Goal: Task Accomplishment & Management: Complete application form

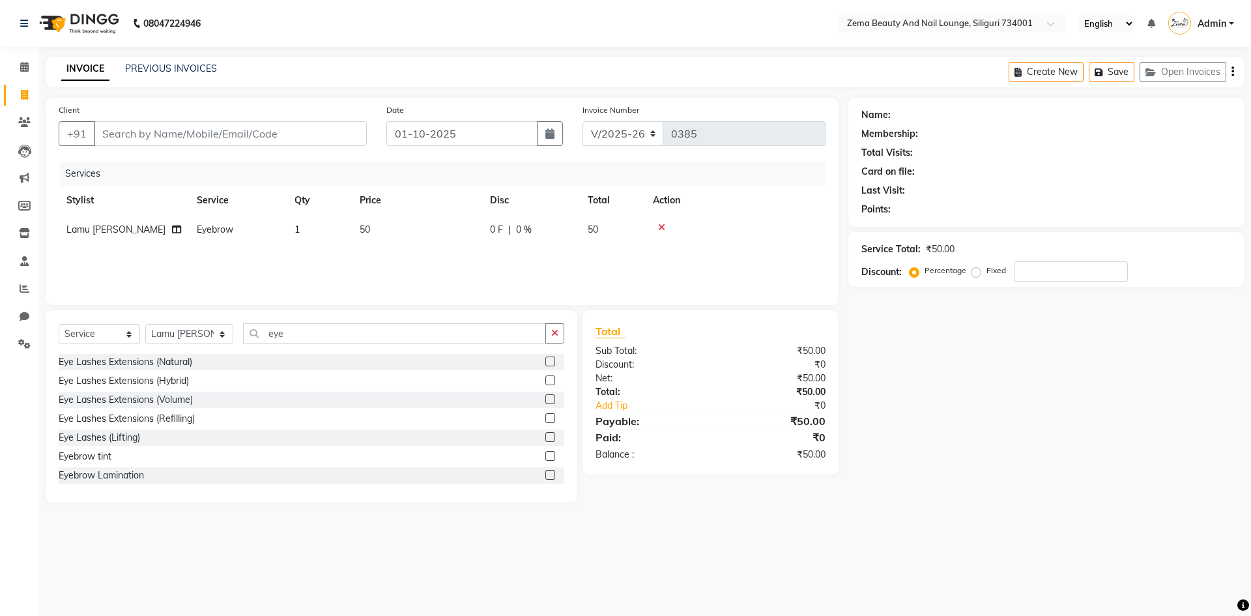
select select "8045"
select select "service"
select select "75892"
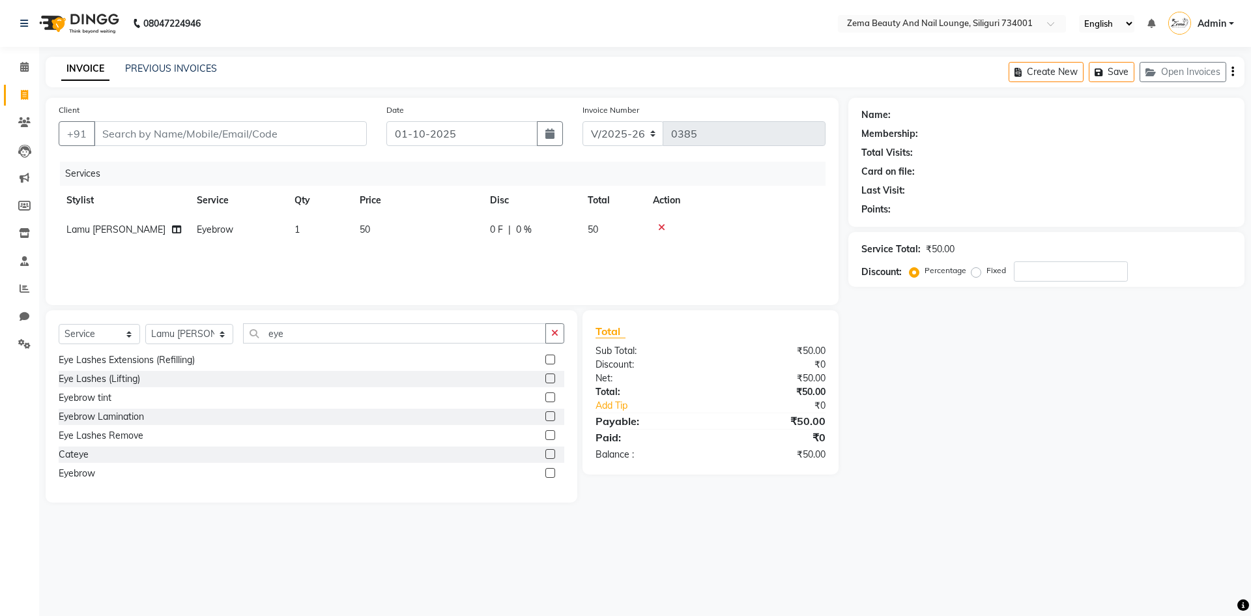
click at [662, 226] on icon at bounding box center [661, 227] width 7 height 9
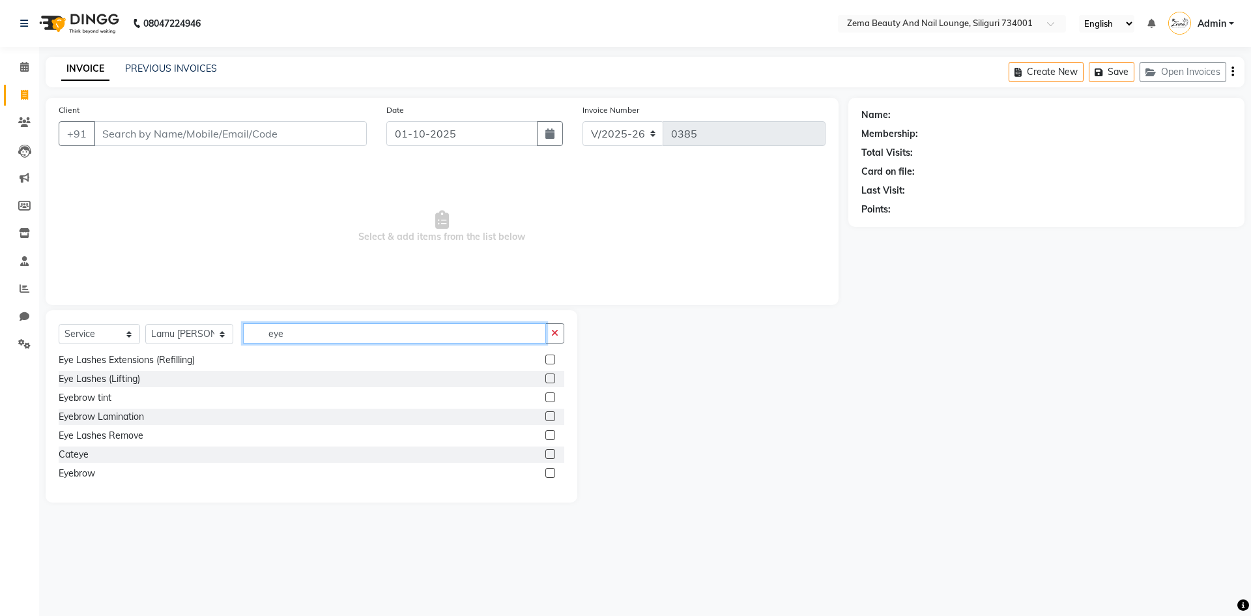
click at [504, 327] on input "eye" at bounding box center [395, 333] width 304 height 20
type input "e"
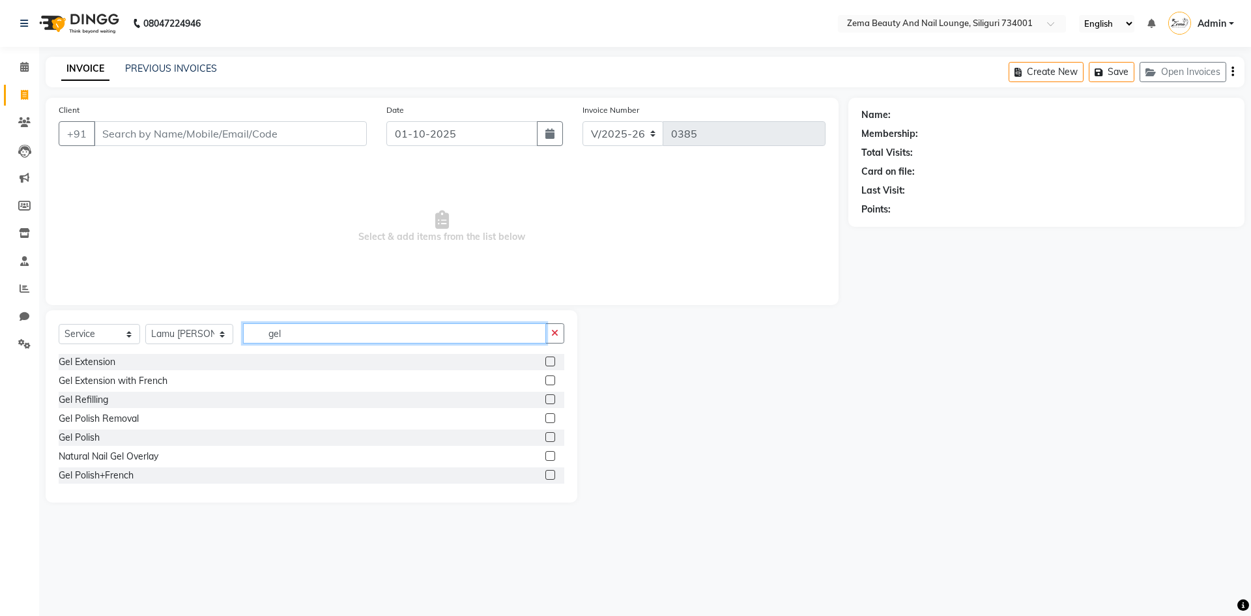
type input "gel"
click at [545, 361] on label at bounding box center [550, 361] width 10 height 10
click at [545, 361] on input "checkbox" at bounding box center [549, 362] width 8 height 8
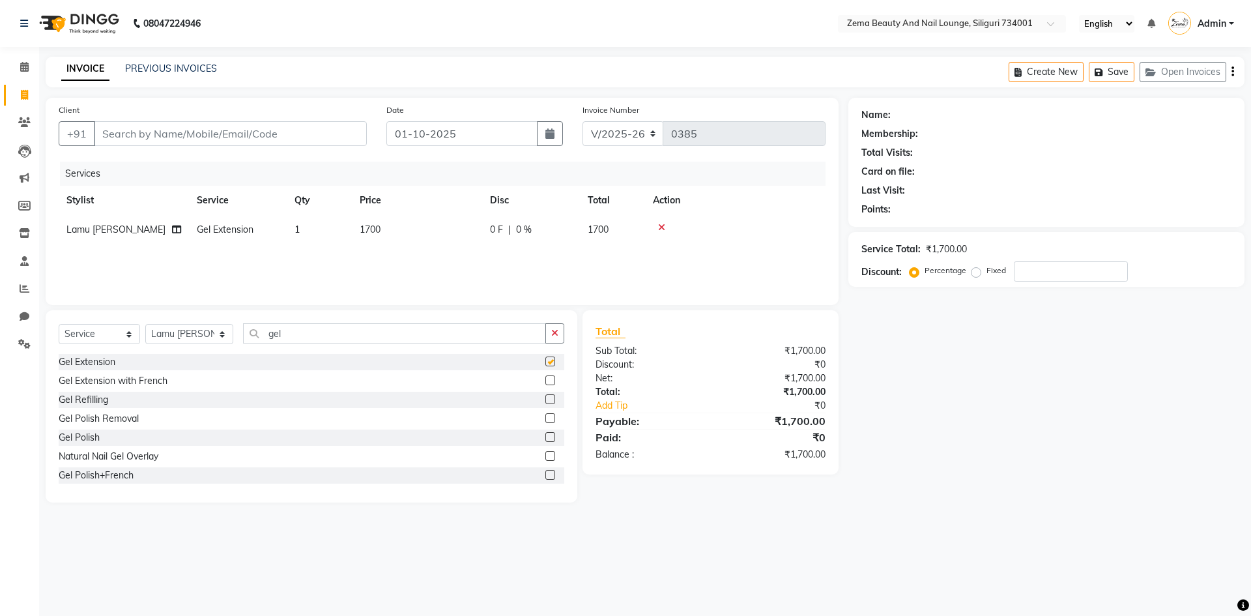
checkbox input "false"
click at [518, 225] on span "0 %" at bounding box center [524, 230] width 16 height 14
select select "75892"
click at [620, 231] on input "0" at bounding box center [628, 233] width 39 height 20
click at [297, 140] on input "Client" at bounding box center [230, 133] width 273 height 25
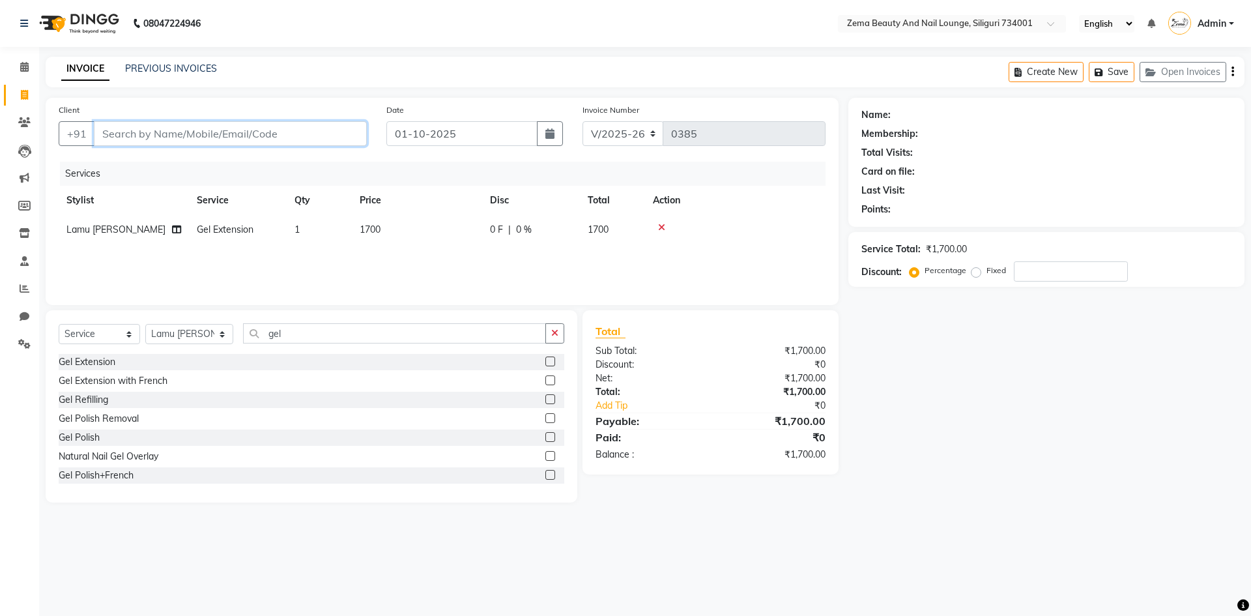
type input "8"
type input "0"
type input "8"
type input "998646647"
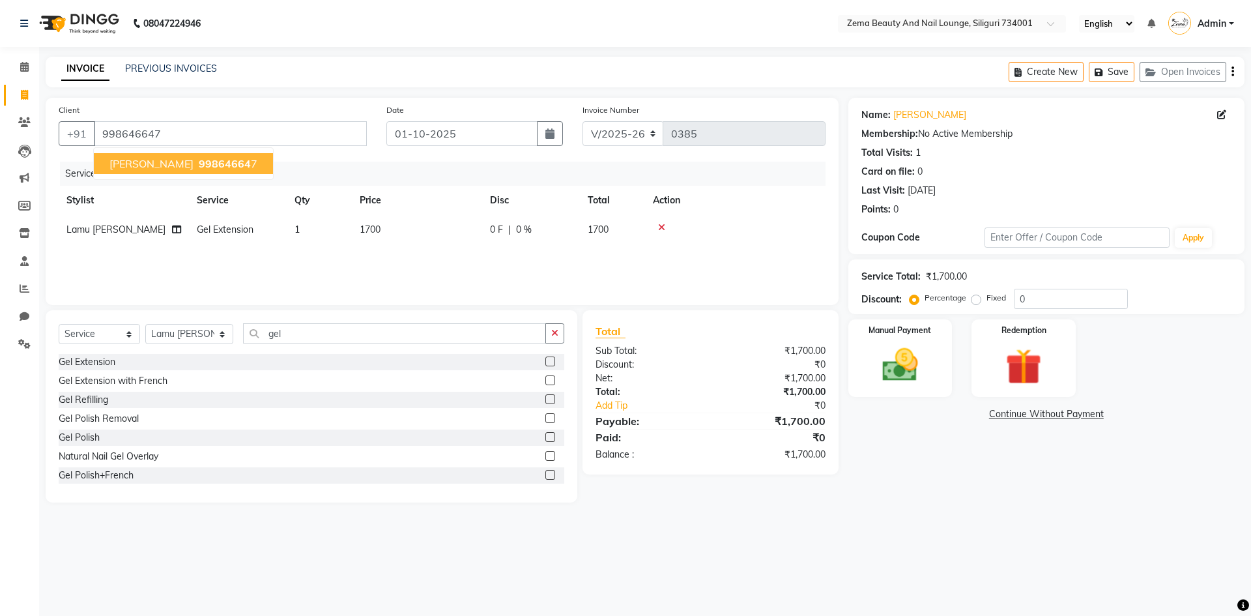
click at [225, 166] on span "99864664" at bounding box center [225, 163] width 52 height 13
click at [522, 230] on span "0 %" at bounding box center [524, 230] width 16 height 14
select select "75892"
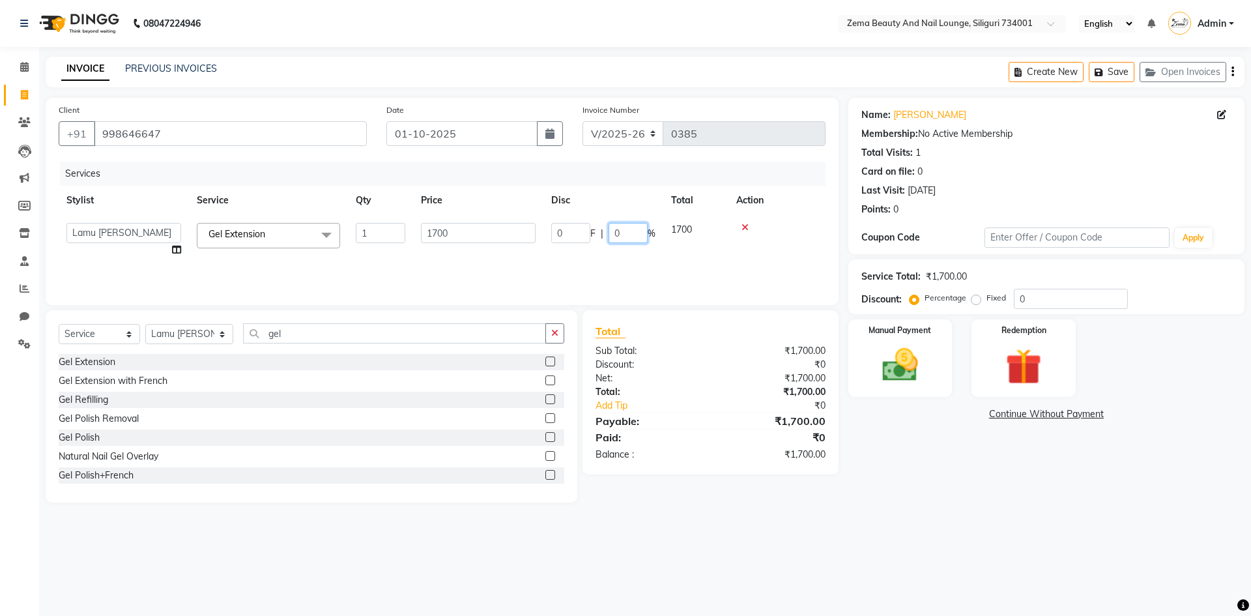
click at [622, 237] on input "0" at bounding box center [628, 233] width 39 height 20
type input "6"
type input "4"
type input "5"
click at [469, 338] on input "gel" at bounding box center [395, 333] width 304 height 20
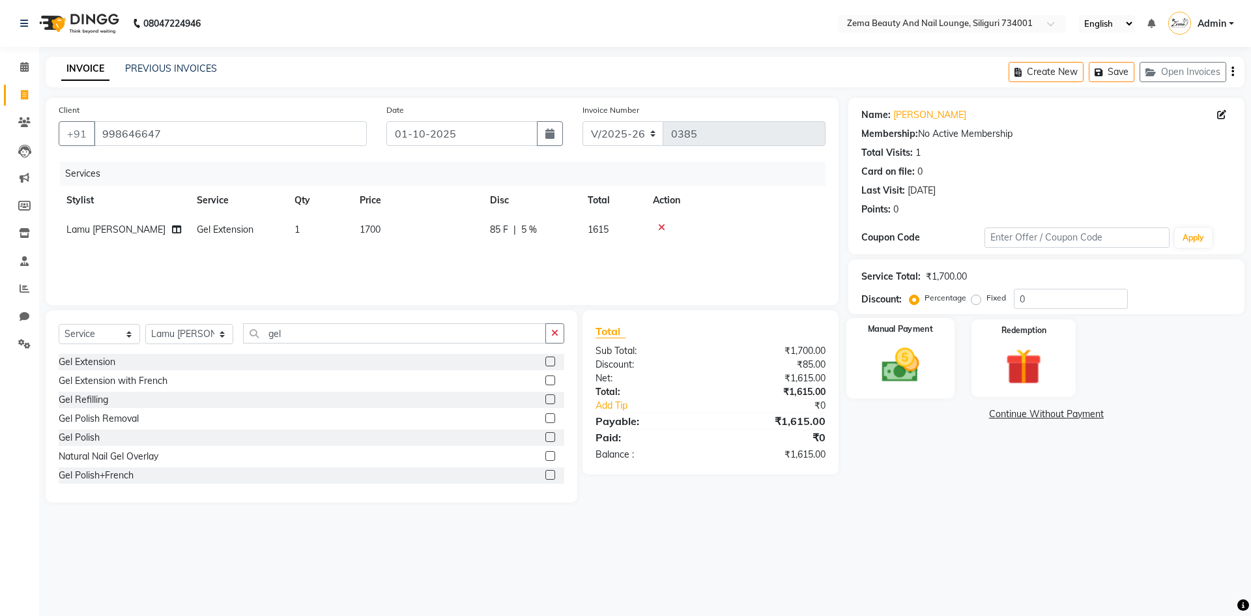
click at [887, 347] on img at bounding box center [900, 364] width 61 height 43
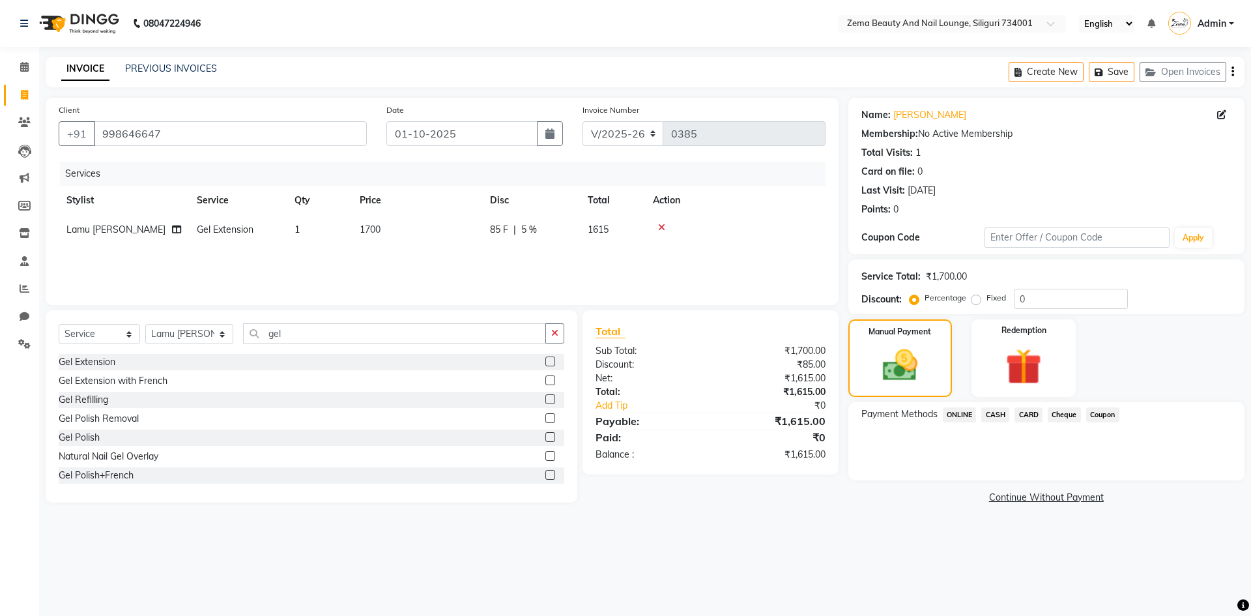
click at [963, 411] on span "ONLINE" at bounding box center [960, 414] width 34 height 15
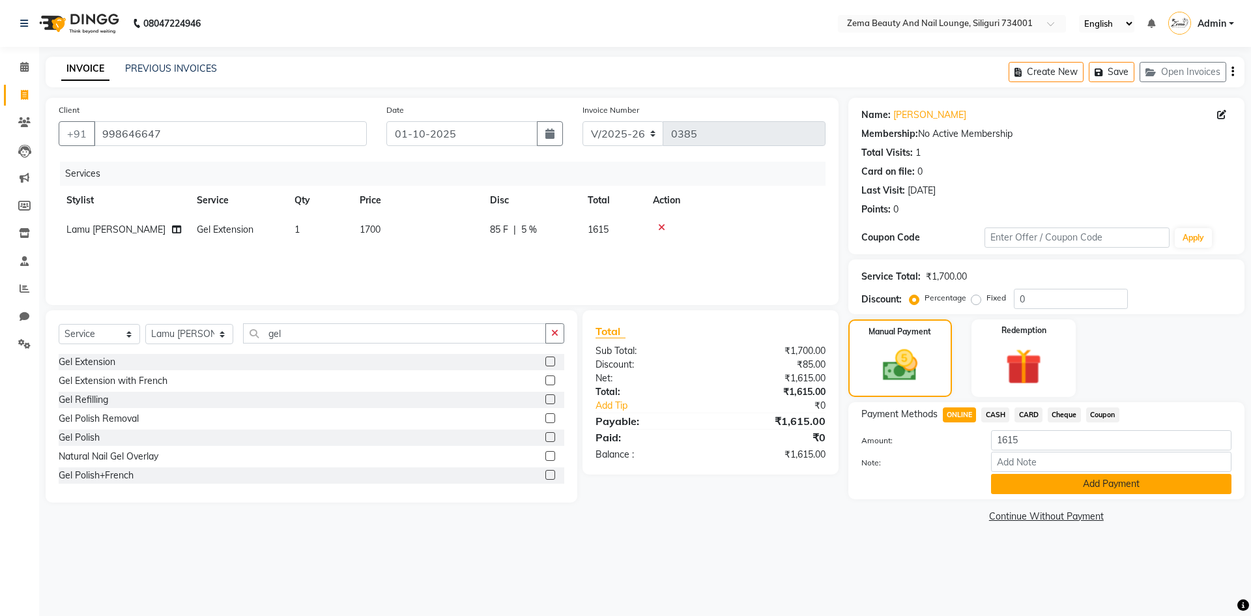
click at [1080, 485] on button "Add Payment" at bounding box center [1111, 484] width 240 height 20
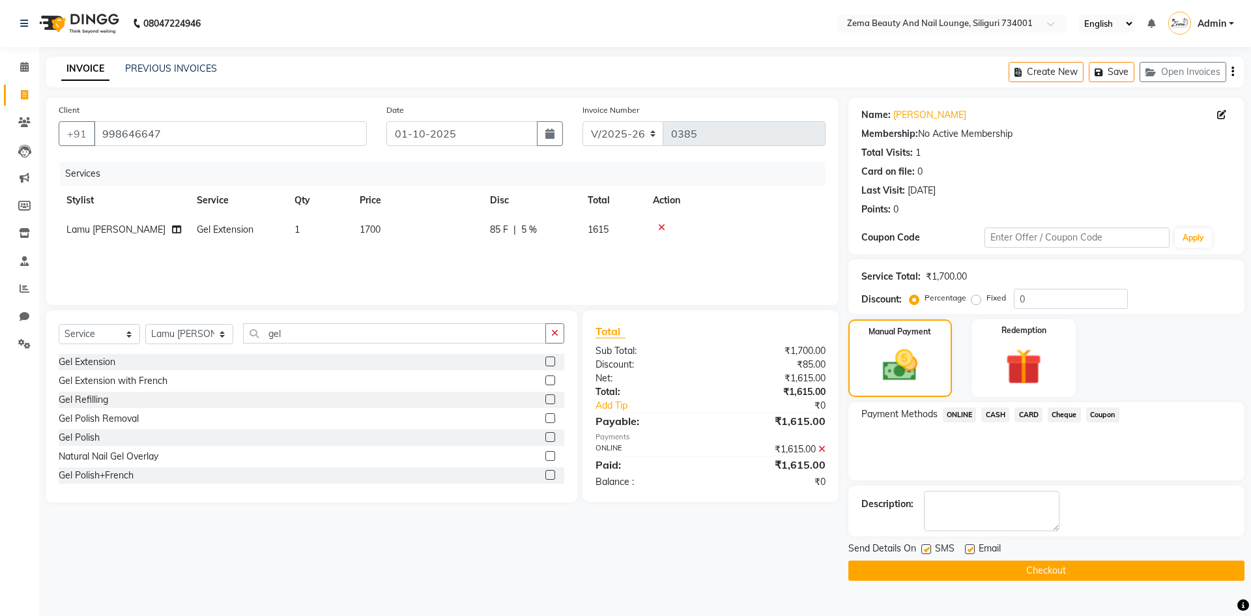
click at [1080, 577] on button "Checkout" at bounding box center [1047, 570] width 396 height 20
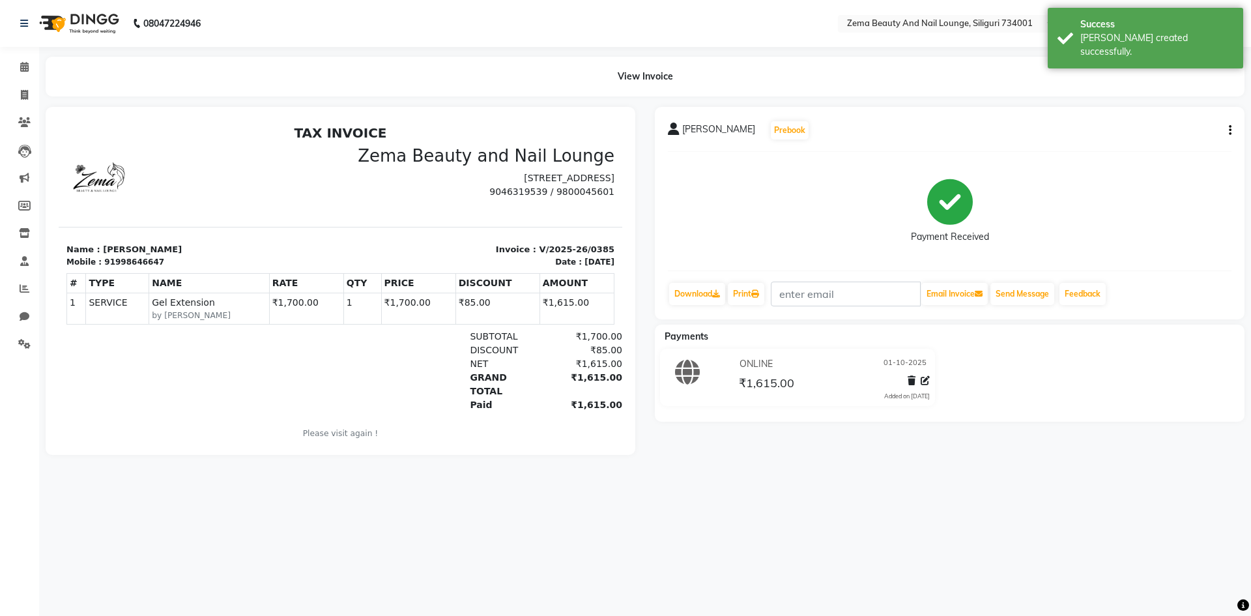
select select "service"
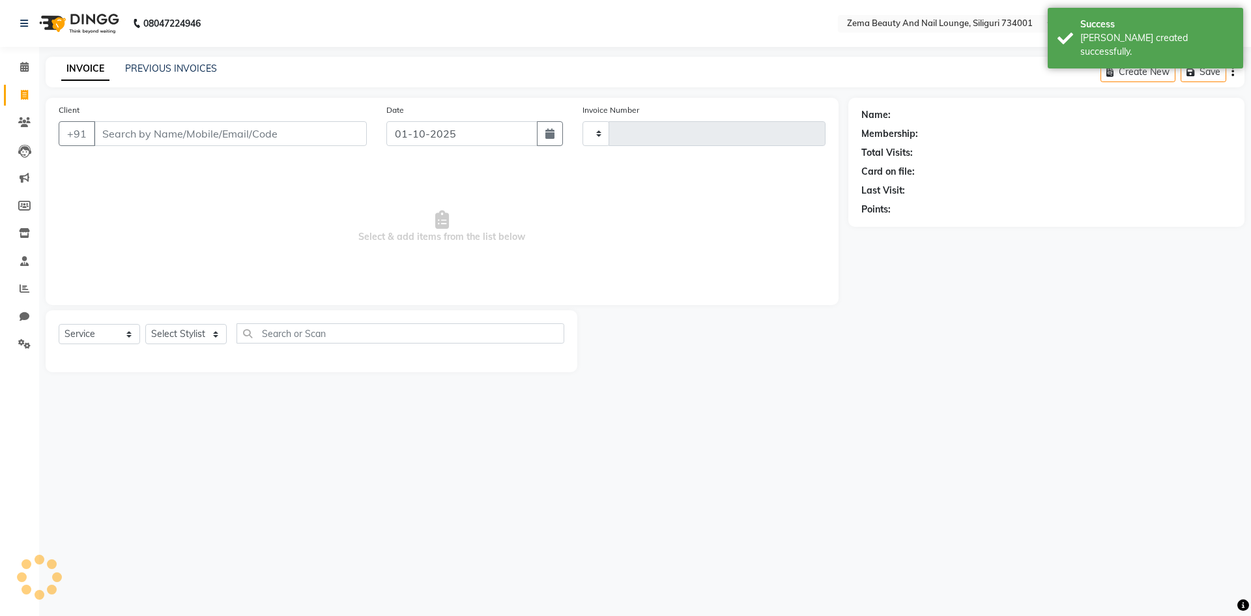
type input "0386"
select select "8045"
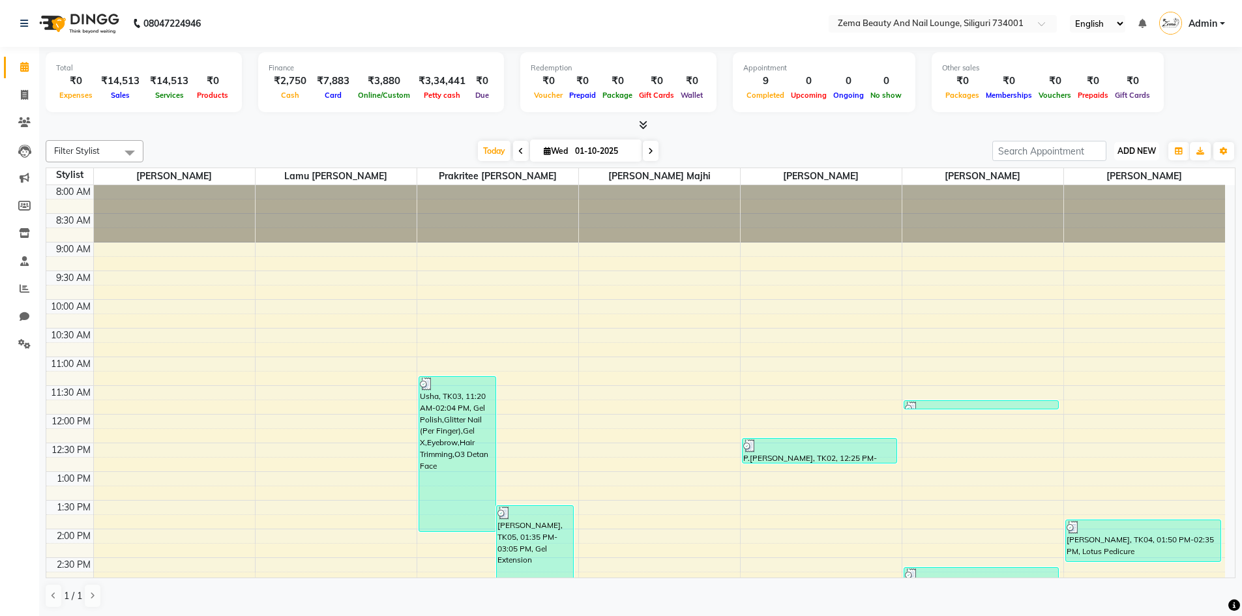
click at [1140, 154] on span "ADD NEW" at bounding box center [1136, 151] width 38 height 10
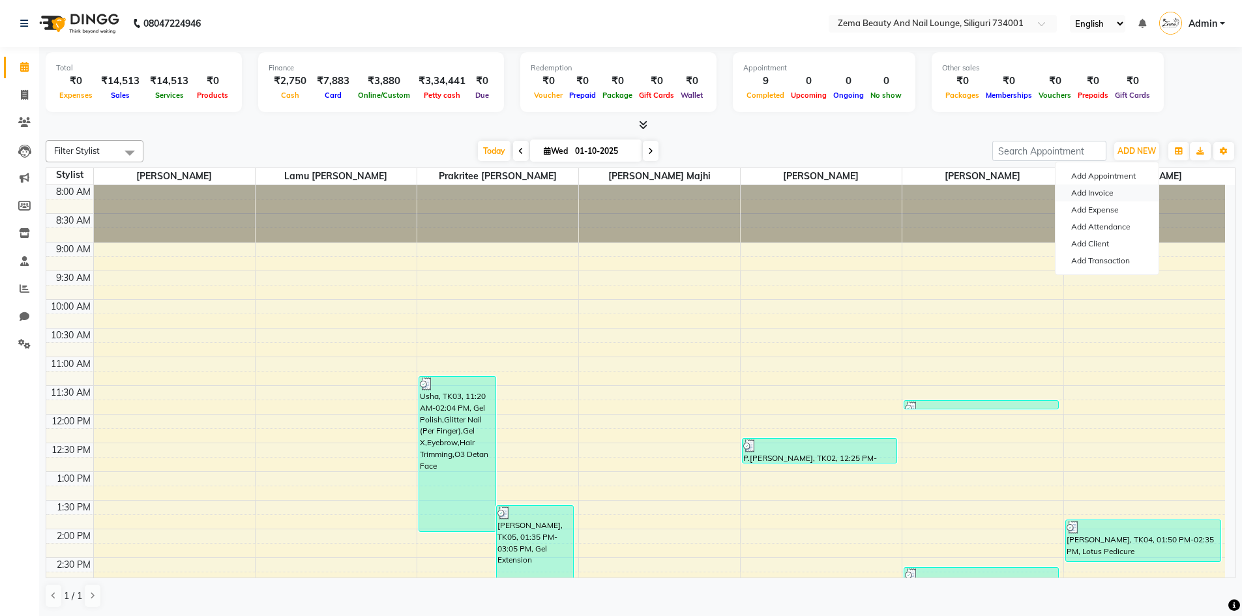
click at [1130, 192] on link "Add Invoice" at bounding box center [1106, 192] width 103 height 17
select select "service"
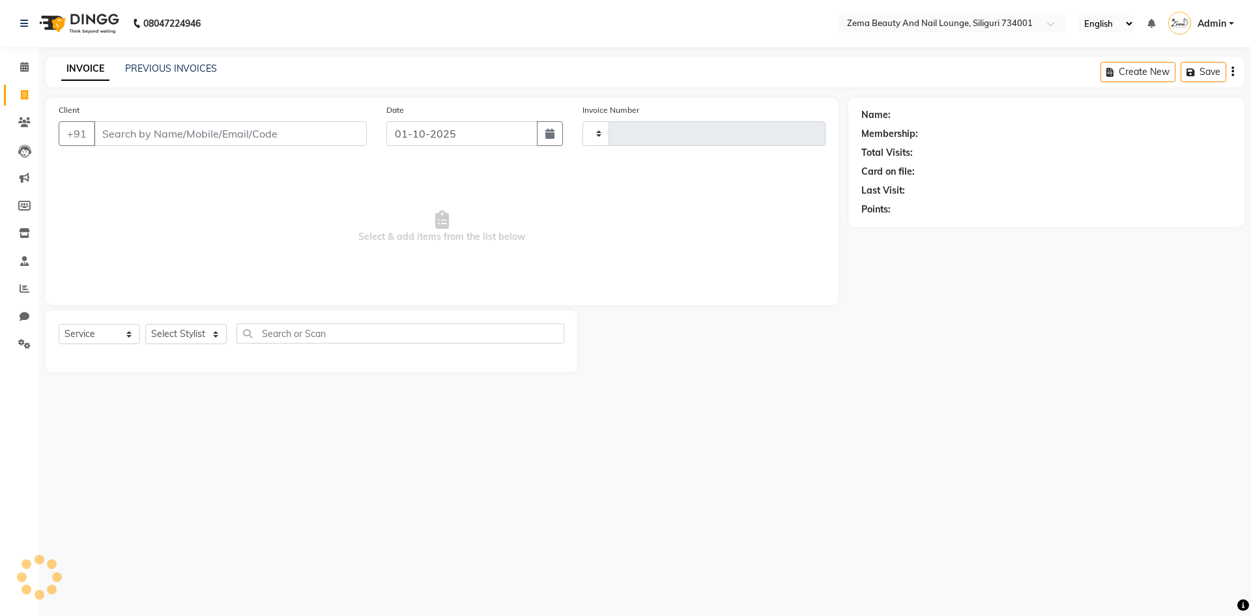
type input "0386"
select select "8045"
click at [196, 336] on select "Select Stylist Khusi Mahato Lamu [PERSON_NAME] Prakritee [PERSON_NAME][GEOGRAPH…" at bounding box center [189, 334] width 88 height 20
select select "75896"
click at [145, 324] on select "Select Stylist Khusi Mahato Lamu [PERSON_NAME] Prakritee [PERSON_NAME][GEOGRAPH…" at bounding box center [189, 334] width 88 height 20
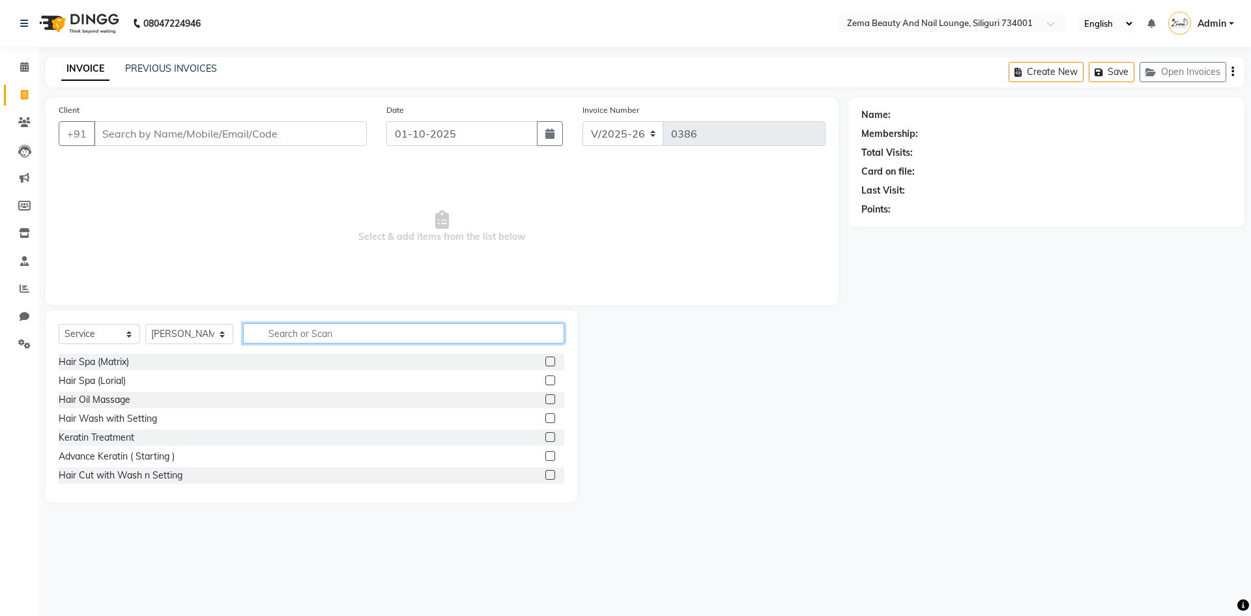
click at [283, 338] on input "text" at bounding box center [404, 333] width 322 height 20
type input "root"
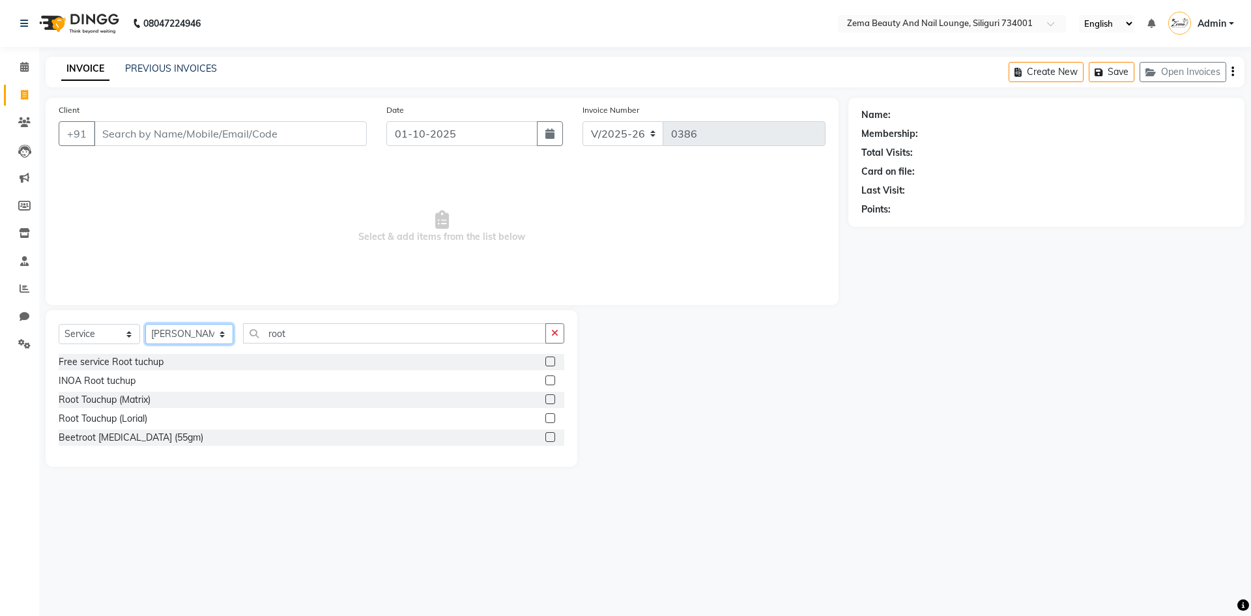
click at [177, 341] on select "Select Stylist Khusi Mahato Lamu [PERSON_NAME] Prakritee [PERSON_NAME][GEOGRAPH…" at bounding box center [189, 334] width 88 height 20
select select "75892"
click at [145, 324] on select "Select Stylist Khusi Mahato Lamu [PERSON_NAME] Prakritee [PERSON_NAME][GEOGRAPH…" at bounding box center [189, 334] width 88 height 20
click at [545, 360] on label at bounding box center [550, 361] width 10 height 10
click at [545, 360] on input "checkbox" at bounding box center [549, 362] width 8 height 8
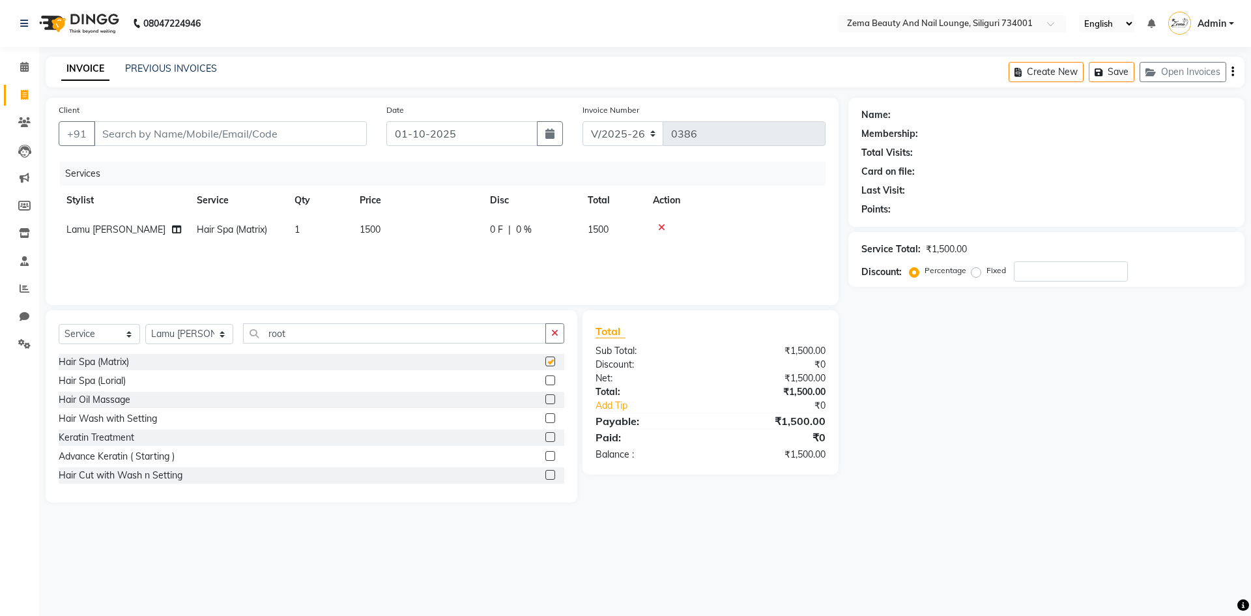
checkbox input "false"
click at [436, 343] on input "root" at bounding box center [395, 333] width 304 height 20
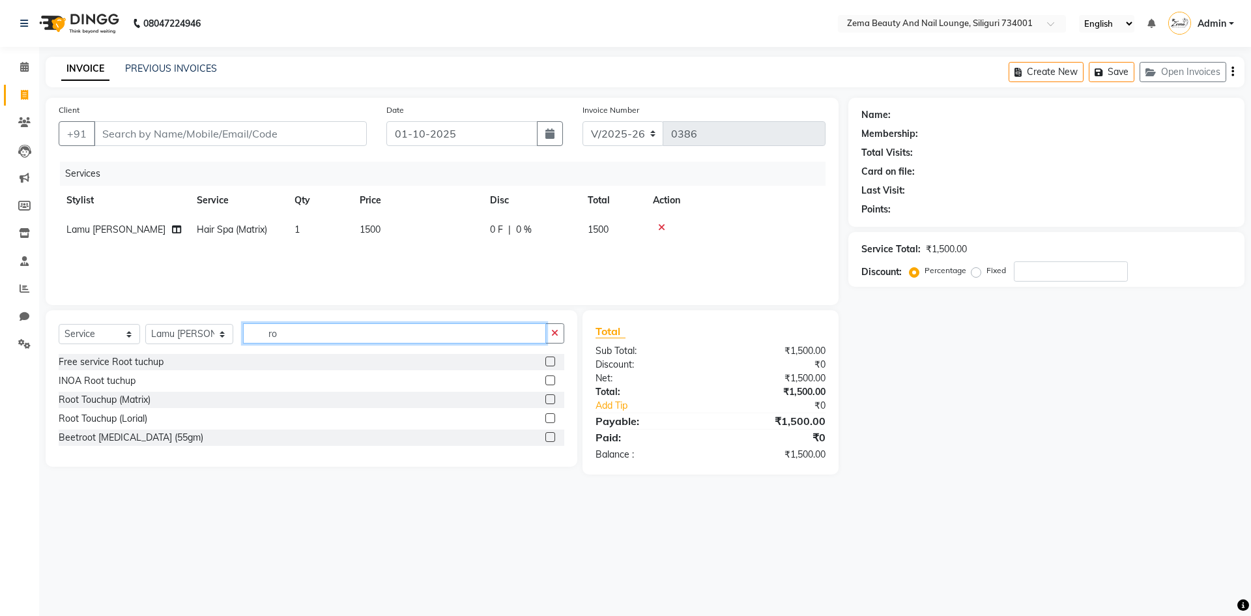
type input "r"
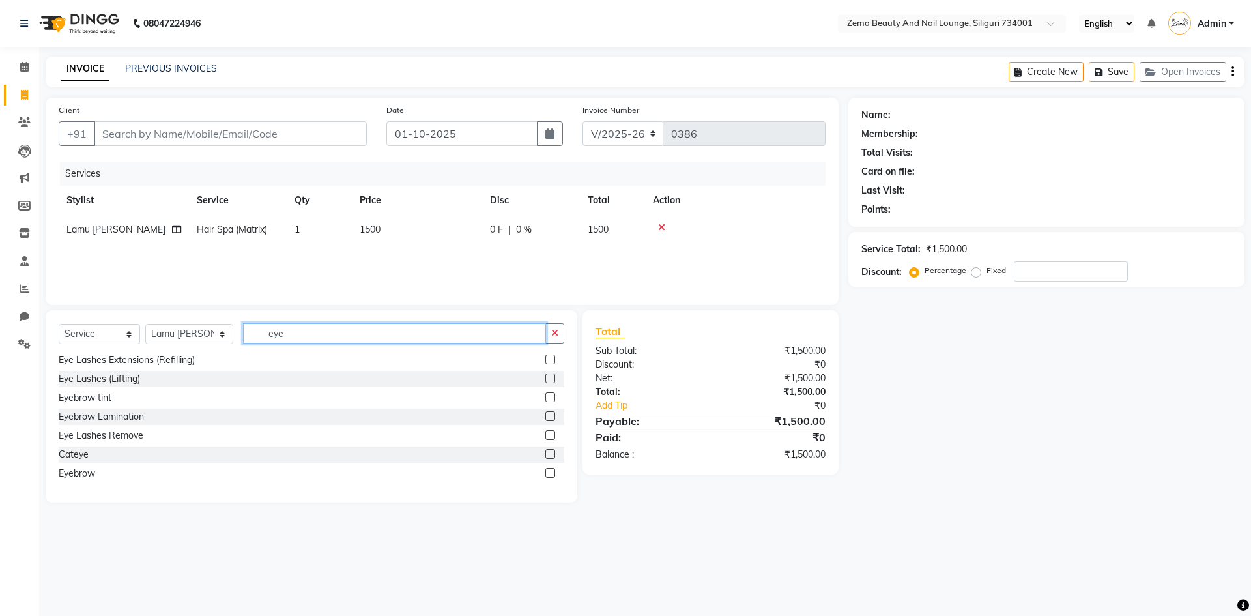
type input "eye"
click at [545, 471] on label at bounding box center [550, 473] width 10 height 10
click at [545, 471] on input "checkbox" at bounding box center [549, 473] width 8 height 8
checkbox input "false"
click at [663, 224] on icon at bounding box center [661, 227] width 7 height 9
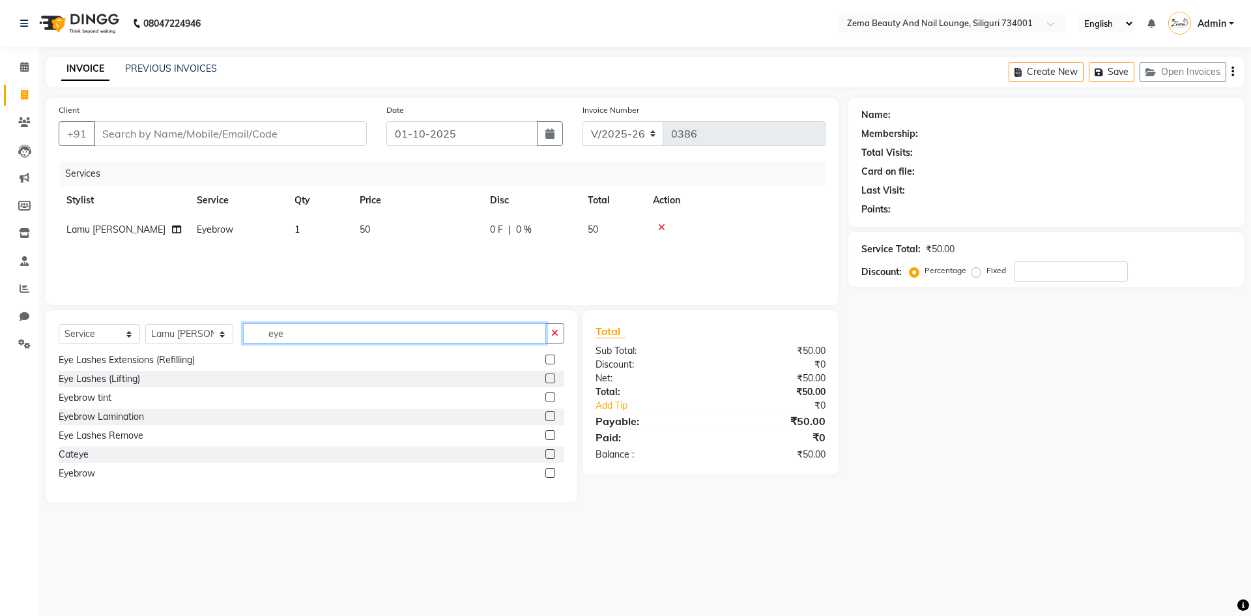
click at [353, 330] on input "eye" at bounding box center [395, 333] width 304 height 20
type input "e"
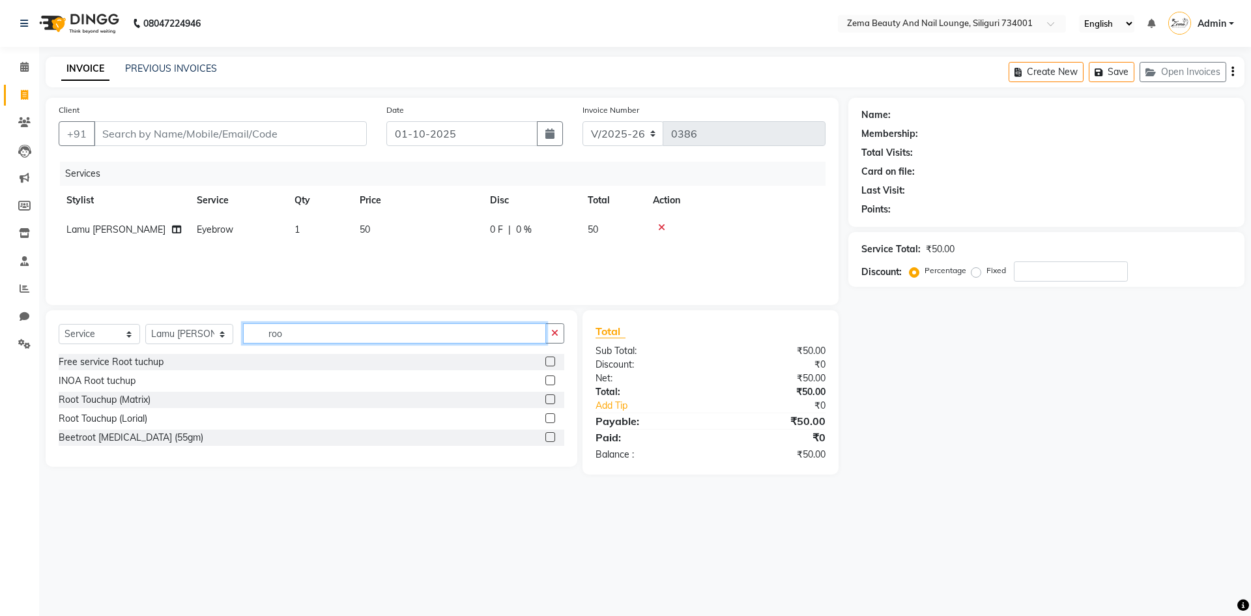
type input "roo"
click at [553, 396] on label at bounding box center [550, 399] width 10 height 10
click at [553, 396] on input "checkbox" at bounding box center [549, 400] width 8 height 8
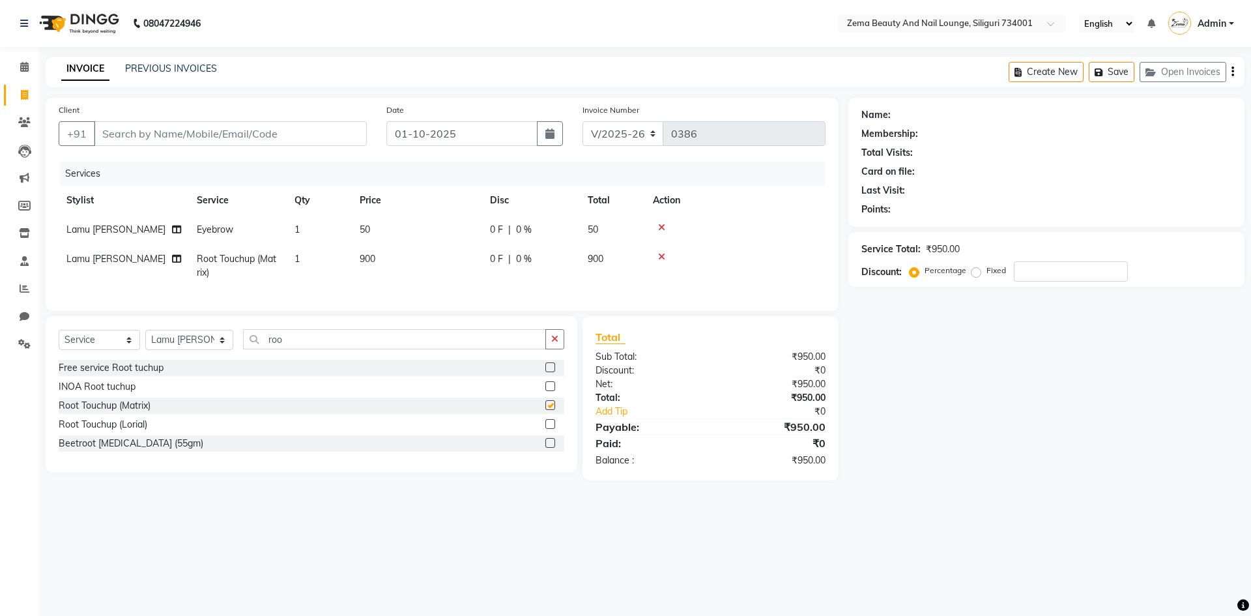
checkbox input "false"
click at [182, 138] on input "Client" at bounding box center [230, 133] width 273 height 25
type input "7"
type input "0"
type input "7602530157"
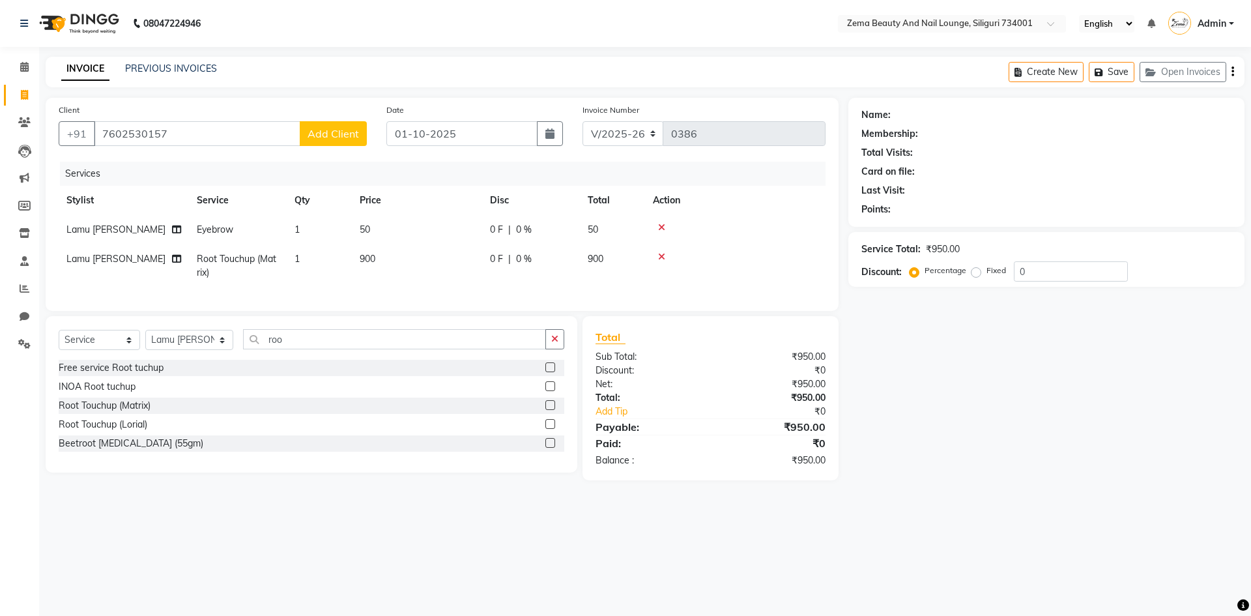
click at [330, 138] on span "Add Client" at bounding box center [333, 133] width 51 height 13
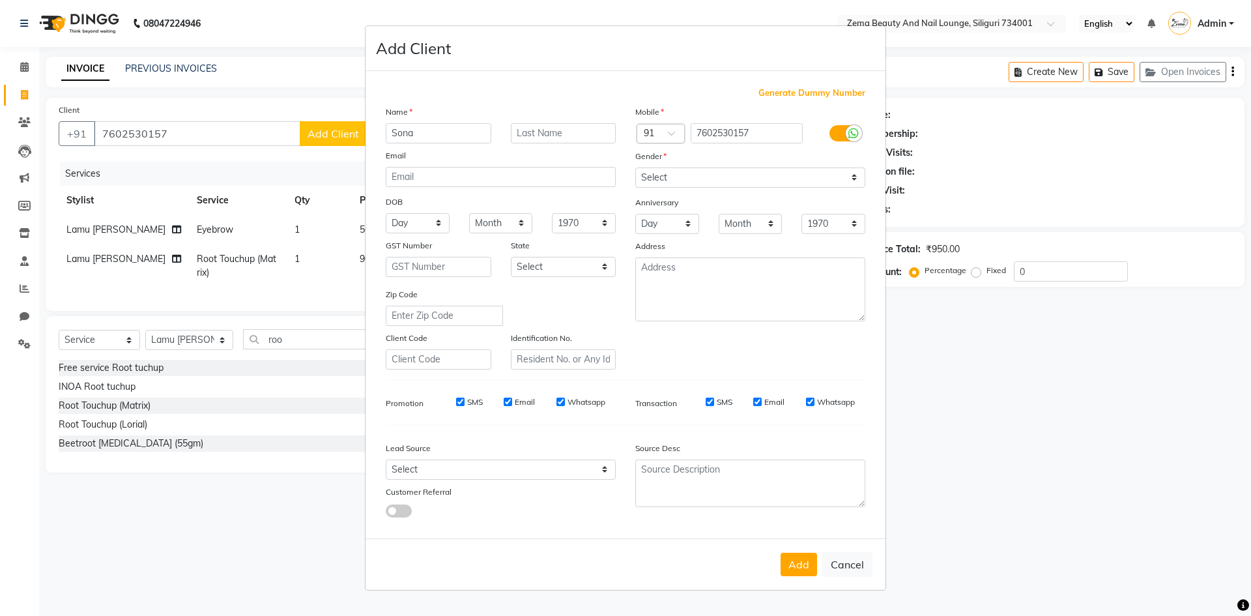
type input "Sona"
click at [715, 181] on select "Select [DEMOGRAPHIC_DATA] [DEMOGRAPHIC_DATA] Other Prefer Not To Say" at bounding box center [750, 177] width 230 height 20
select select "[DEMOGRAPHIC_DATA]"
click at [635, 167] on select "Select [DEMOGRAPHIC_DATA] [DEMOGRAPHIC_DATA] Other Prefer Not To Say" at bounding box center [750, 177] width 230 height 20
click at [798, 565] on button "Add" at bounding box center [799, 564] width 36 height 23
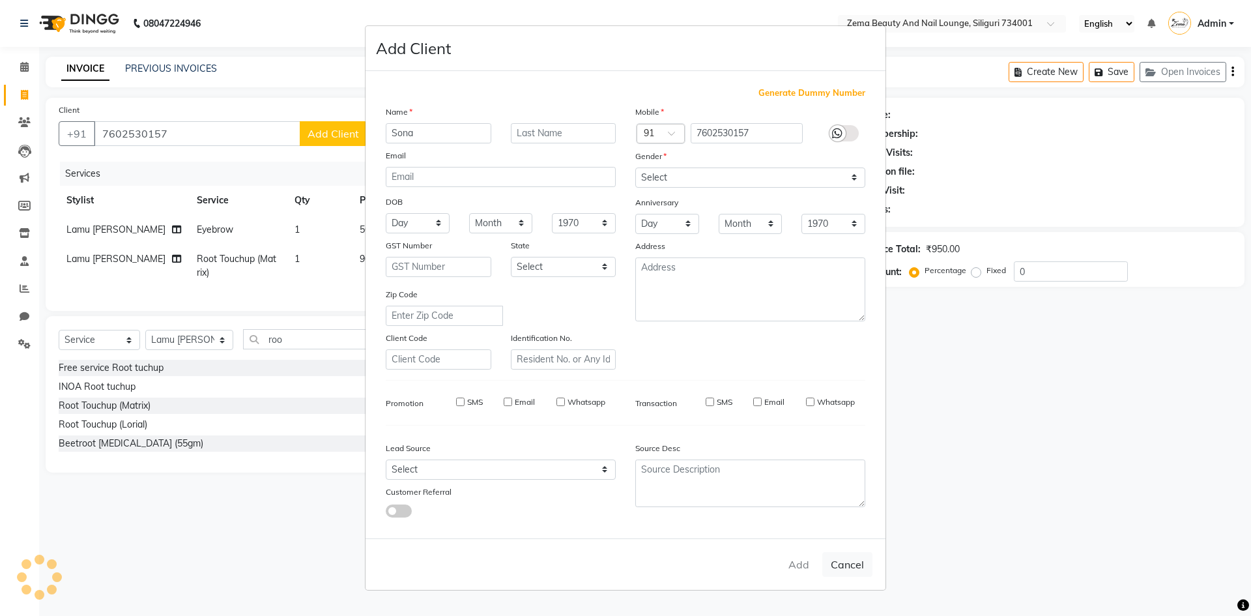
select select
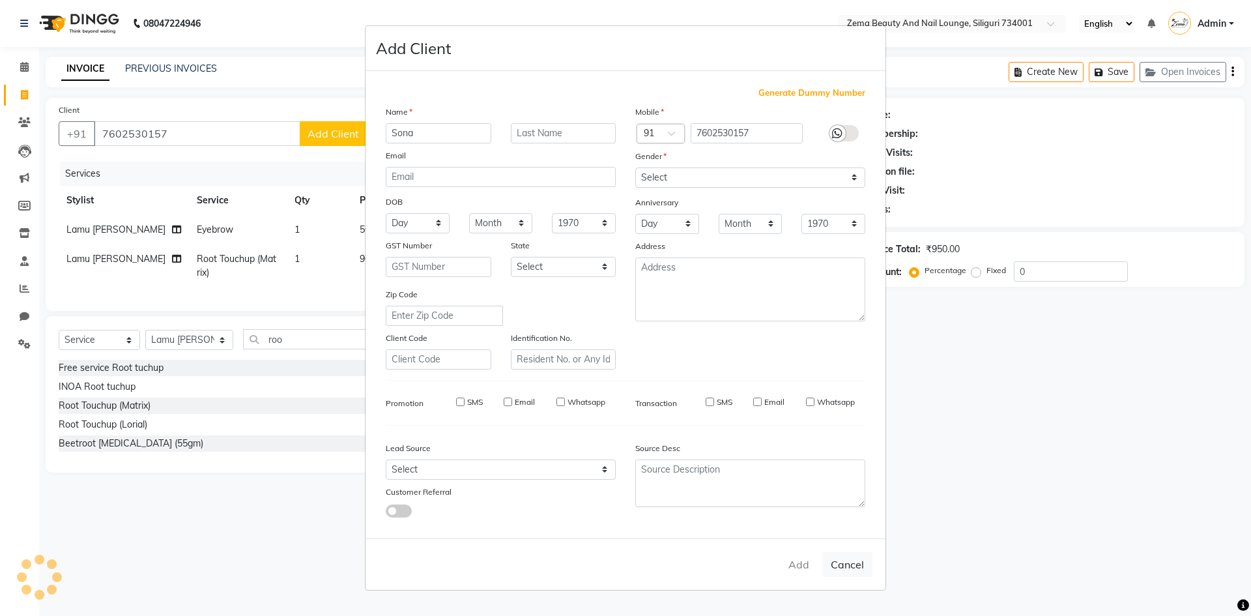
select select
checkbox input "false"
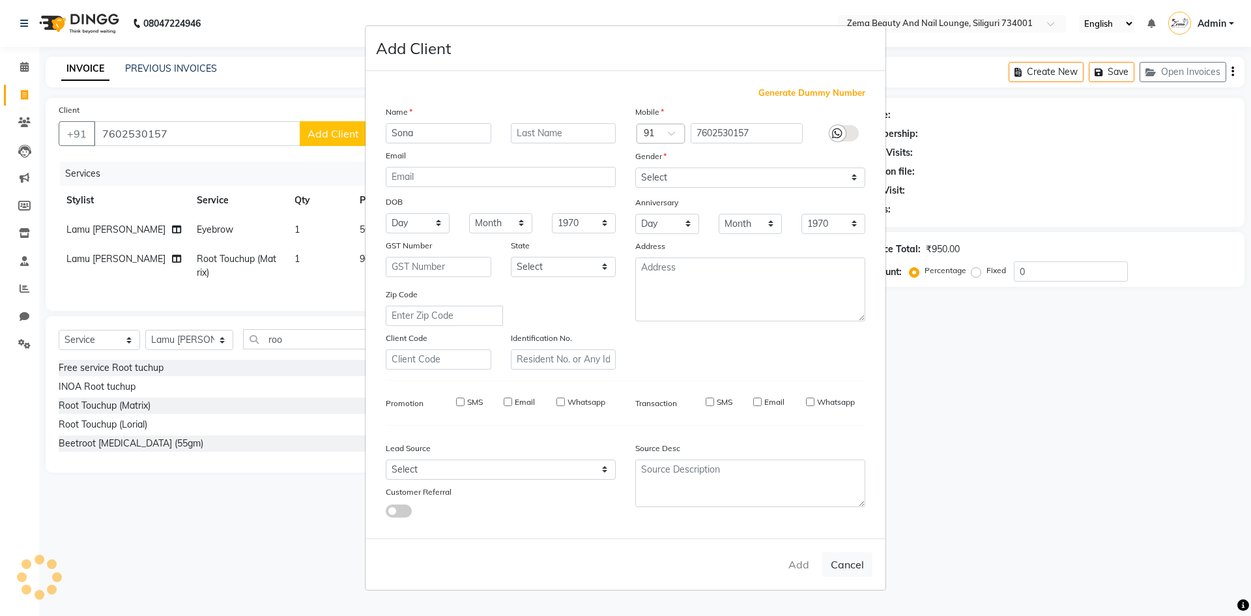
checkbox input "false"
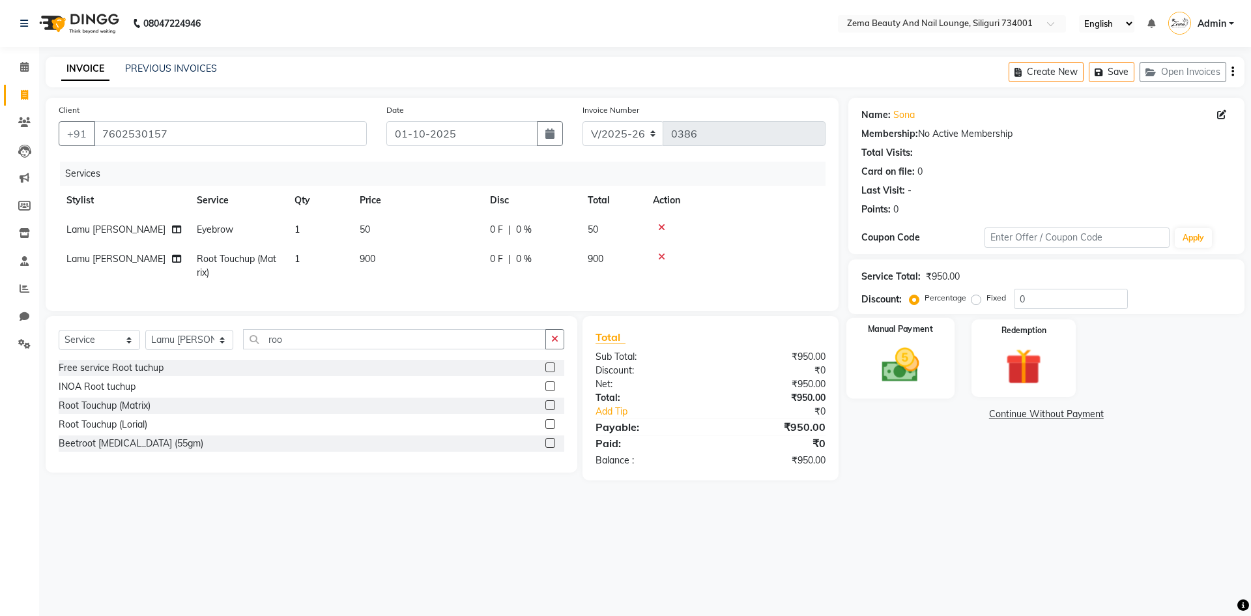
click at [866, 367] on div "Manual Payment" at bounding box center [900, 358] width 108 height 80
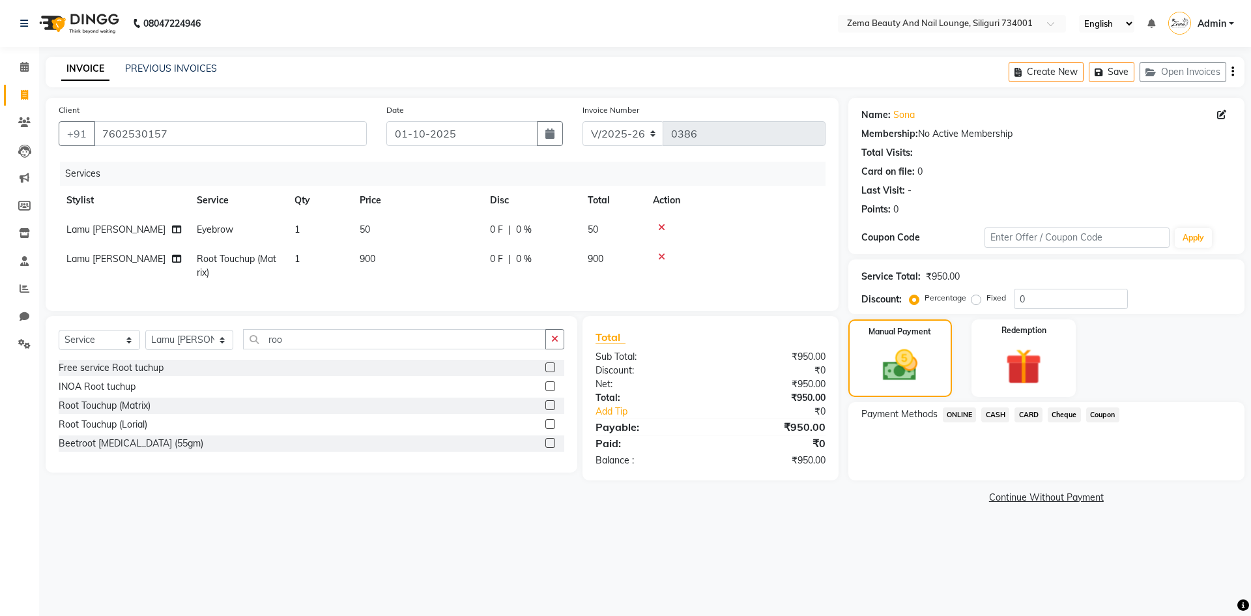
click at [970, 416] on span "ONLINE" at bounding box center [960, 414] width 34 height 15
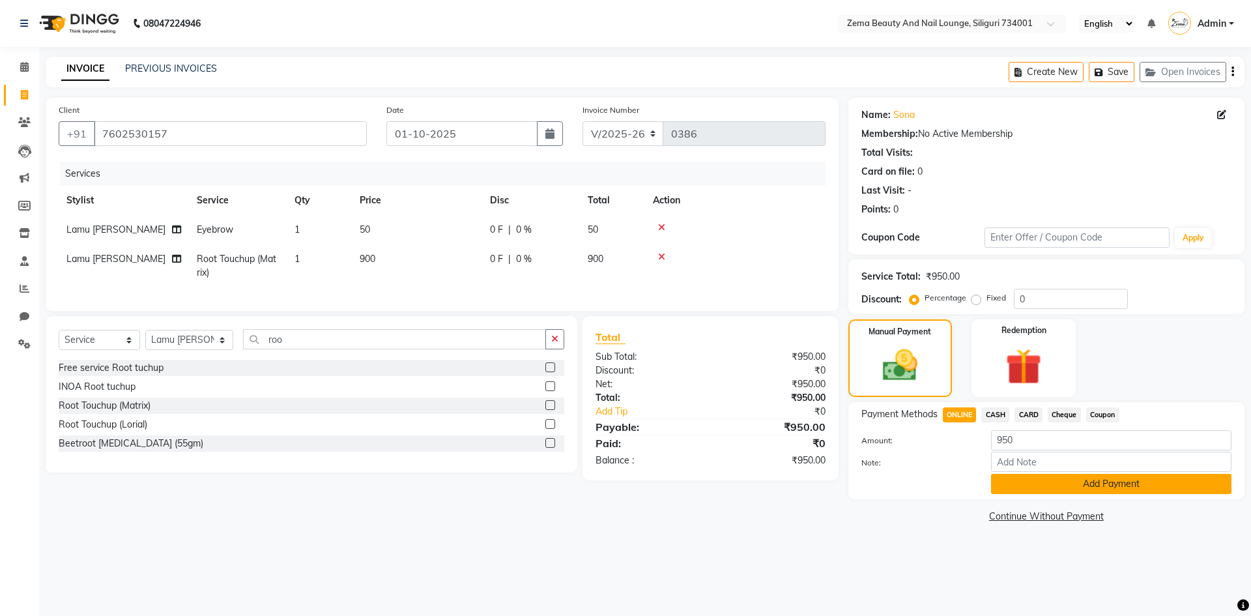
click at [1107, 488] on button "Add Payment" at bounding box center [1111, 484] width 240 height 20
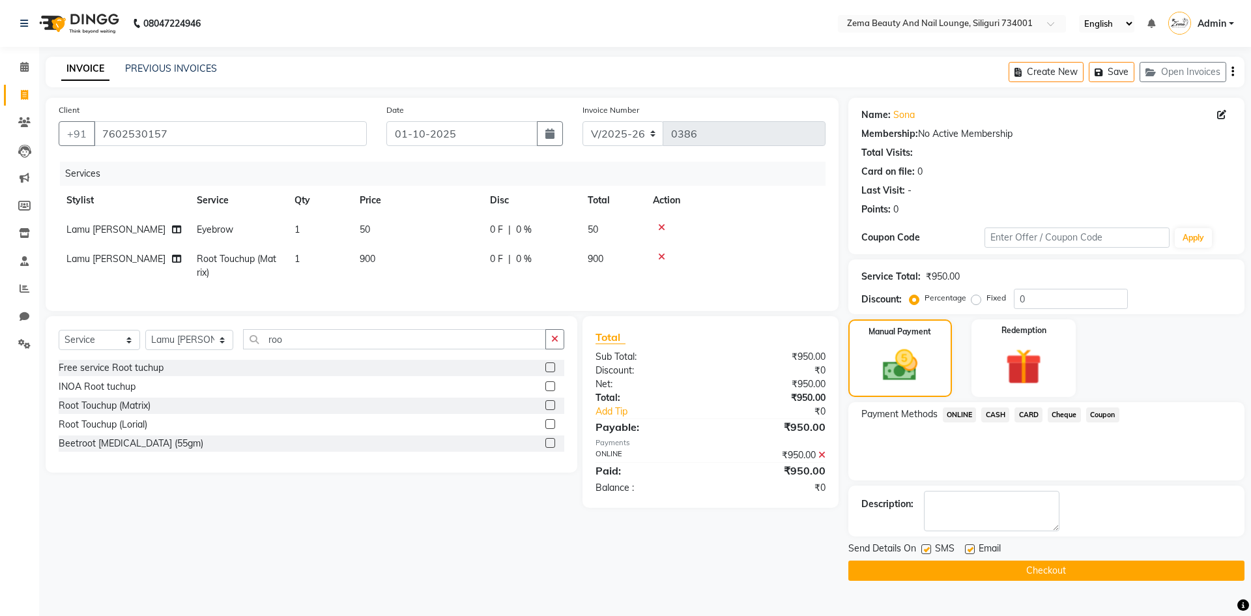
click at [1051, 573] on button "Checkout" at bounding box center [1047, 570] width 396 height 20
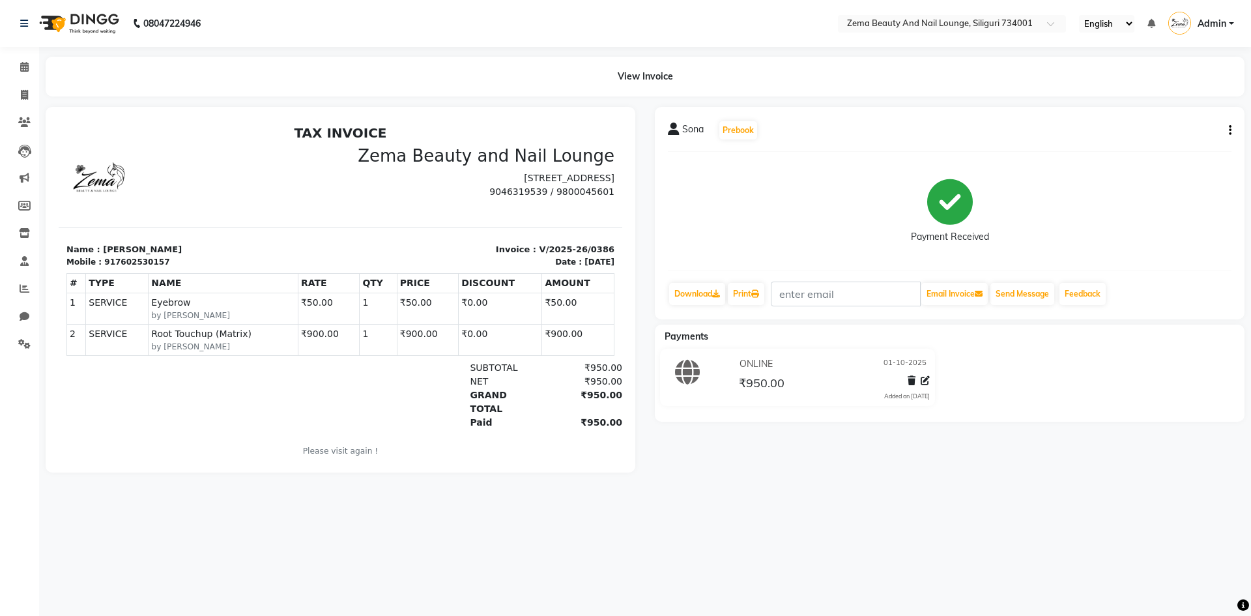
select select "service"
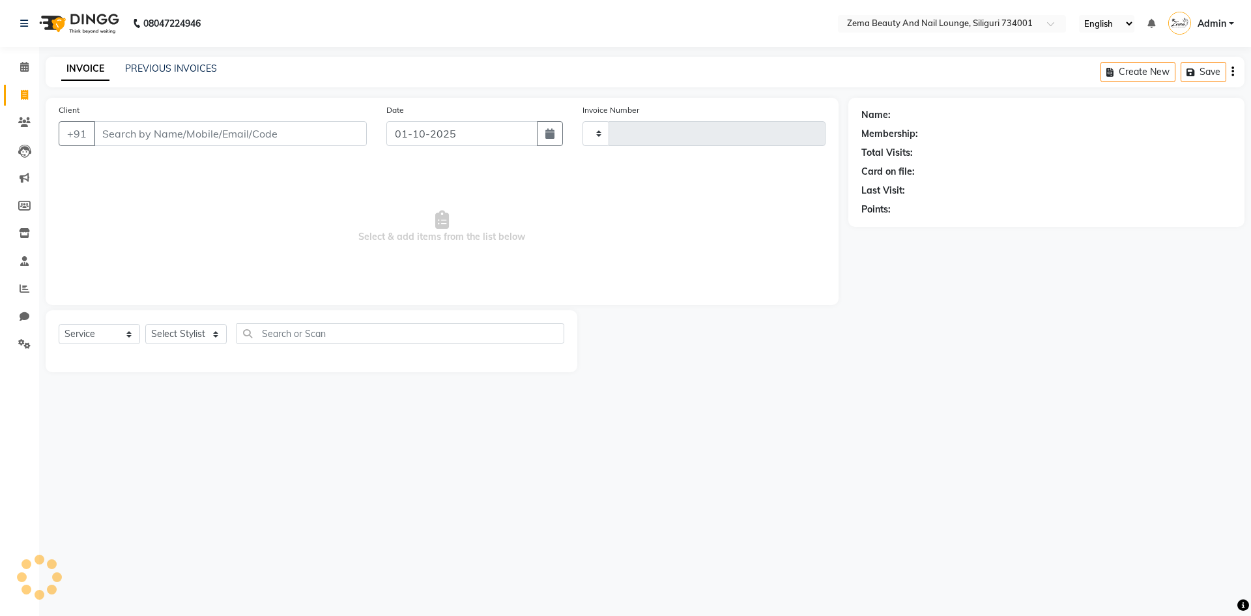
type input "0387"
select select "8045"
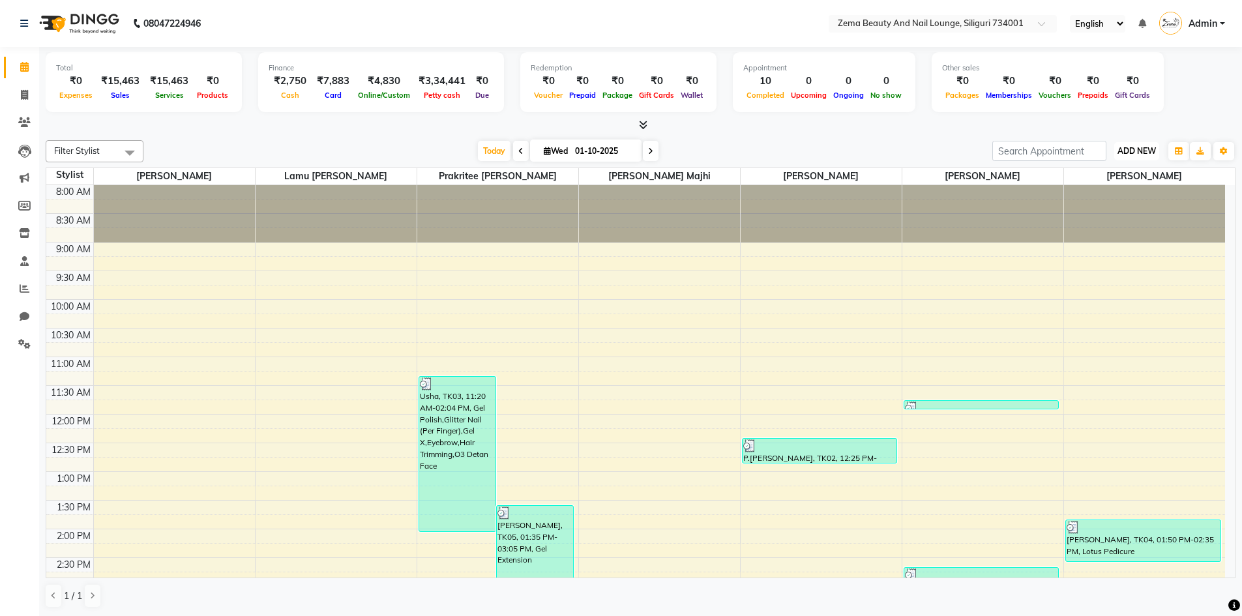
click at [1138, 151] on span "ADD NEW" at bounding box center [1136, 151] width 38 height 10
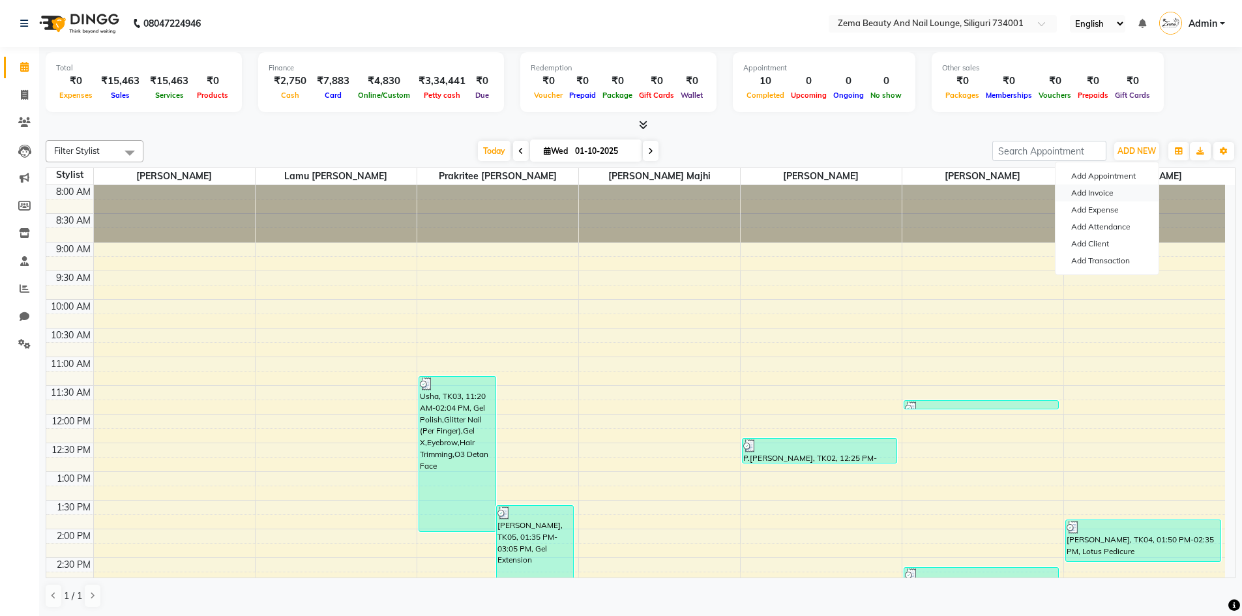
click at [1089, 192] on link "Add Invoice" at bounding box center [1106, 192] width 103 height 17
select select "service"
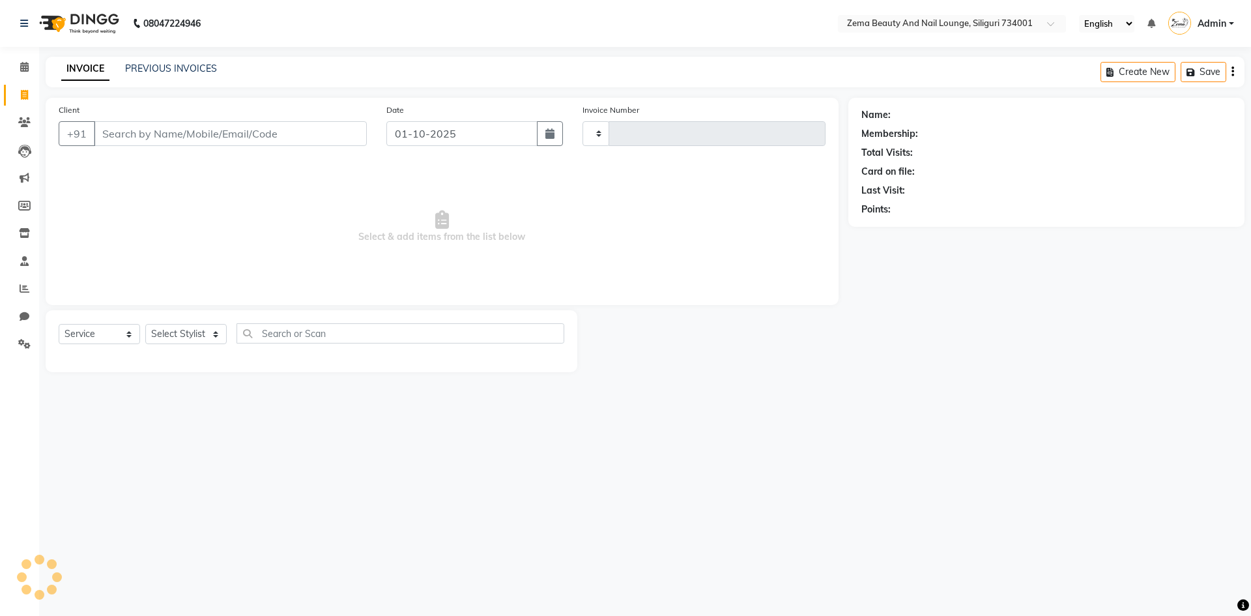
type input "0387"
select select "8045"
click at [201, 340] on select "Select Stylist Khusi Mahato Lamu [PERSON_NAME] Prakritee [PERSON_NAME][GEOGRAPH…" at bounding box center [189, 334] width 88 height 20
select select "75895"
click at [145, 324] on select "Select Stylist Khusi Mahato Lamu [PERSON_NAME] Prakritee [PERSON_NAME][GEOGRAPH…" at bounding box center [189, 334] width 88 height 20
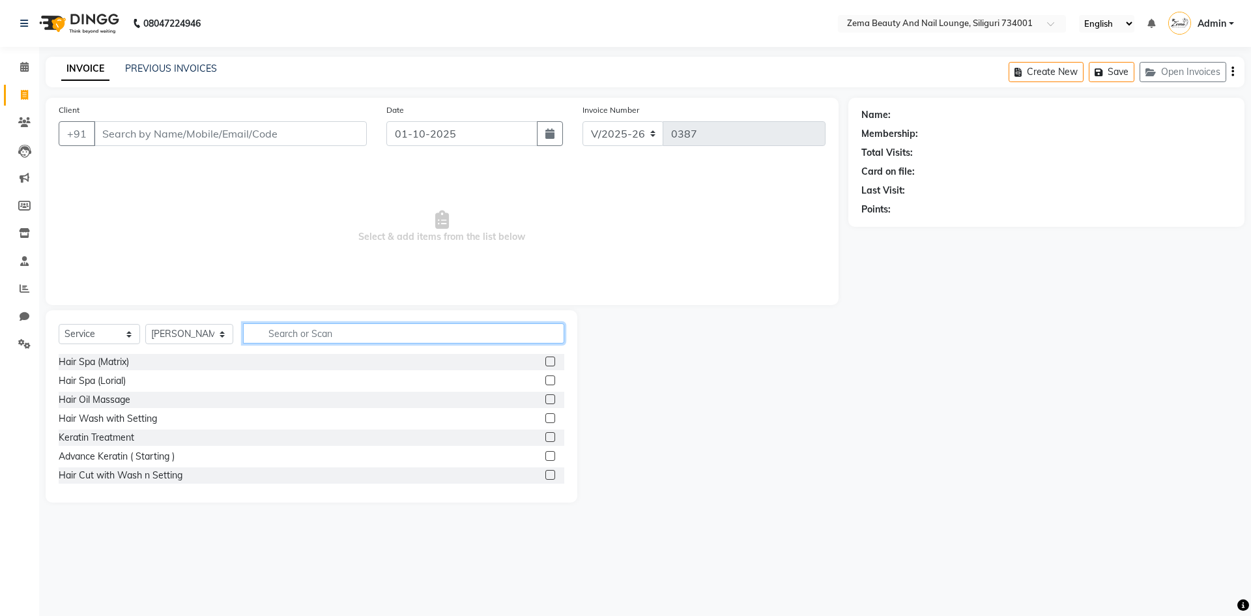
click at [289, 338] on input "text" at bounding box center [404, 333] width 322 height 20
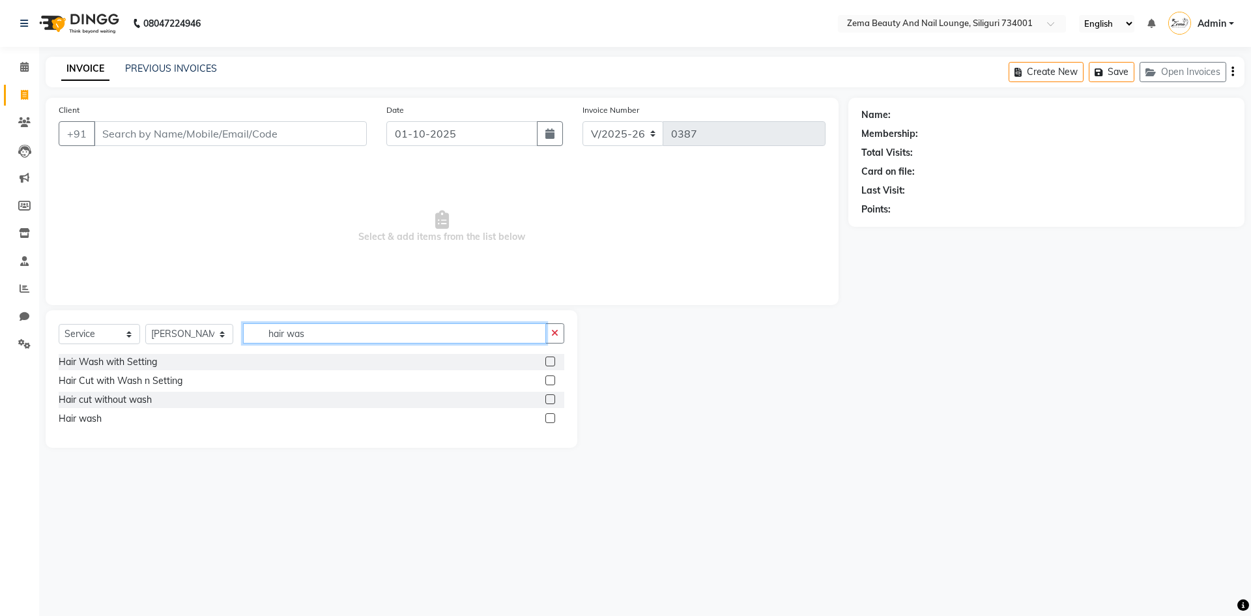
type input "hair was"
click at [551, 362] on label at bounding box center [550, 361] width 10 height 10
click at [551, 362] on input "checkbox" at bounding box center [549, 362] width 8 height 8
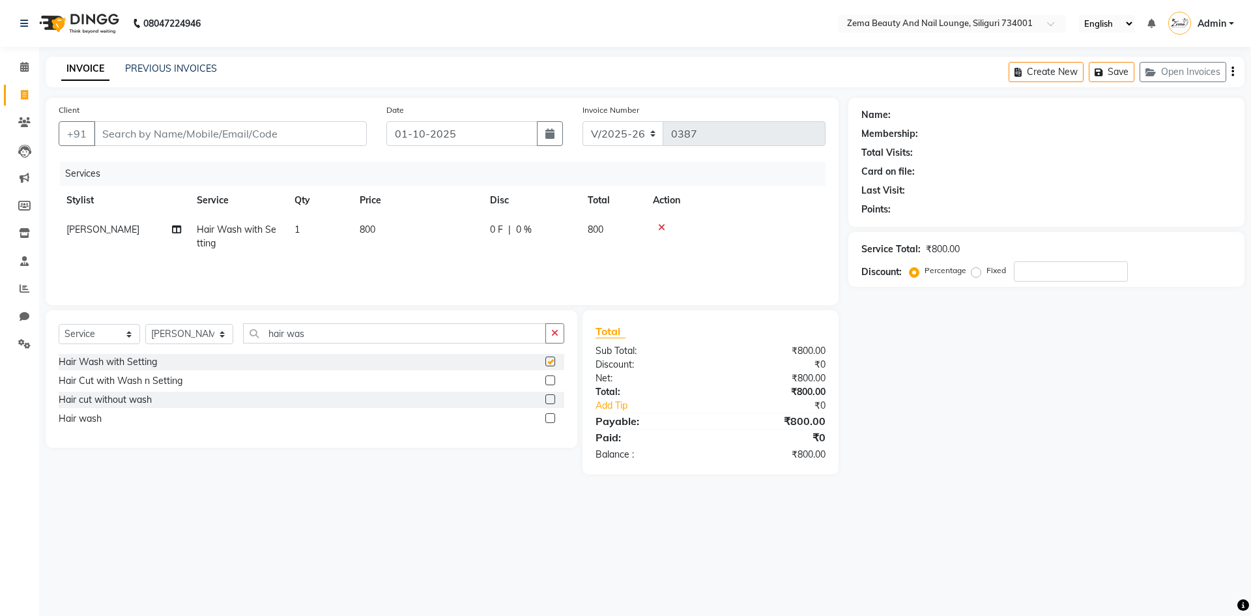
checkbox input "false"
click at [551, 377] on label at bounding box center [550, 380] width 10 height 10
click at [551, 377] on input "checkbox" at bounding box center [549, 381] width 8 height 8
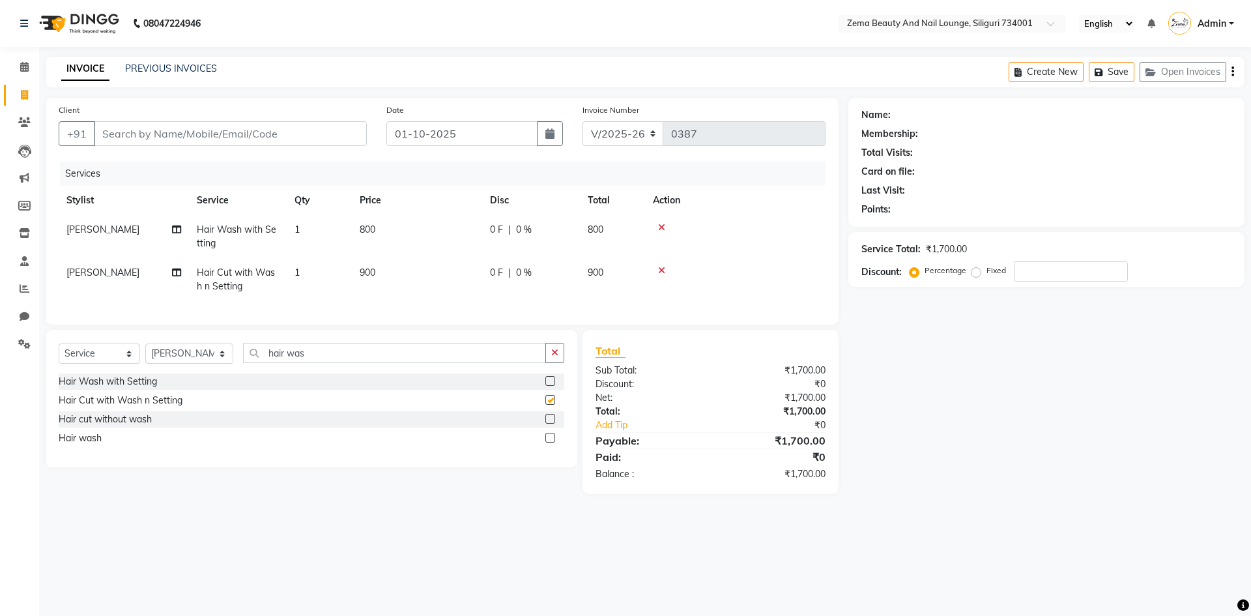
checkbox input "false"
click at [551, 443] on label at bounding box center [550, 438] width 10 height 10
click at [551, 443] on input "checkbox" at bounding box center [549, 438] width 8 height 8
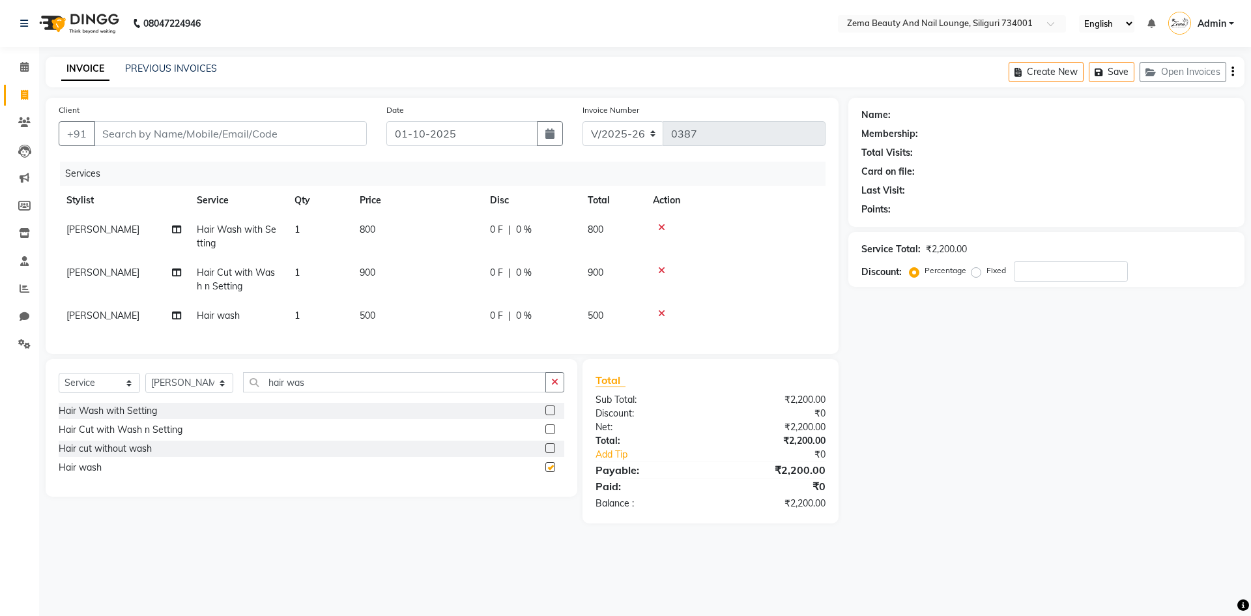
checkbox input "false"
click at [662, 274] on icon at bounding box center [661, 270] width 7 height 9
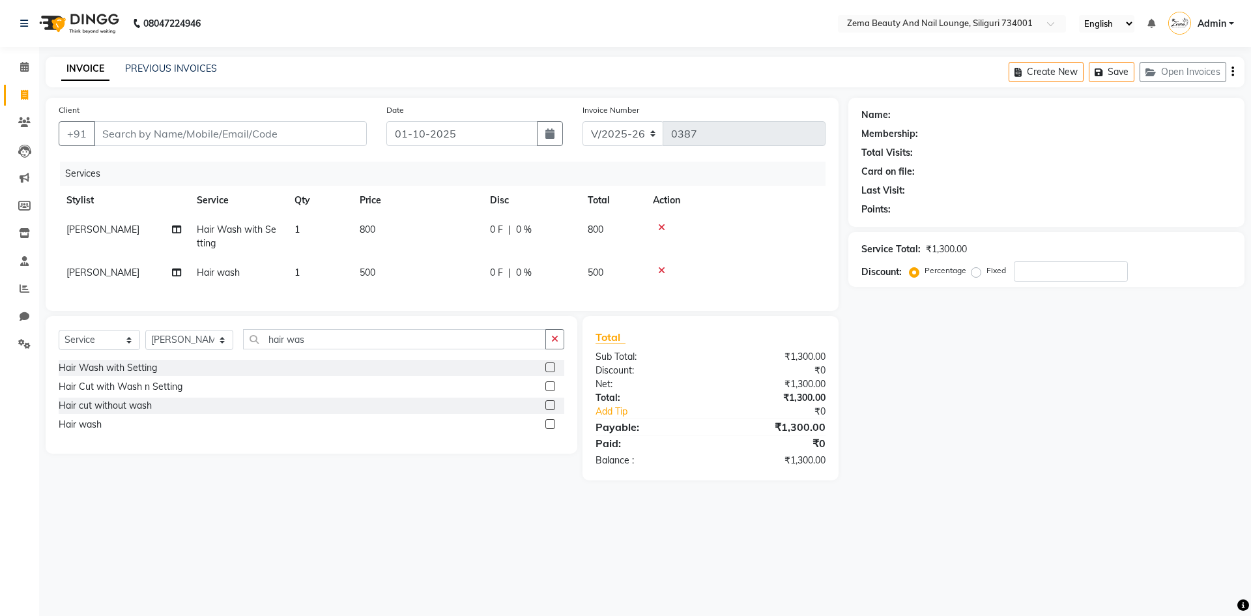
click at [665, 273] on div at bounding box center [735, 270] width 165 height 9
click at [663, 272] on icon at bounding box center [661, 270] width 7 height 9
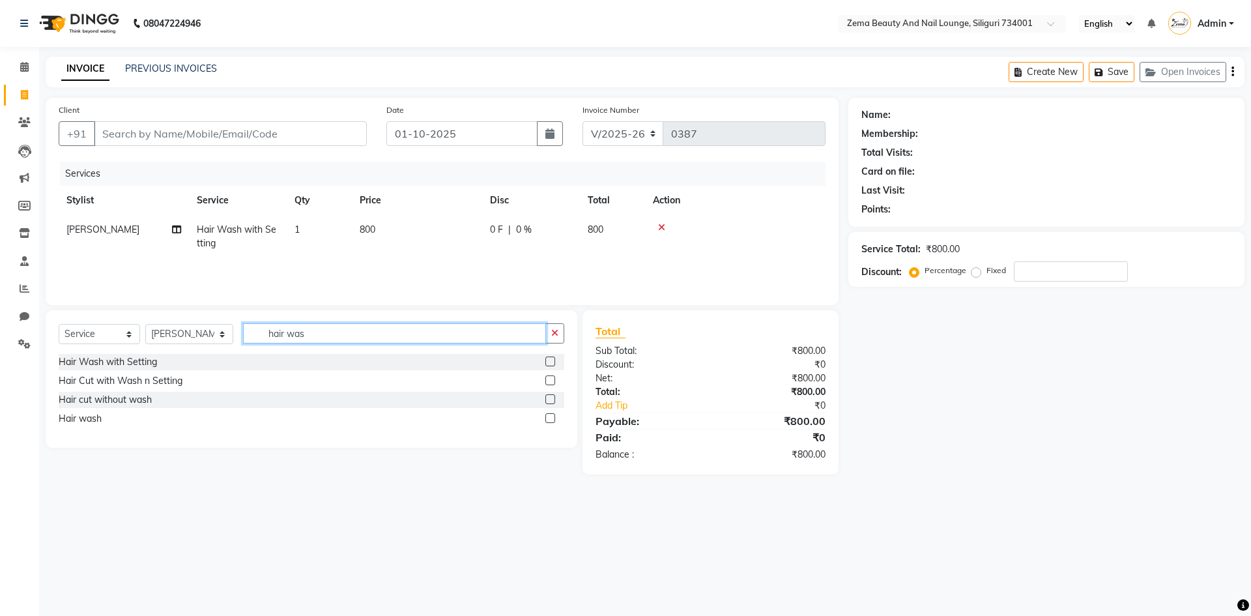
click at [399, 330] on input "hair was" at bounding box center [395, 333] width 304 height 20
click at [662, 227] on icon at bounding box center [661, 227] width 7 height 9
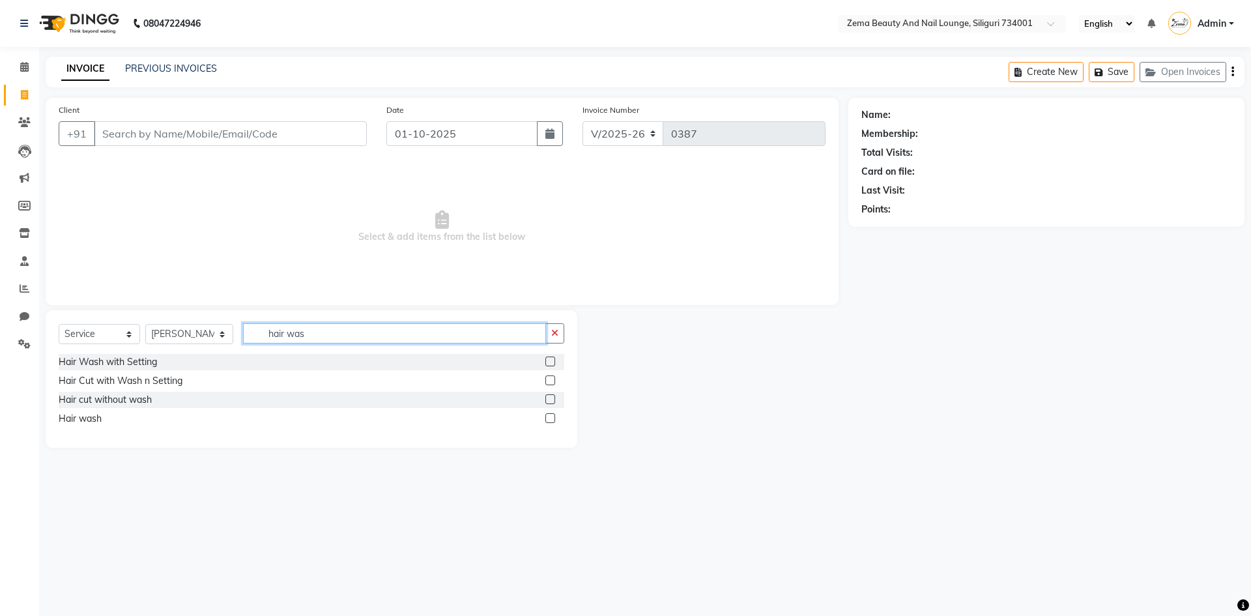
click at [497, 339] on input "hair was" at bounding box center [395, 333] width 304 height 20
type input "h"
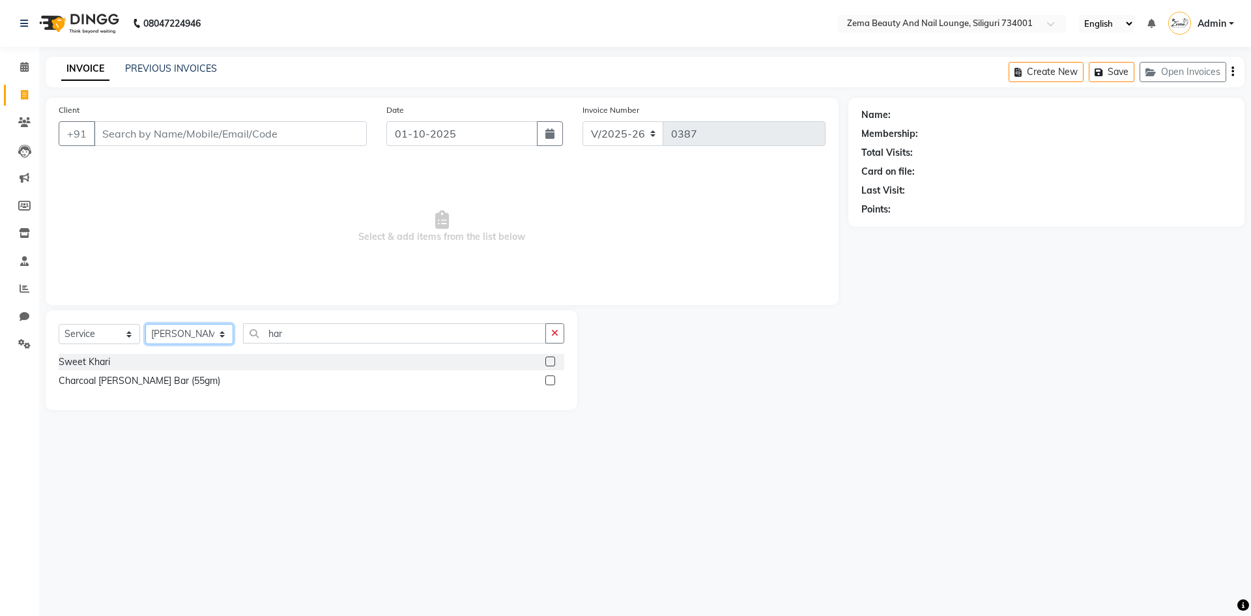
click at [193, 337] on select "Select Stylist Khusi Mahato Lamu [PERSON_NAME] Prakritee [PERSON_NAME][GEOGRAPH…" at bounding box center [189, 334] width 88 height 20
click at [145, 324] on select "Select Stylist Khusi Mahato Lamu [PERSON_NAME] Prakritee [PERSON_NAME][GEOGRAPH…" at bounding box center [189, 334] width 88 height 20
click at [305, 330] on input "har" at bounding box center [395, 333] width 304 height 20
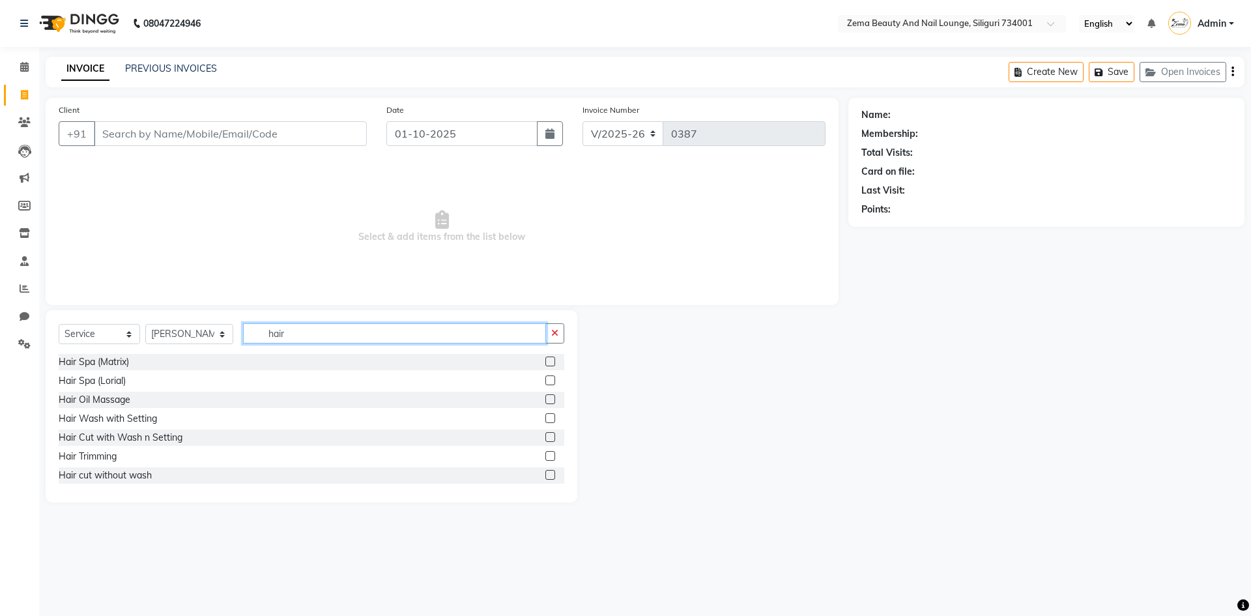
type input "hair"
click at [545, 416] on label at bounding box center [550, 418] width 10 height 10
click at [545, 416] on input "checkbox" at bounding box center [549, 418] width 8 height 8
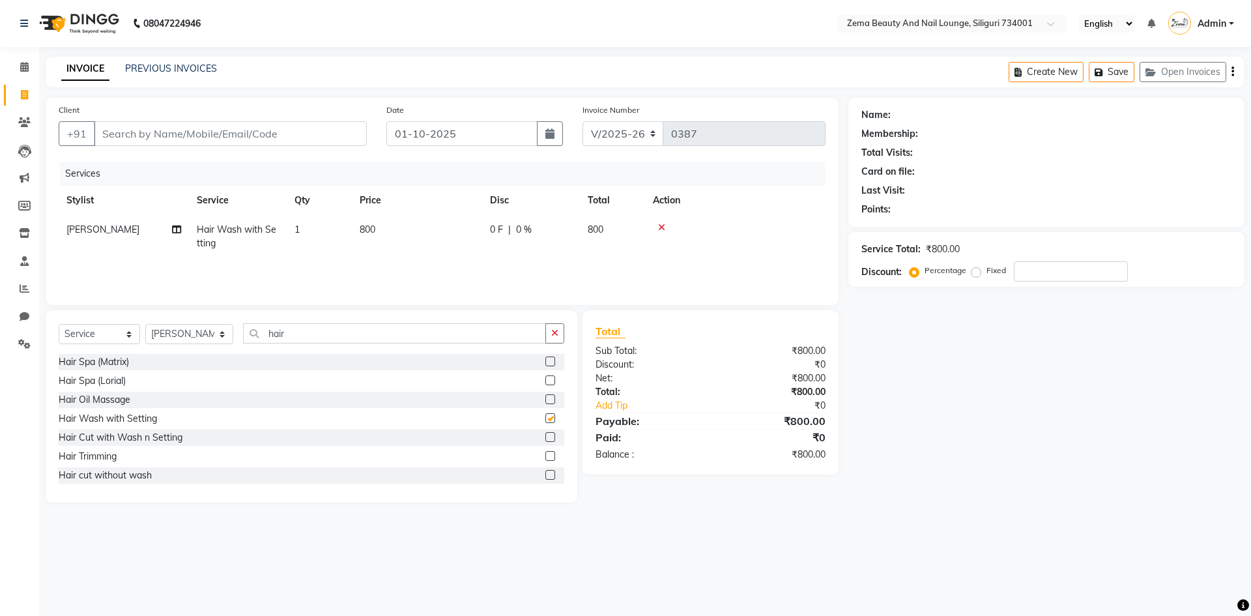
checkbox input "false"
click at [303, 336] on input "hair" at bounding box center [395, 333] width 304 height 20
type input "h"
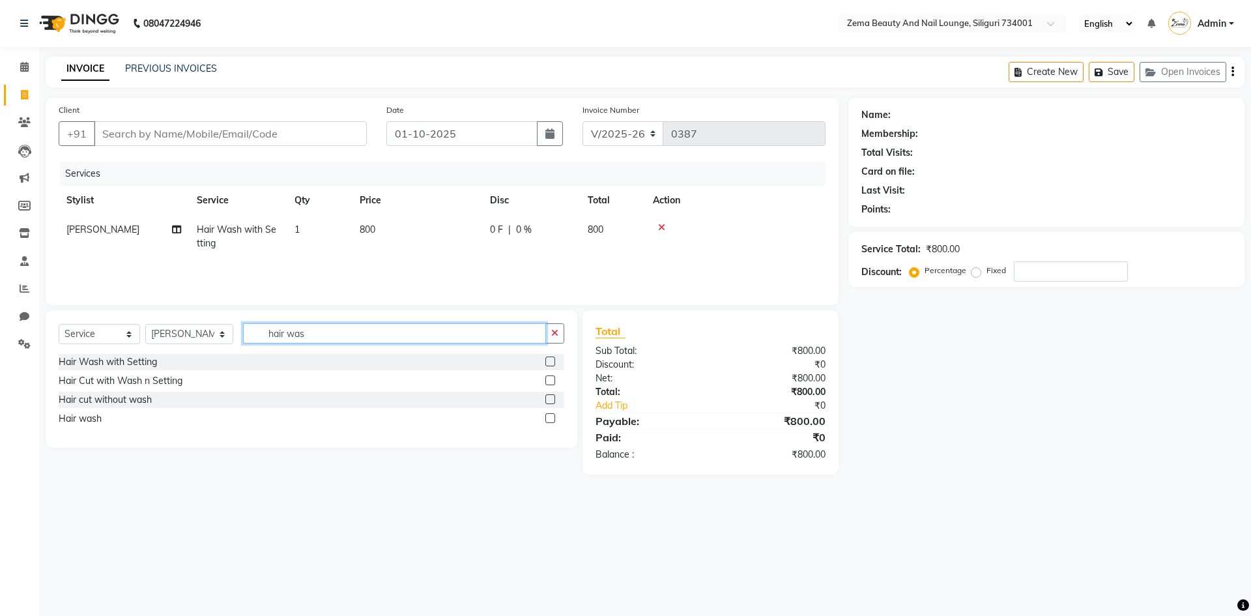
type input "hair was"
click at [546, 417] on label at bounding box center [550, 418] width 10 height 10
click at [546, 417] on input "checkbox" at bounding box center [549, 418] width 8 height 8
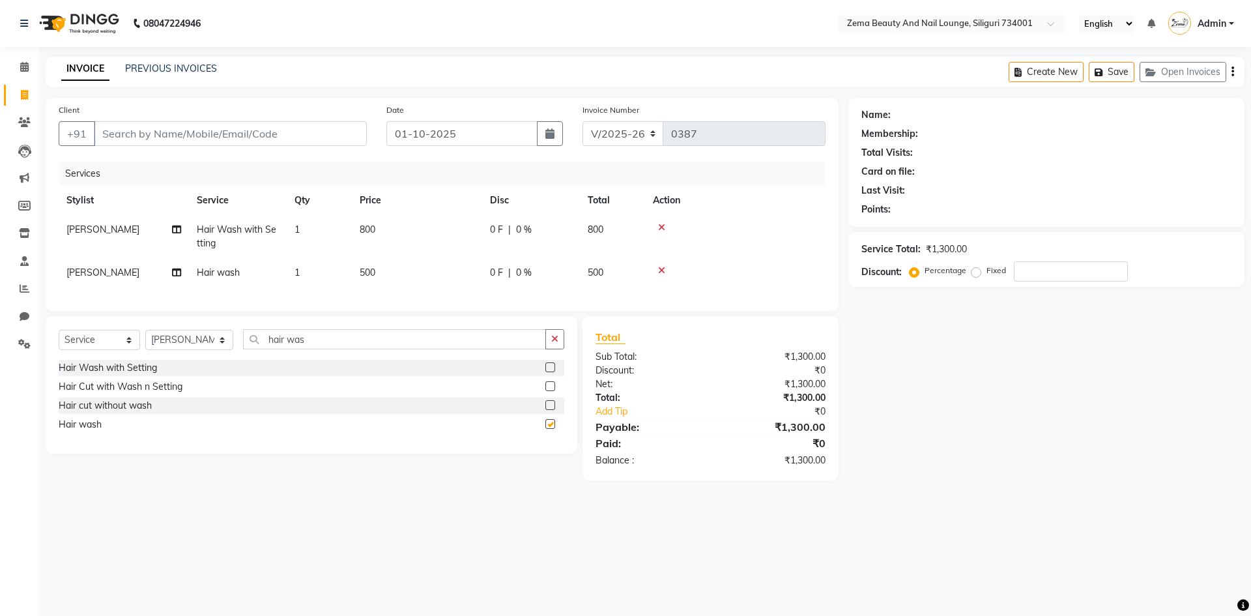
checkbox input "false"
click at [663, 229] on icon at bounding box center [661, 227] width 7 height 9
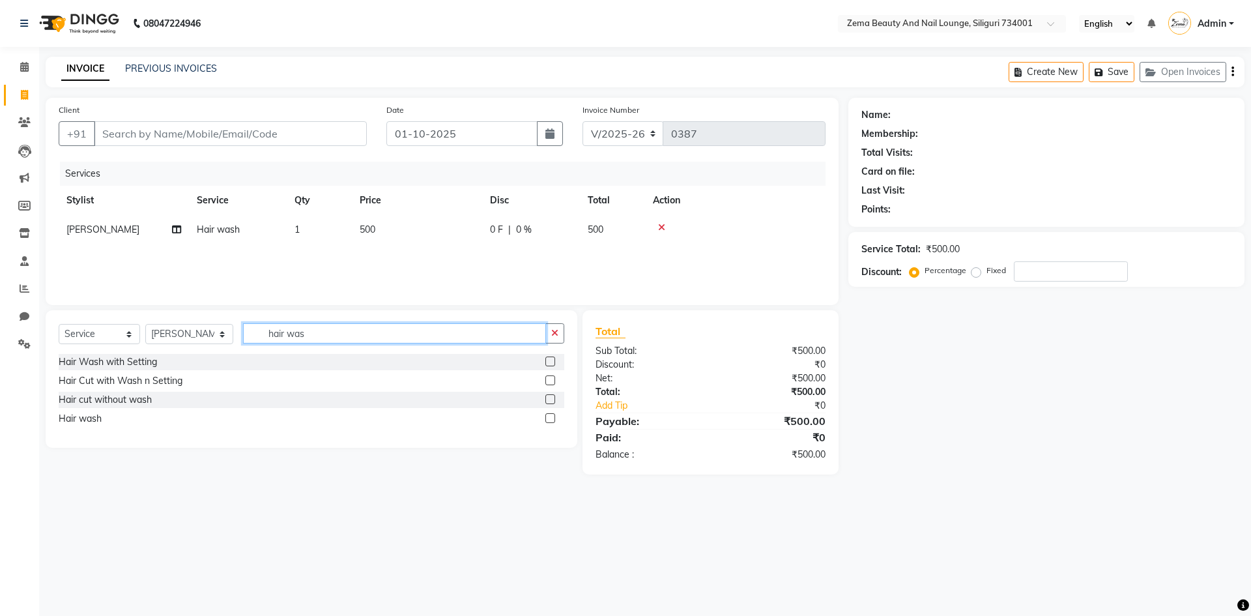
click at [462, 334] on input "hair was" at bounding box center [395, 333] width 304 height 20
type input "hair set"
click at [550, 399] on label at bounding box center [550, 399] width 10 height 10
click at [550, 399] on input "checkbox" at bounding box center [549, 400] width 8 height 8
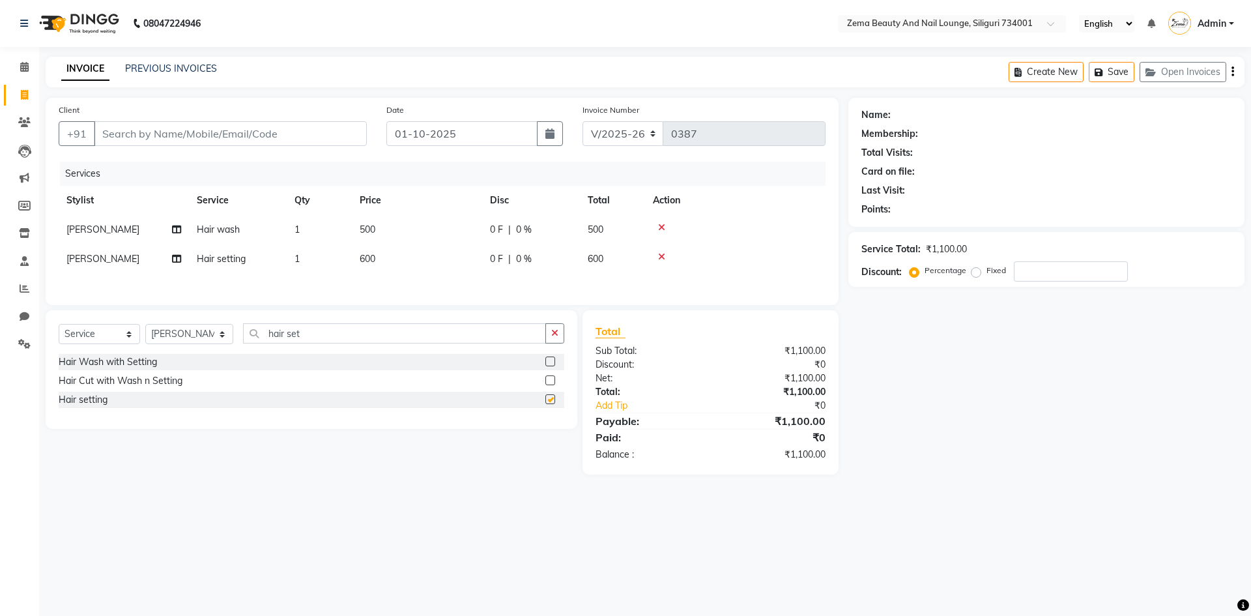
checkbox input "false"
click at [497, 250] on td "0 F | 0 %" at bounding box center [531, 258] width 98 height 29
select select "75895"
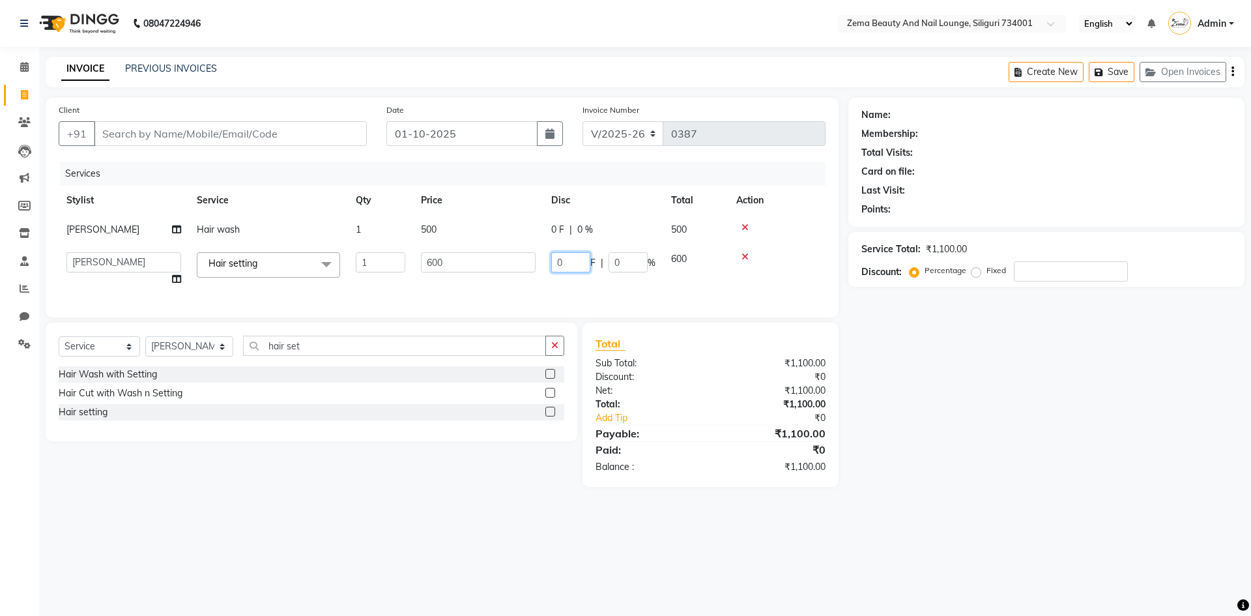
click at [568, 257] on input "0" at bounding box center [570, 262] width 39 height 20
type input "100"
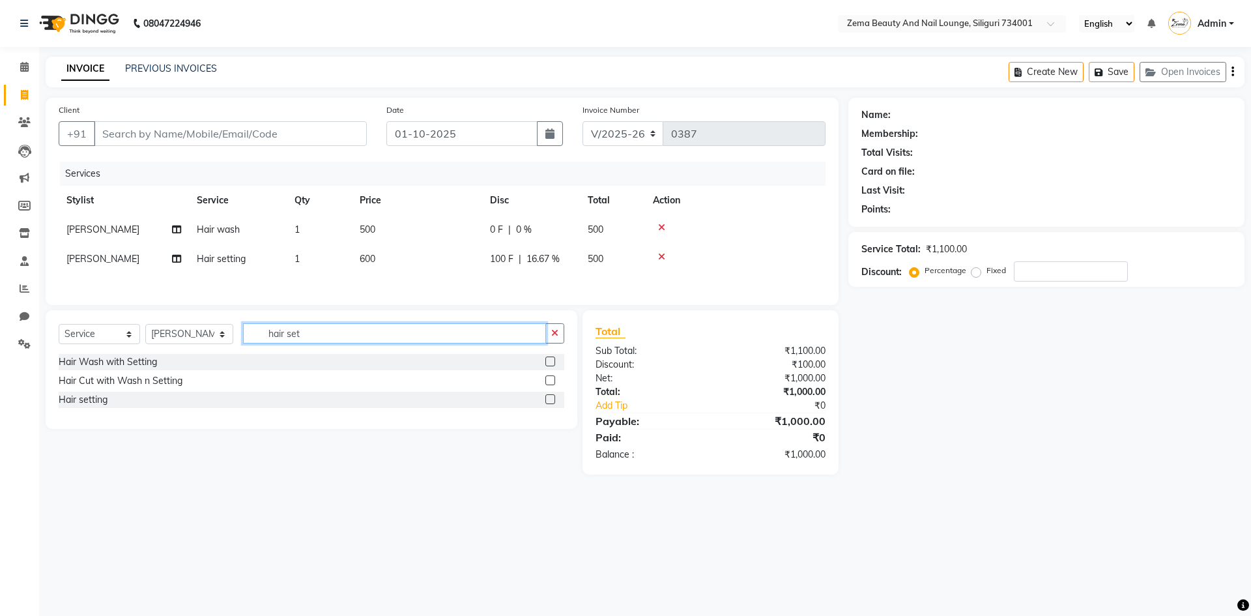
click at [486, 359] on div "Select Service Product Membership Package Voucher Prepaid Gift Card Select Styl…" at bounding box center [312, 369] width 532 height 119
click at [314, 137] on input "Client" at bounding box center [230, 133] width 273 height 25
type input "s"
type input "0"
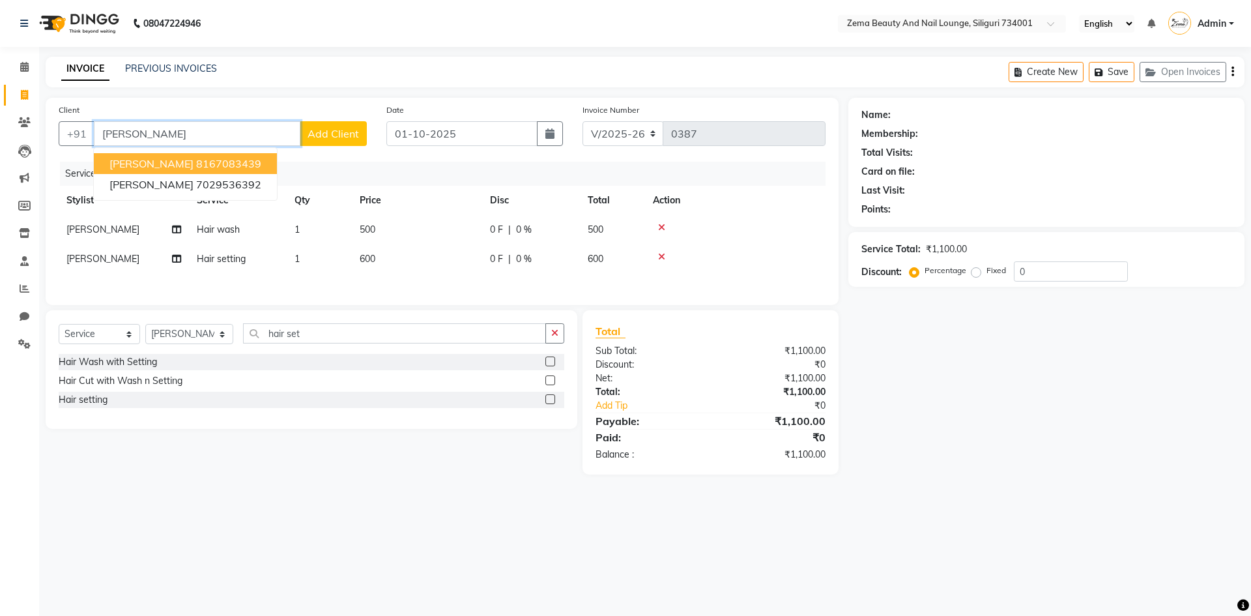
click at [212, 160] on button "[PERSON_NAME] 8167083439" at bounding box center [185, 163] width 183 height 21
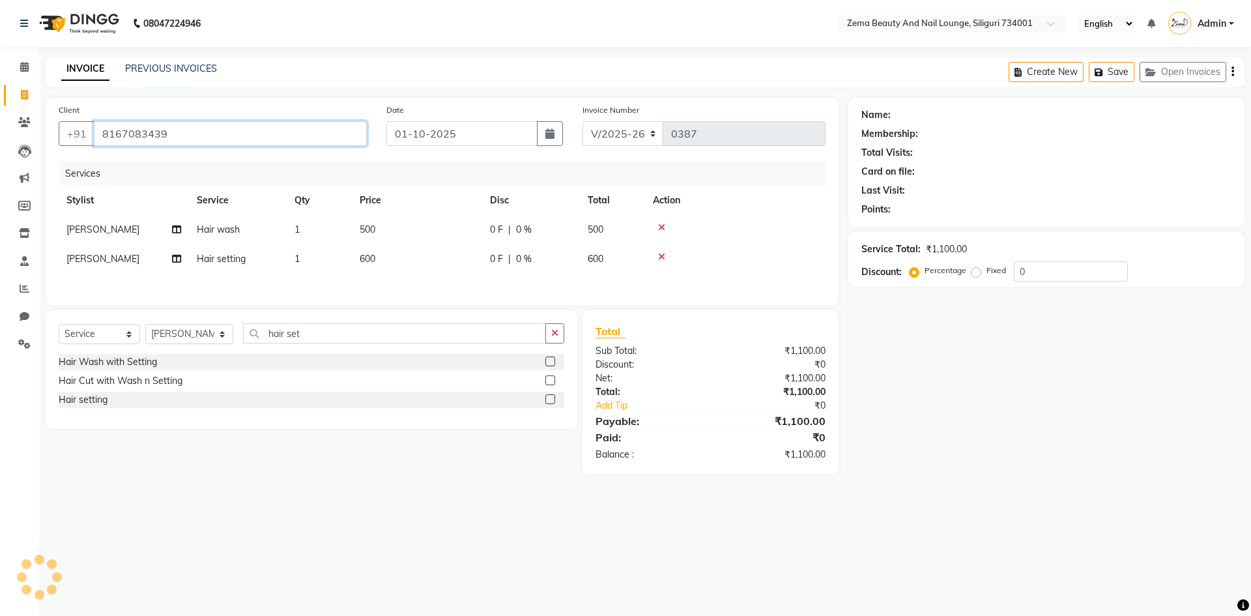
type input "8167083439"
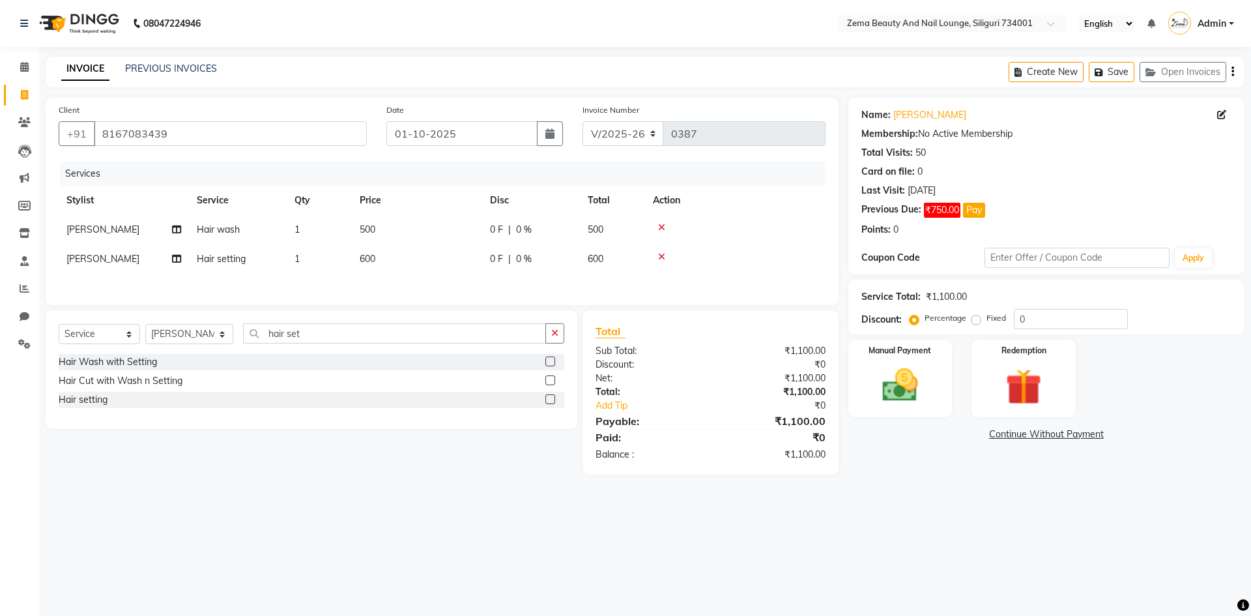
click at [495, 265] on span "0 F" at bounding box center [496, 259] width 13 height 14
select select "75895"
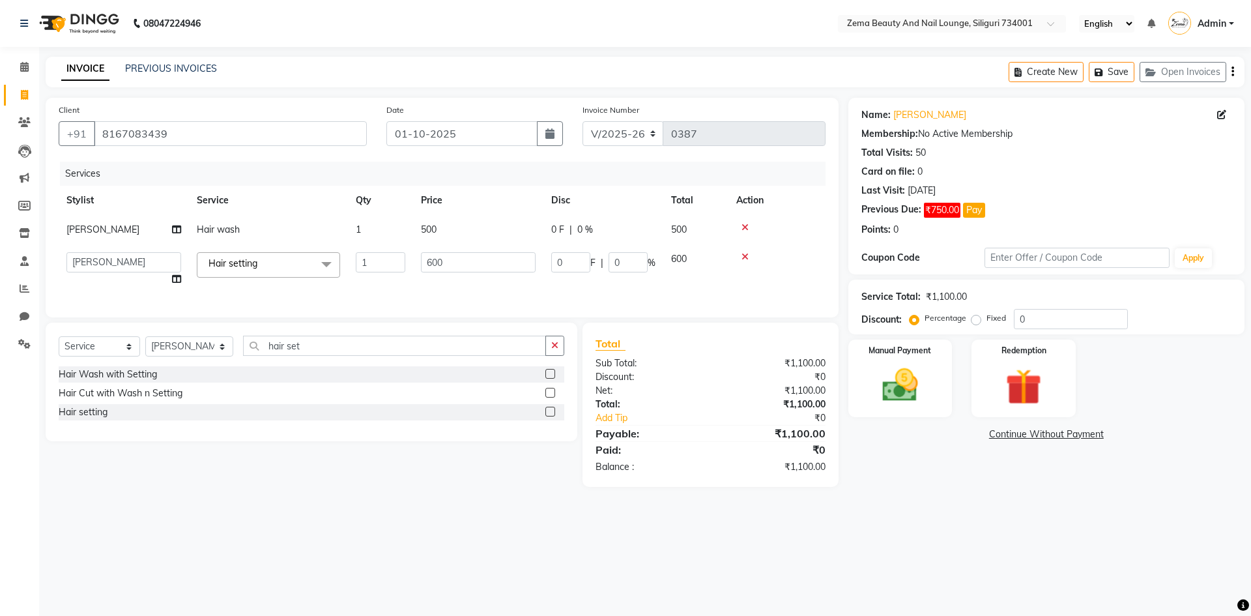
click at [583, 250] on td "0 F | 0 %" at bounding box center [604, 269] width 120 height 50
click at [581, 258] on input "0" at bounding box center [570, 262] width 39 height 20
type input "100"
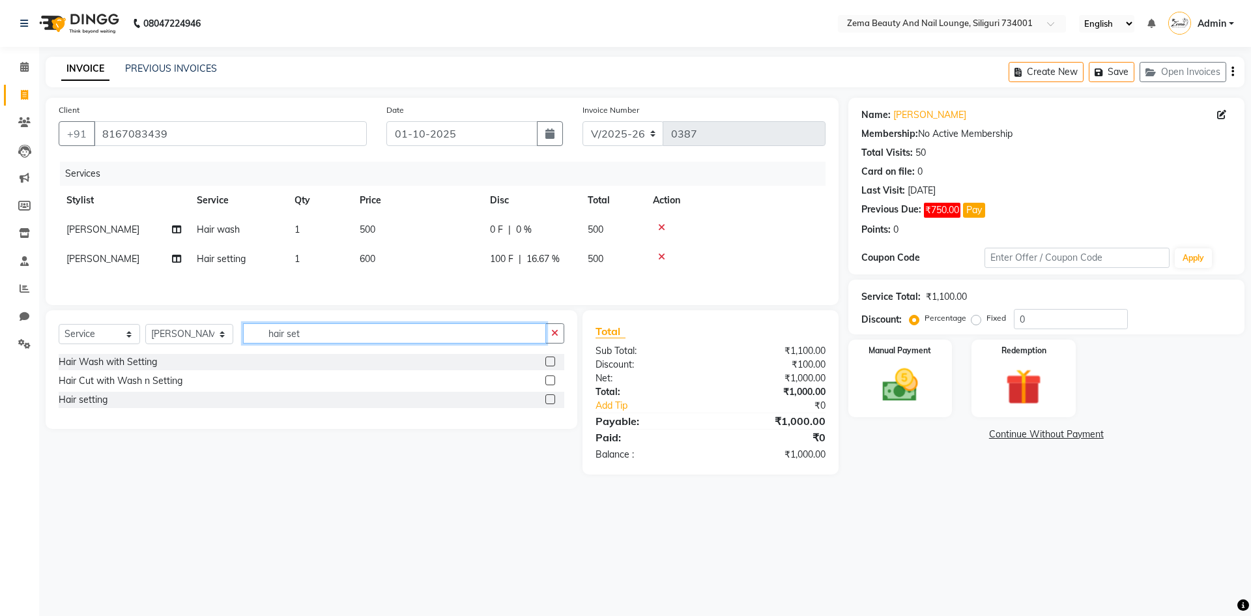
click at [491, 354] on div "Select Service Product Membership Package Voucher Prepaid Gift Card Select Styl…" at bounding box center [312, 338] width 506 height 31
click at [886, 398] on img at bounding box center [900, 385] width 61 height 43
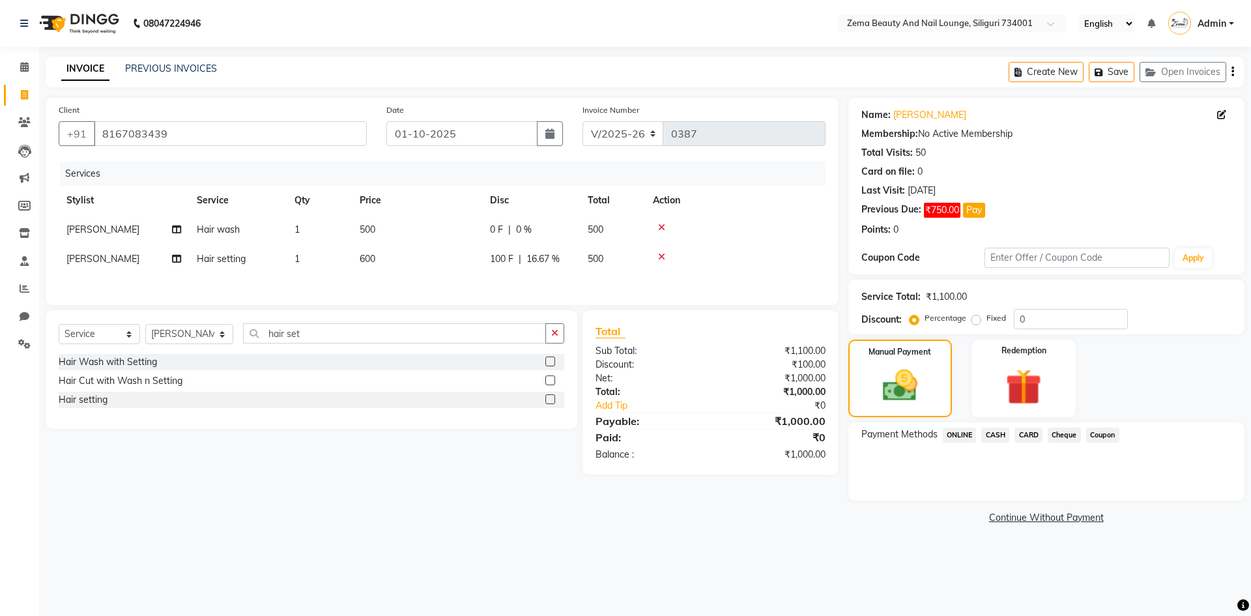
click at [950, 431] on span "ONLINE" at bounding box center [960, 435] width 34 height 15
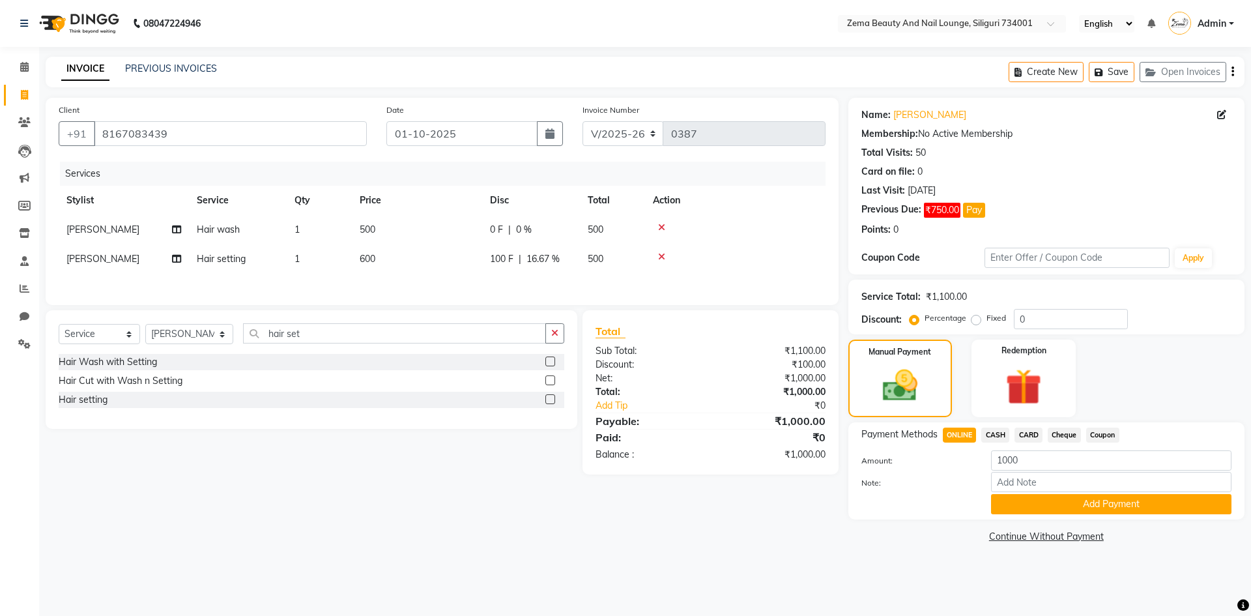
click at [1085, 514] on div "Payment Methods ONLINE CASH CARD Cheque Coupon Amount: 1000 Note: Add Payment" at bounding box center [1047, 470] width 396 height 97
click at [1083, 508] on button "Add Payment" at bounding box center [1111, 504] width 240 height 20
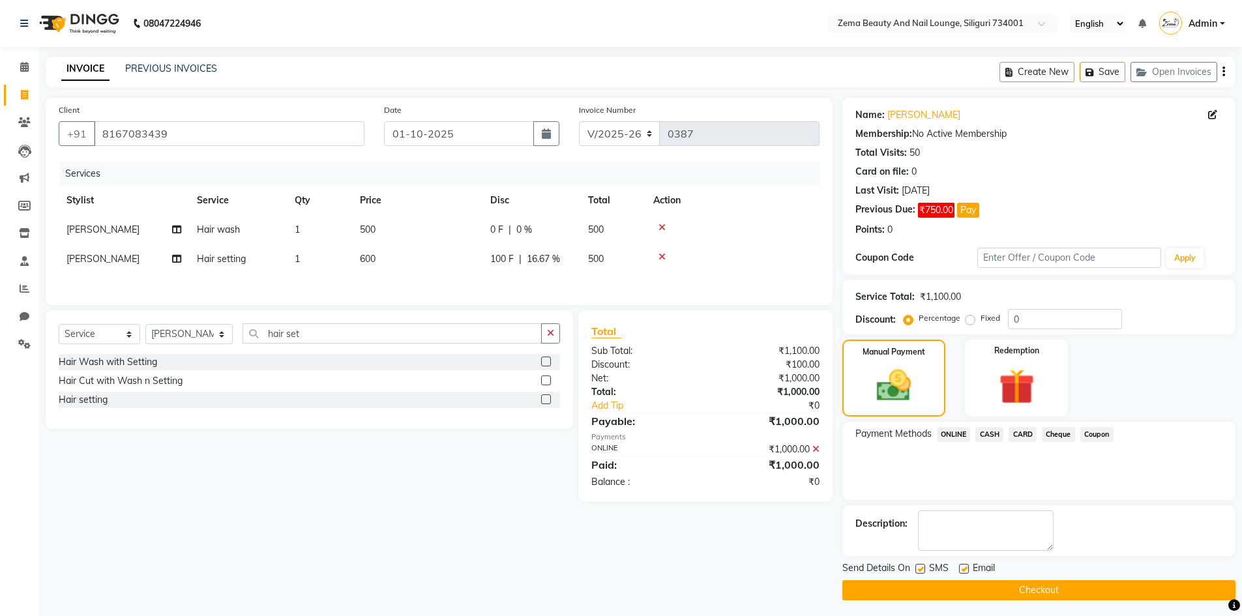
click at [1096, 594] on button "Checkout" at bounding box center [1038, 590] width 393 height 20
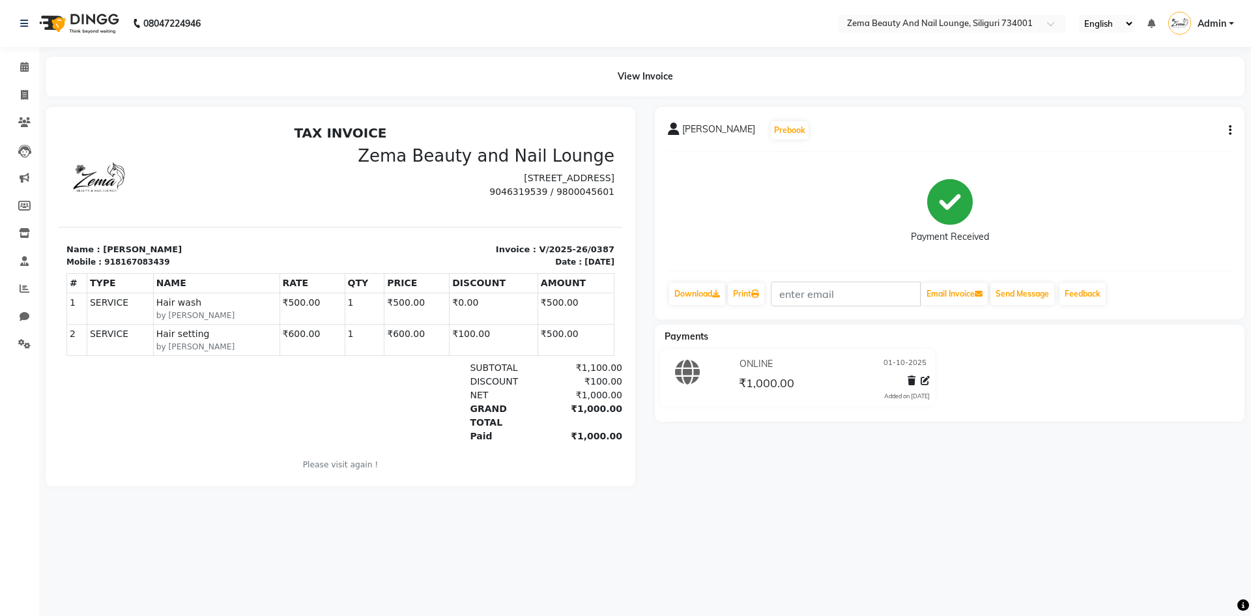
select select "service"
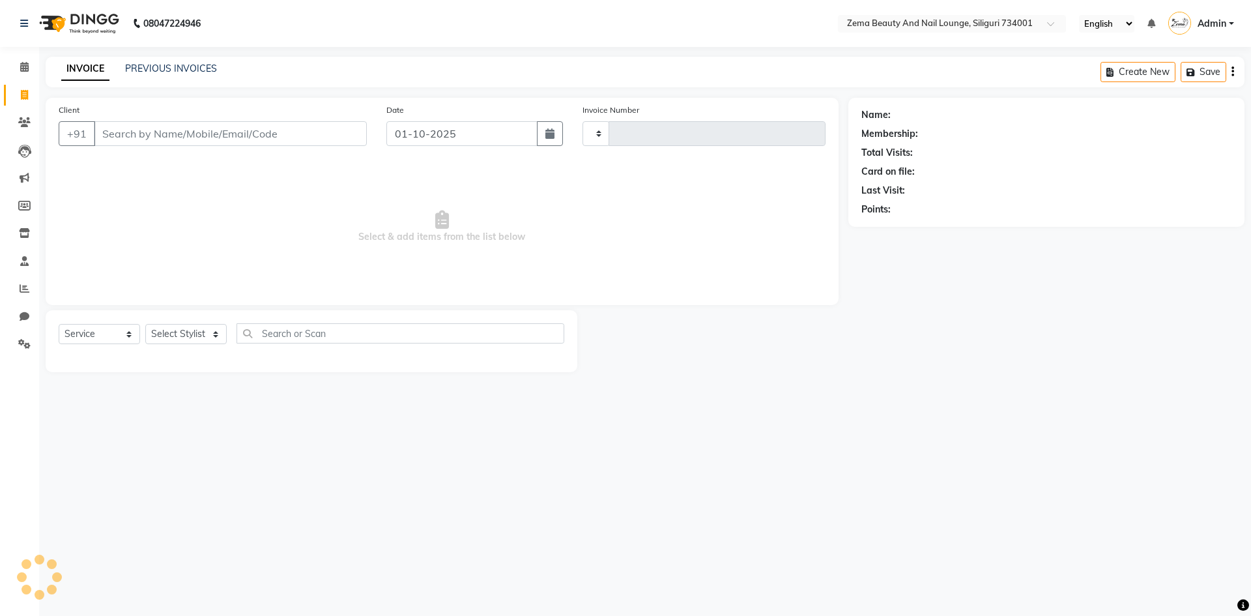
type input "0388"
select select "8045"
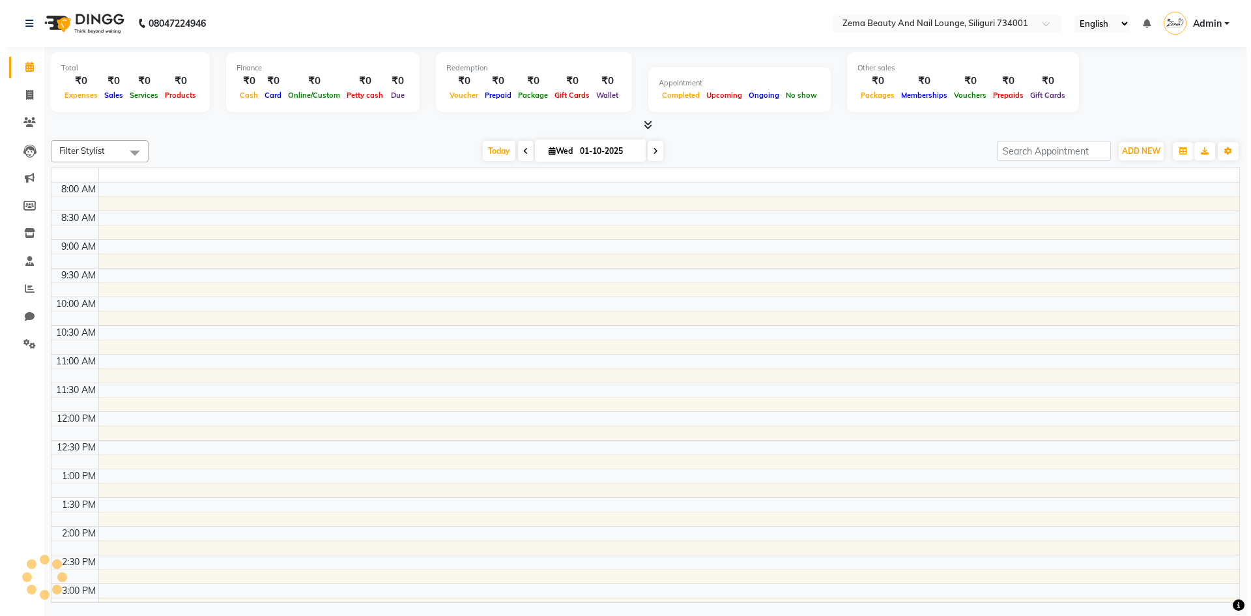
scroll to position [328, 0]
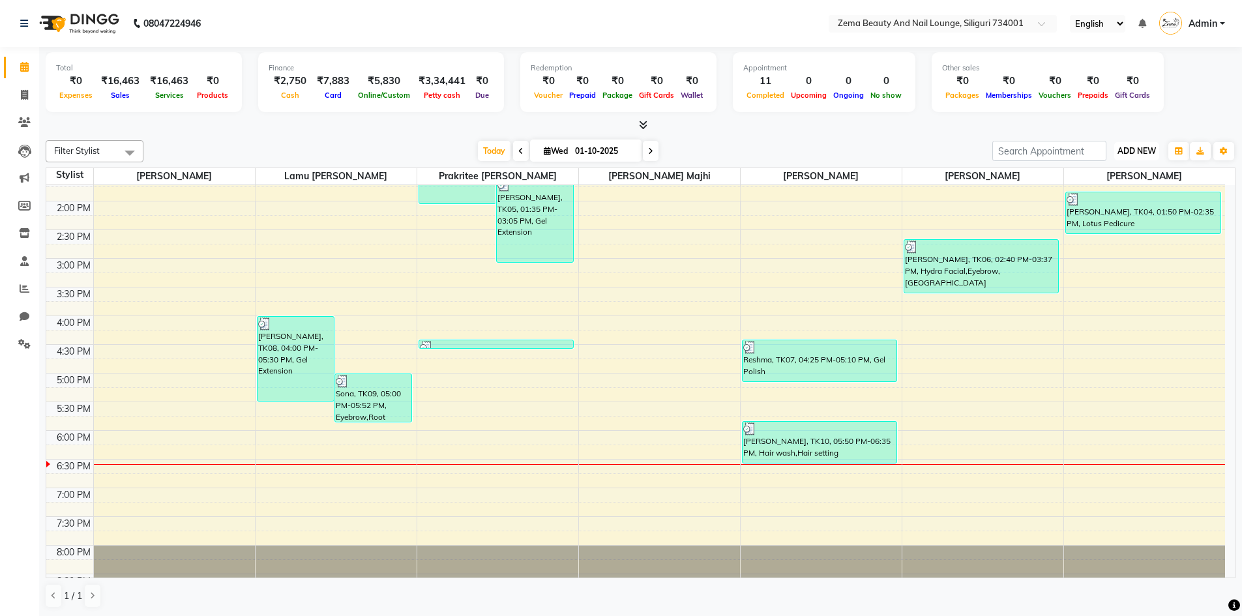
click at [1133, 149] on span "ADD NEW" at bounding box center [1136, 151] width 38 height 10
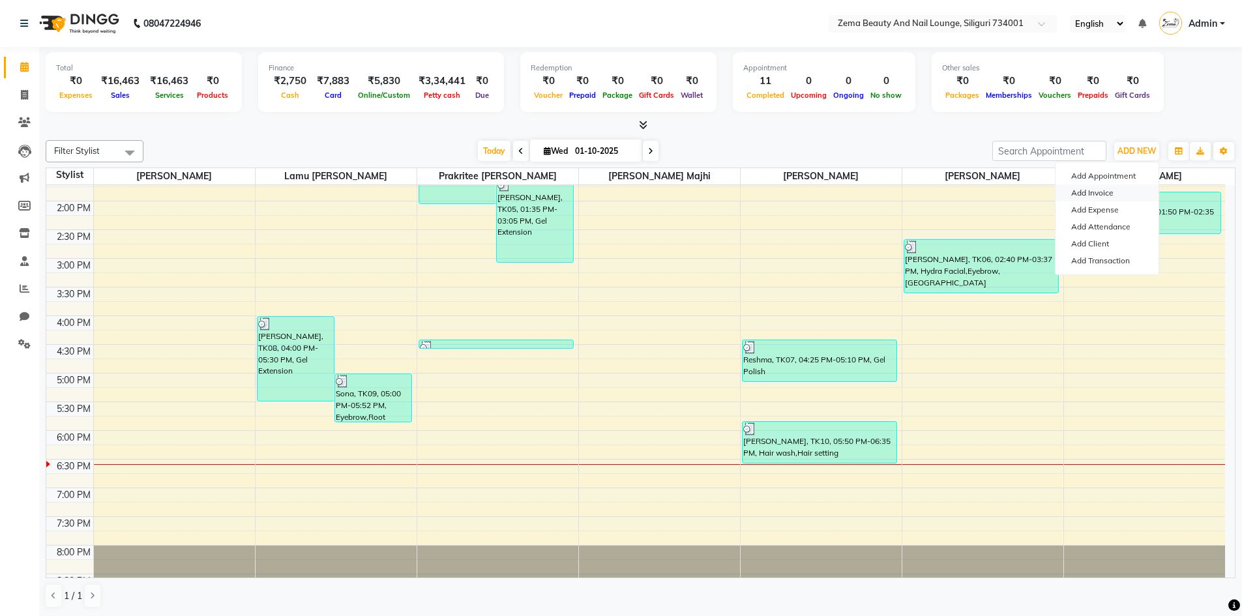
click at [1099, 190] on link "Add Invoice" at bounding box center [1106, 192] width 103 height 17
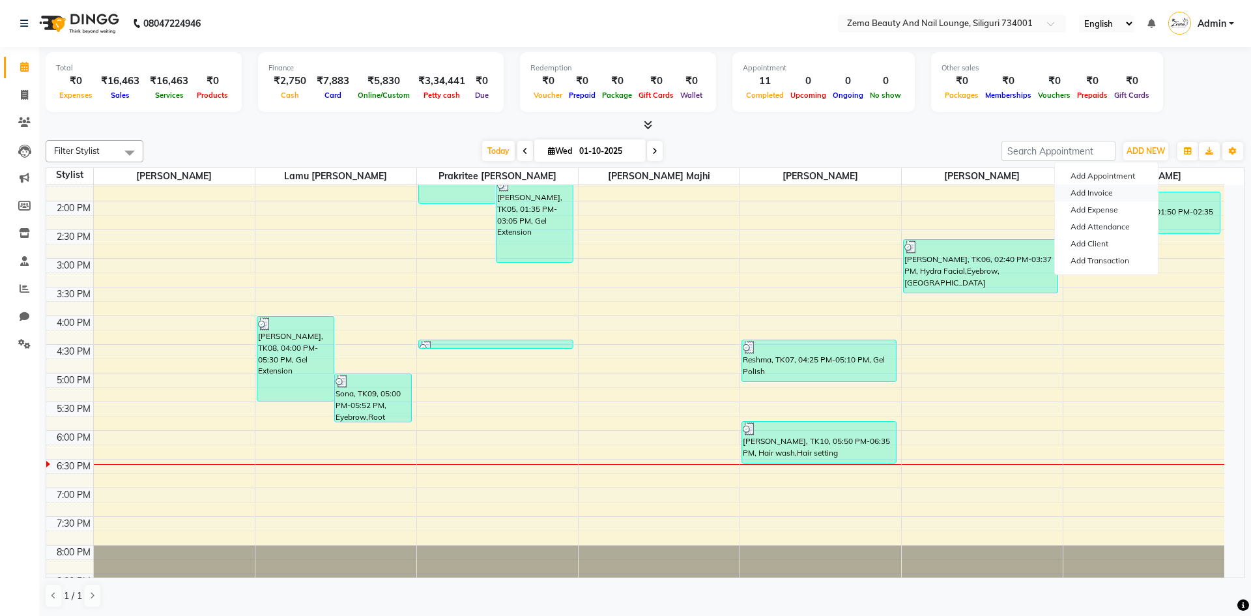
select select "8045"
select select "service"
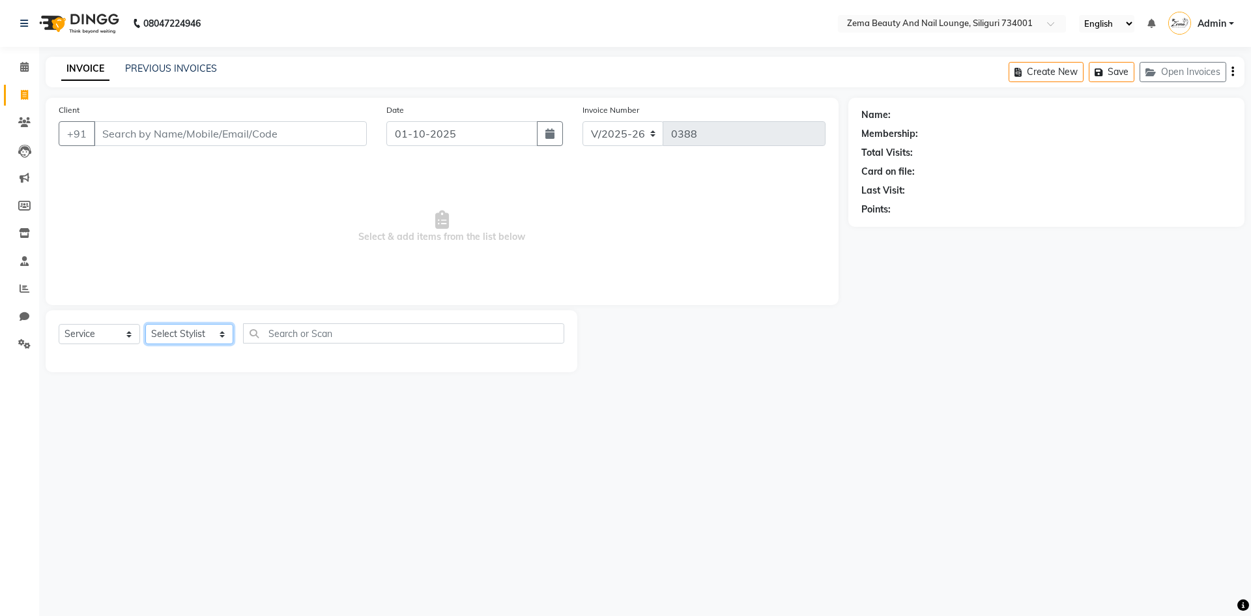
click at [207, 328] on select "Select Stylist Khusi Mahato Lamu [PERSON_NAME] Prakritee [PERSON_NAME][GEOGRAPH…" at bounding box center [189, 334] width 88 height 20
select select "75891"
click at [145, 324] on select "Select Stylist Khusi Mahato Lamu [PERSON_NAME] Prakritee [PERSON_NAME][GEOGRAPH…" at bounding box center [189, 334] width 88 height 20
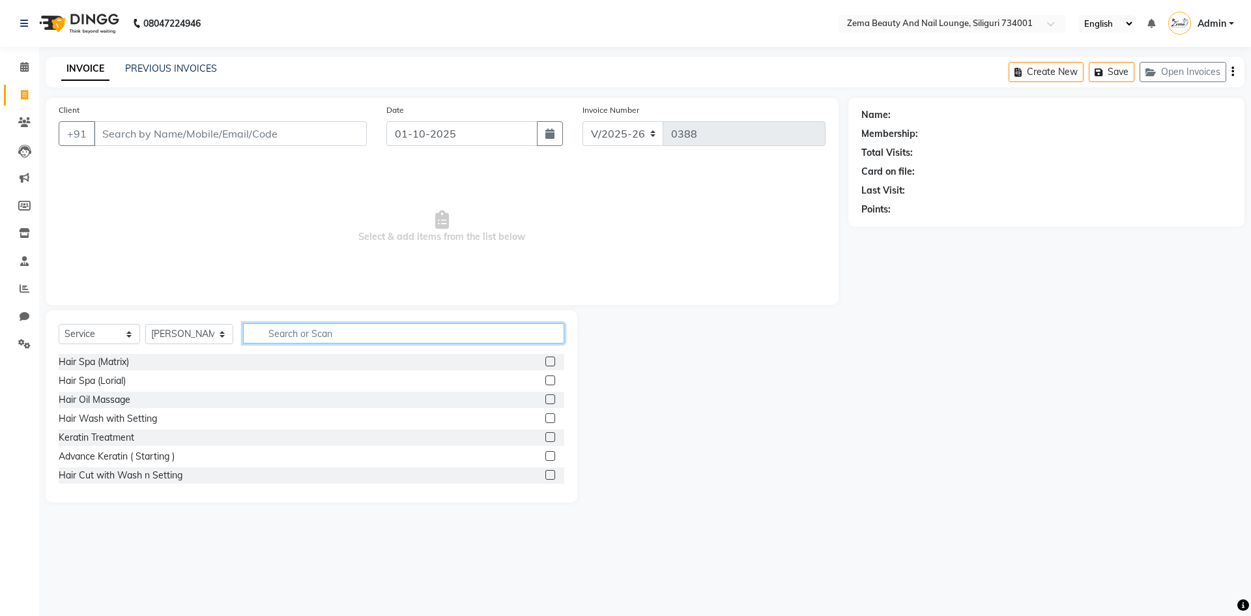
click at [295, 331] on input "text" at bounding box center [404, 333] width 322 height 20
type input "gel"
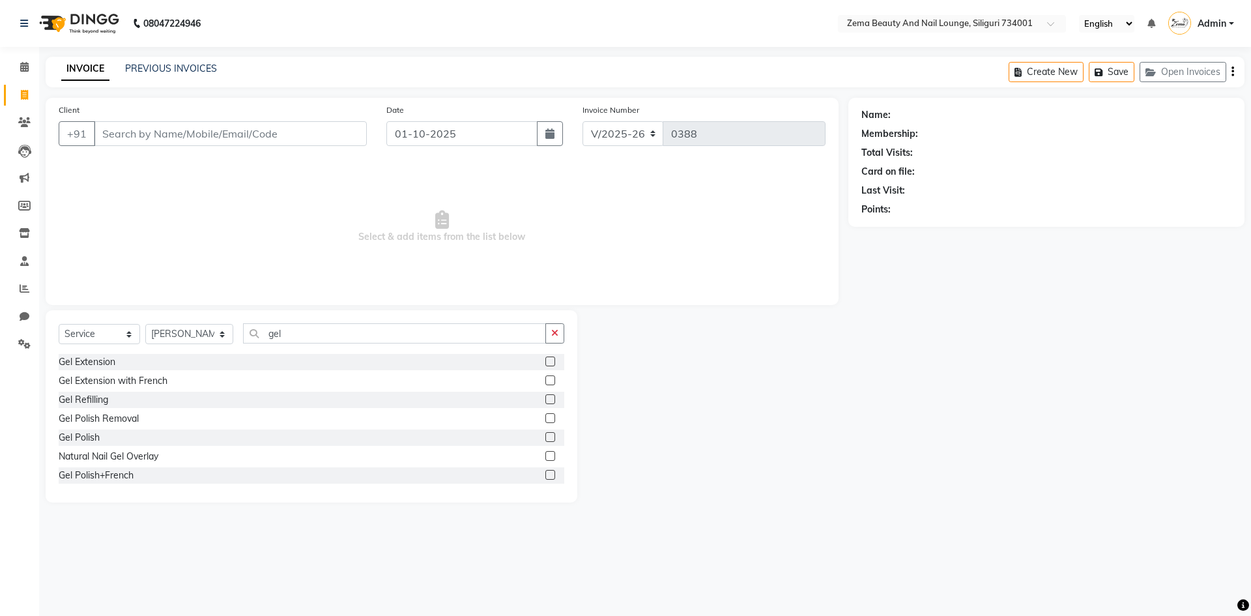
click at [545, 366] on div at bounding box center [549, 363] width 8 height 14
click at [545, 362] on label at bounding box center [550, 361] width 10 height 10
click at [545, 362] on input "checkbox" at bounding box center [549, 362] width 8 height 8
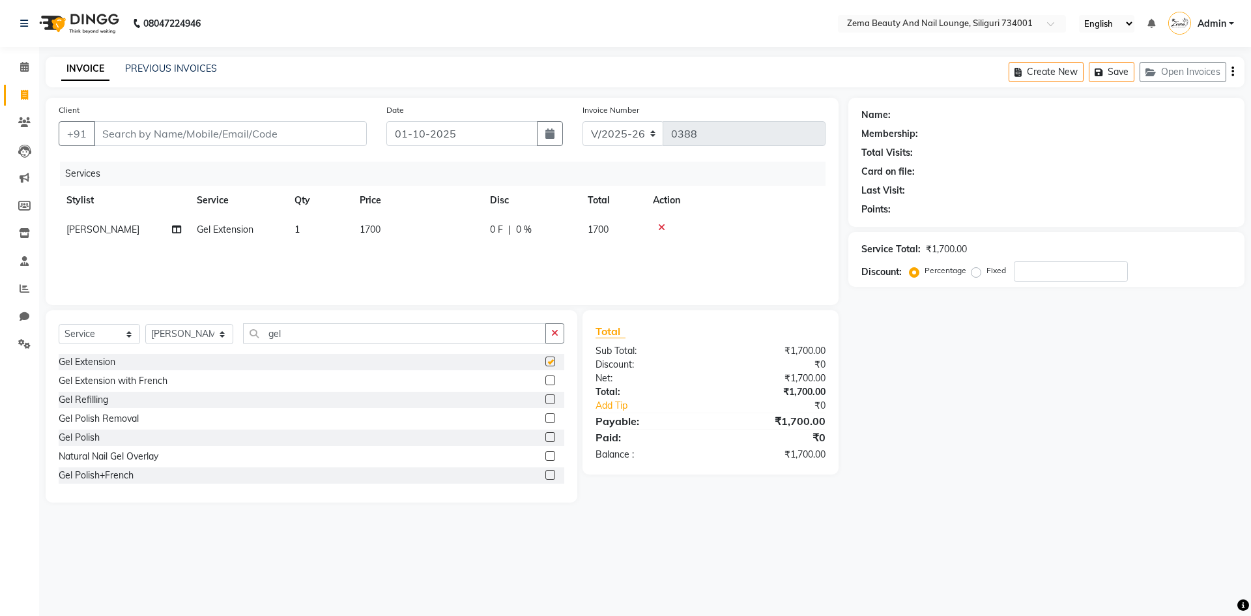
checkbox input "false"
click at [306, 332] on input "gel" at bounding box center [395, 333] width 304 height 20
type input "g"
click at [660, 229] on icon at bounding box center [661, 227] width 7 height 9
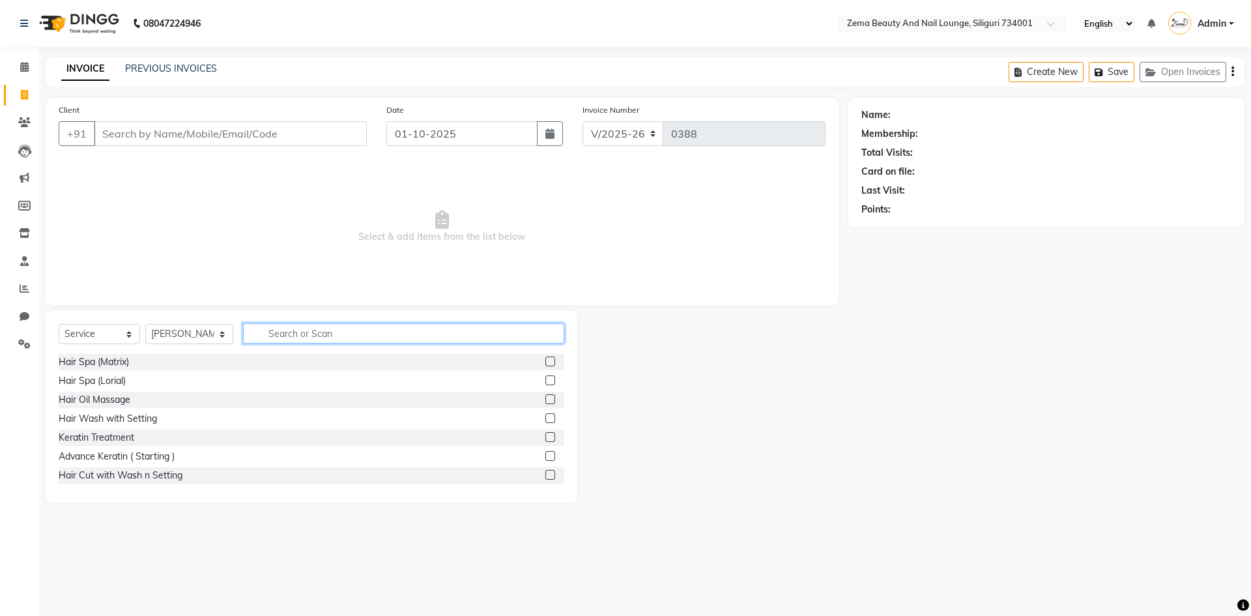
click at [381, 336] on input "text" at bounding box center [404, 333] width 322 height 20
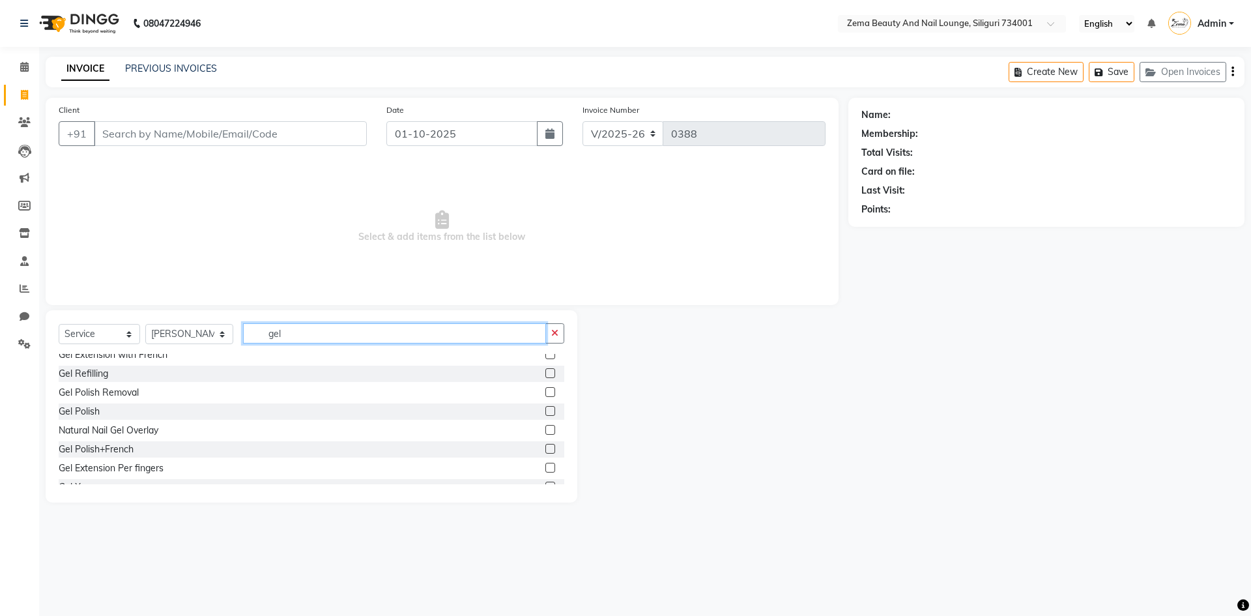
scroll to position [40, 0]
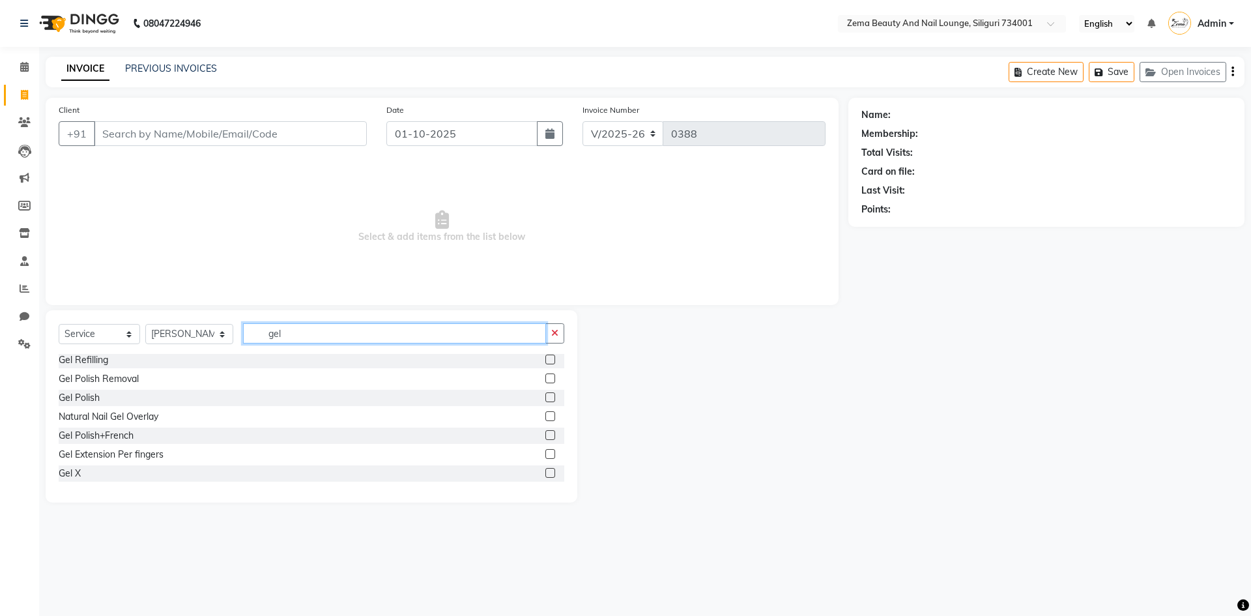
type input "gel"
click at [545, 472] on label at bounding box center [550, 473] width 10 height 10
click at [545, 472] on input "checkbox" at bounding box center [549, 473] width 8 height 8
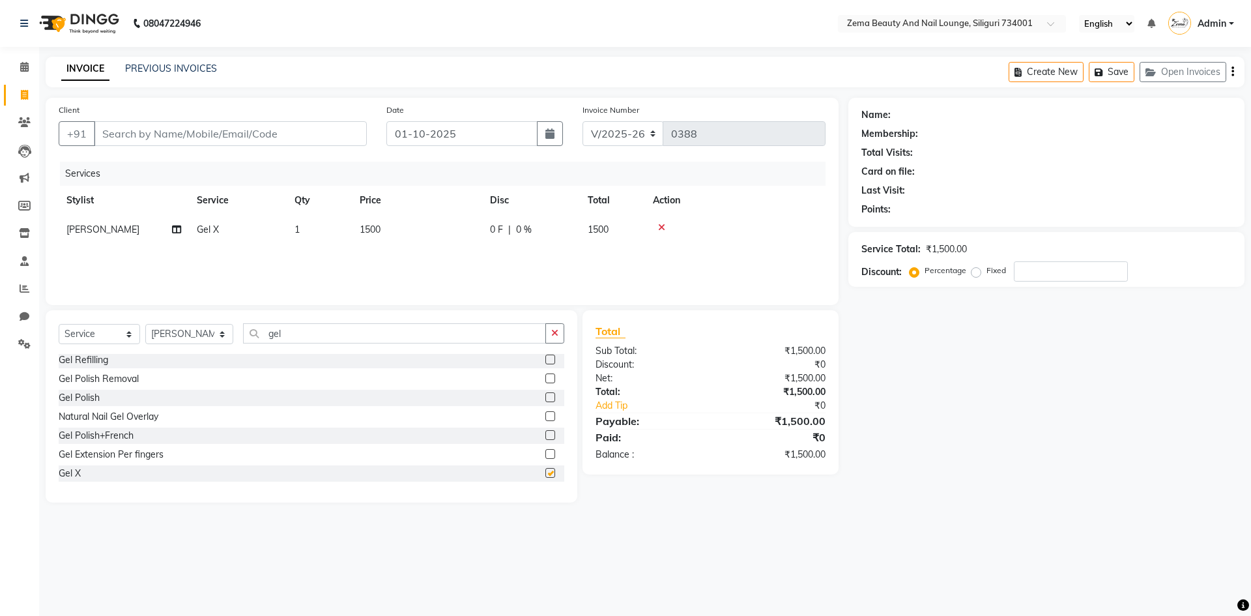
checkbox input "false"
click at [434, 332] on input "gel" at bounding box center [395, 333] width 304 height 20
type input "g"
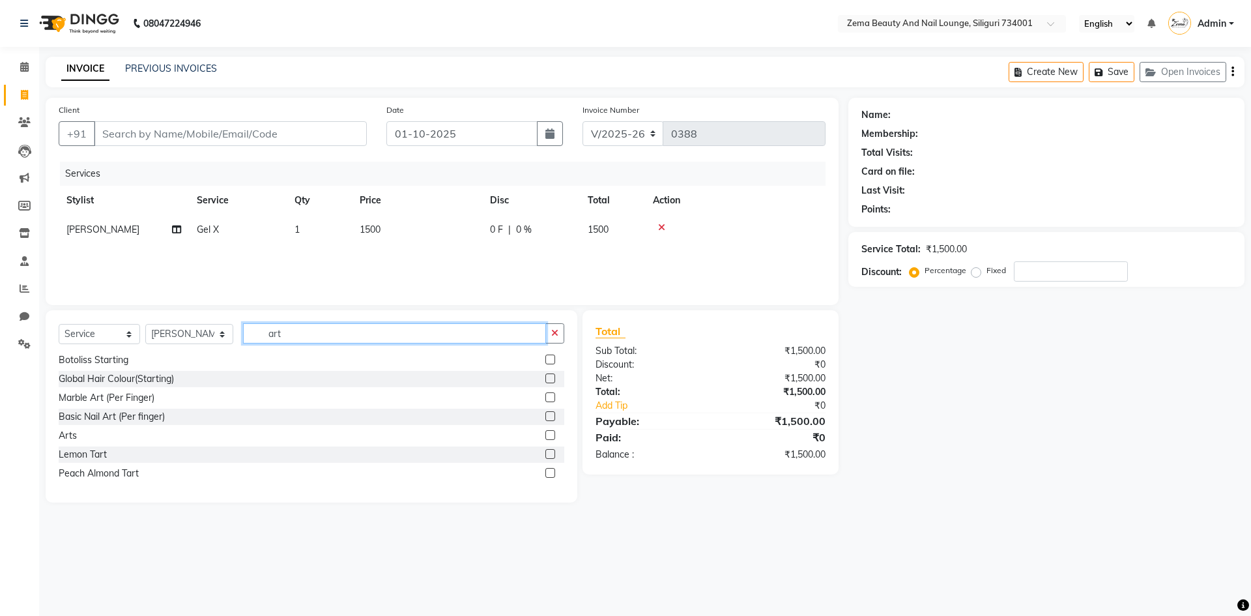
scroll to position [21, 0]
type input "art"
click at [545, 433] on label at bounding box center [550, 435] width 10 height 10
click at [545, 433] on input "checkbox" at bounding box center [549, 435] width 8 height 8
checkbox input "false"
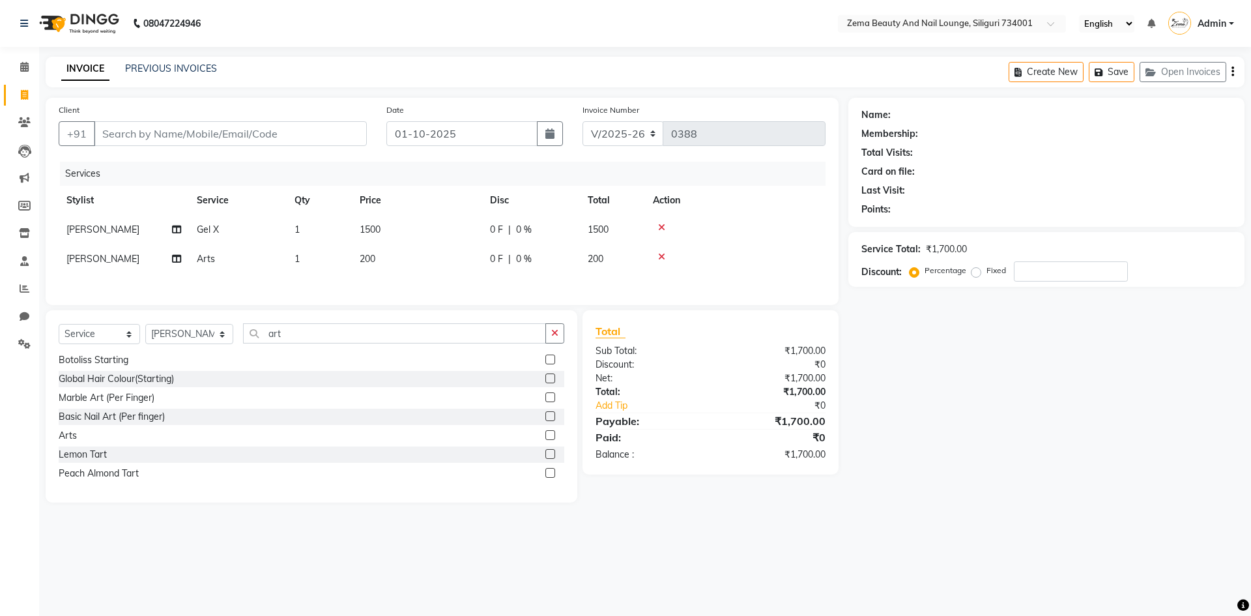
click at [956, 347] on div "Name: Membership: Total Visits: Card on file: Last Visit: Points: Service Total…" at bounding box center [1052, 300] width 406 height 405
click at [344, 336] on input "art" at bounding box center [395, 333] width 304 height 20
type input "a"
type input "eye"
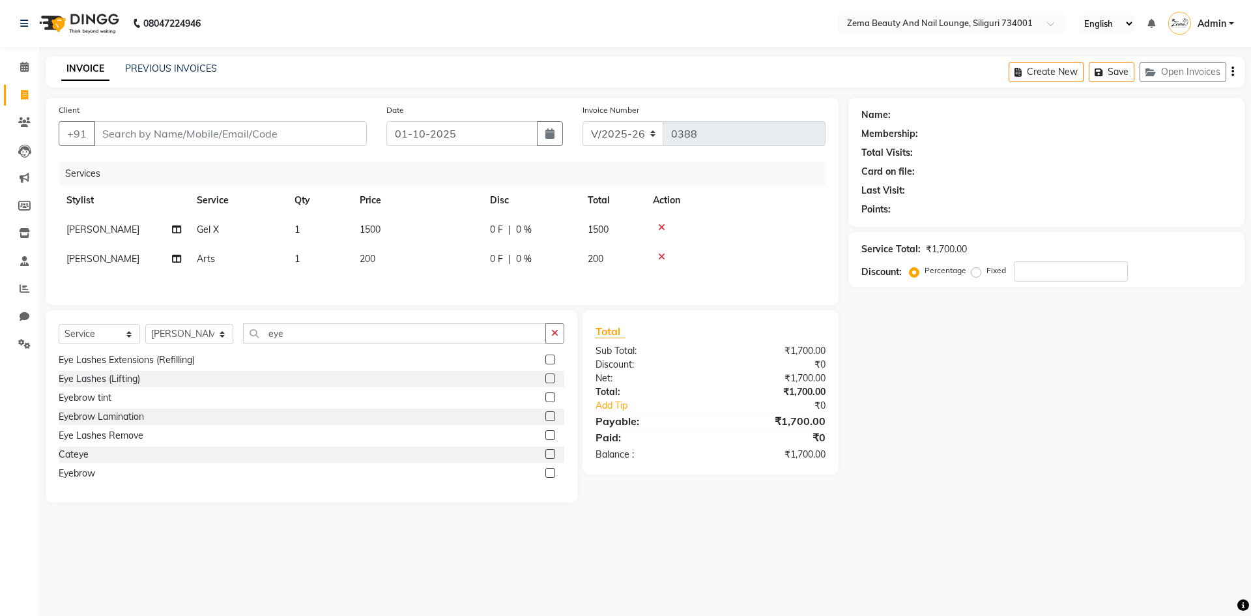
click at [545, 472] on label at bounding box center [550, 473] width 10 height 10
click at [545, 472] on input "checkbox" at bounding box center [549, 473] width 8 height 8
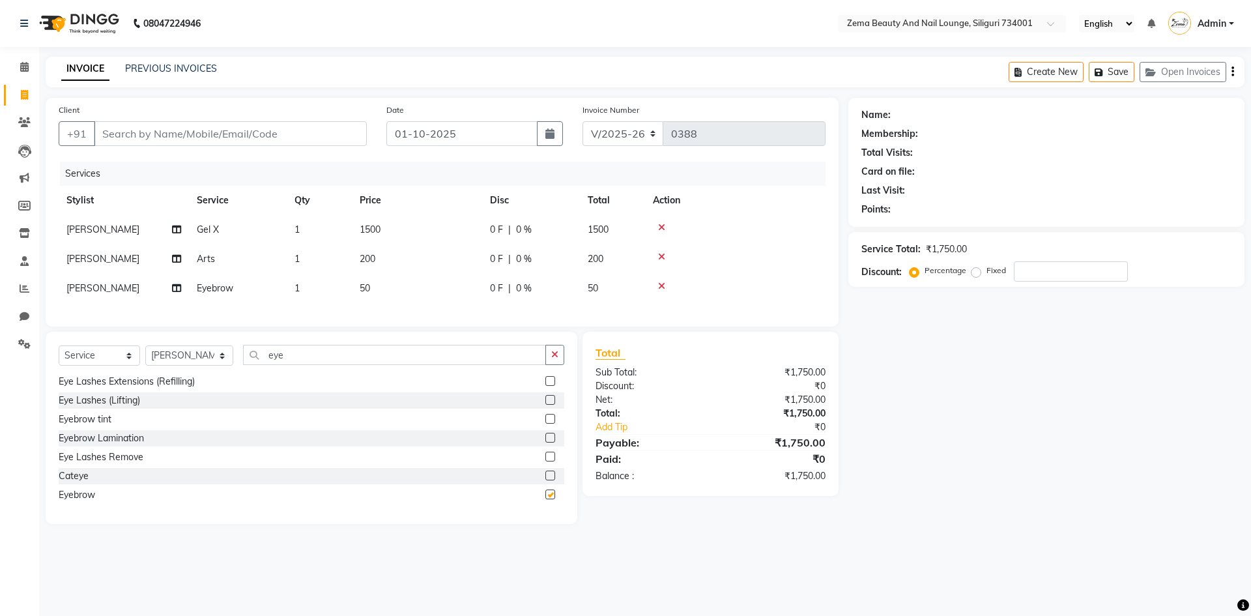
checkbox input "false"
click at [306, 365] on input "eye" at bounding box center [395, 355] width 304 height 20
type input "e"
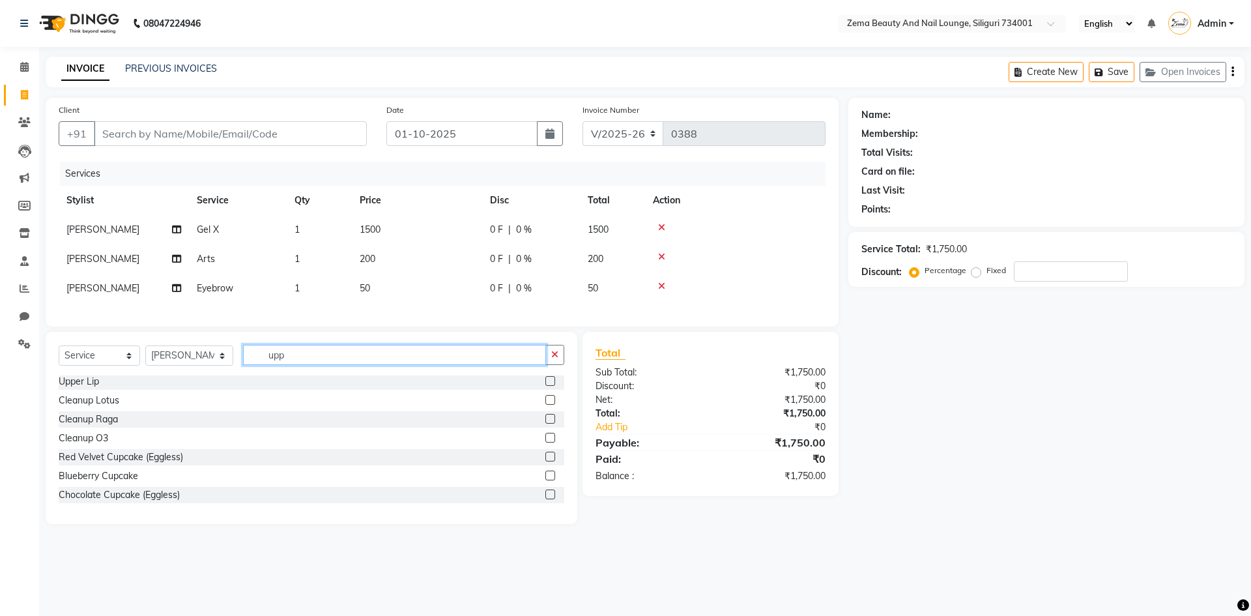
scroll to position [0, 0]
type input "upp"
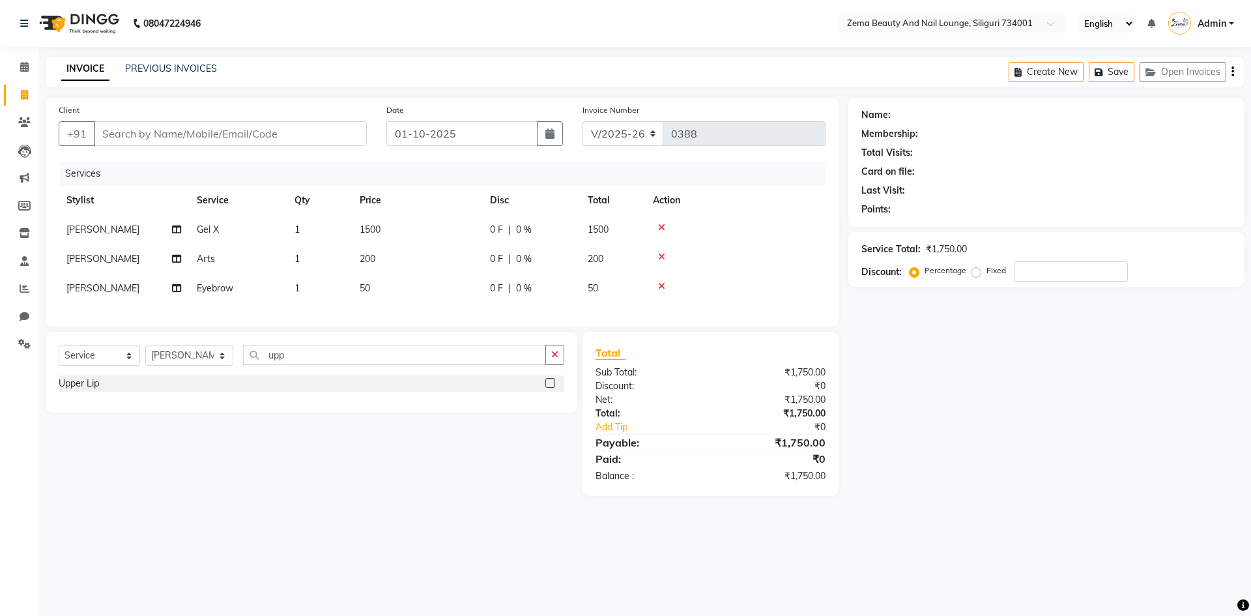
click at [549, 388] on label at bounding box center [550, 383] width 10 height 10
click at [549, 388] on input "checkbox" at bounding box center [549, 383] width 8 height 8
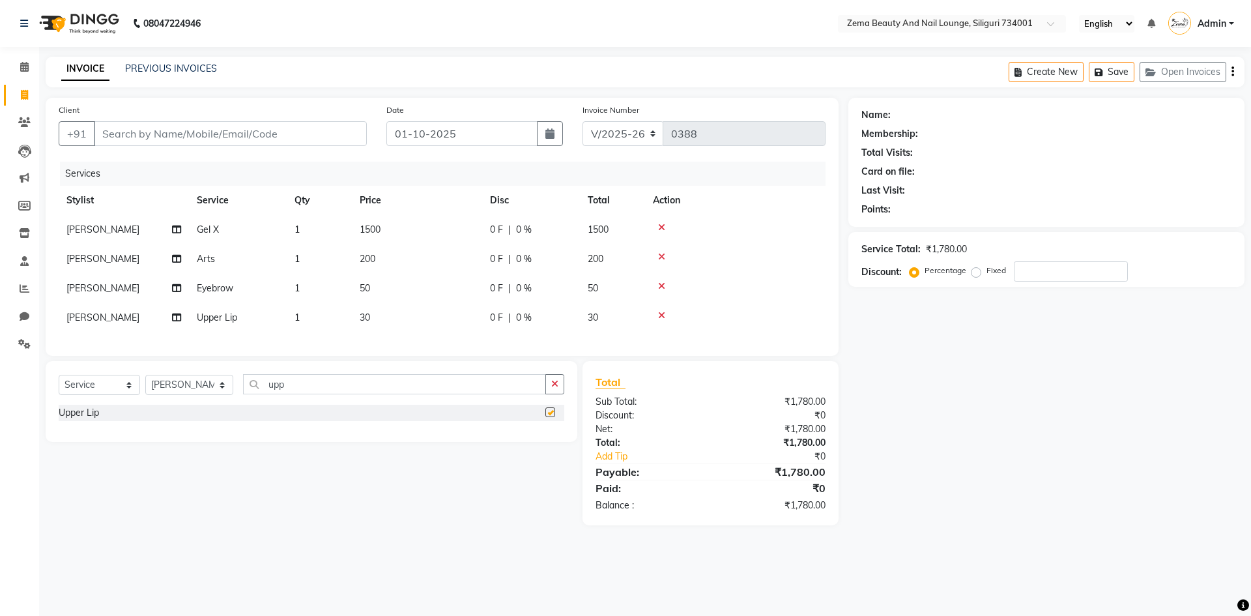
checkbox input "false"
click at [465, 392] on input "upp" at bounding box center [395, 384] width 304 height 20
click at [553, 388] on icon "button" at bounding box center [554, 383] width 7 height 9
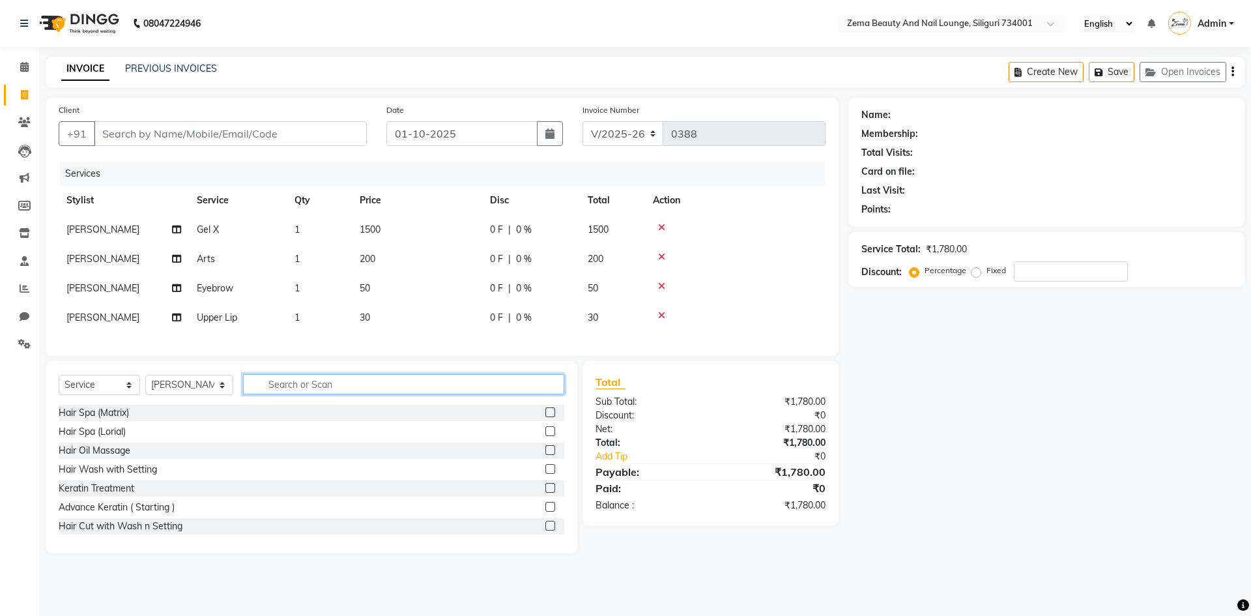
click at [478, 394] on input "text" at bounding box center [404, 384] width 322 height 20
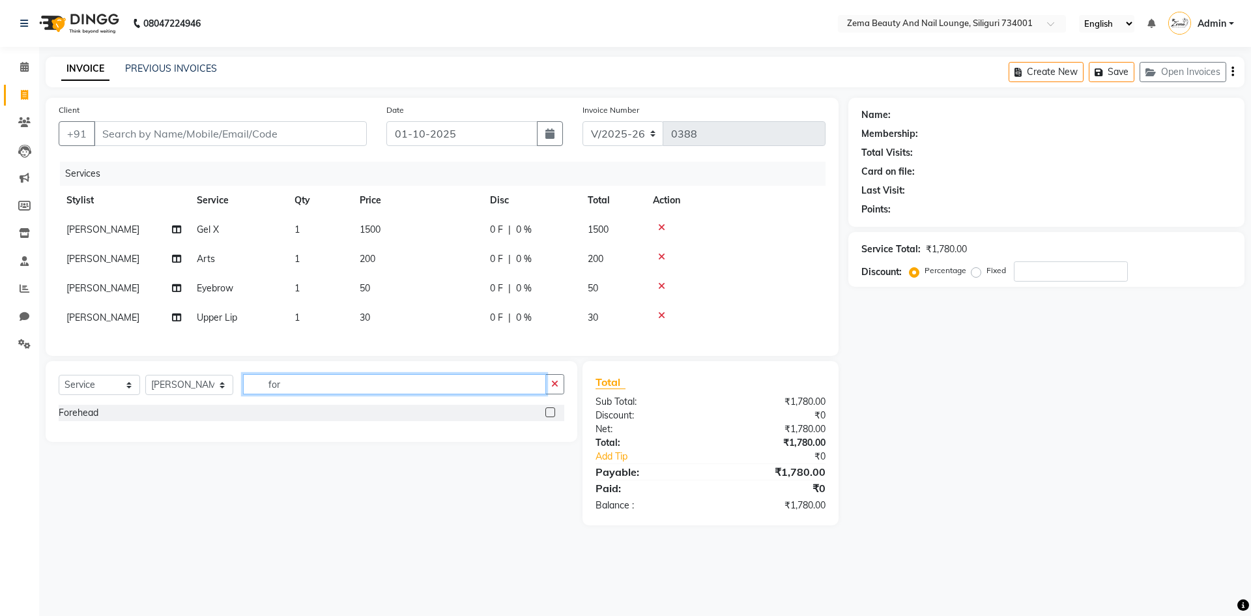
type input "for"
click at [551, 417] on label at bounding box center [550, 412] width 10 height 10
click at [551, 417] on input "checkbox" at bounding box center [549, 413] width 8 height 8
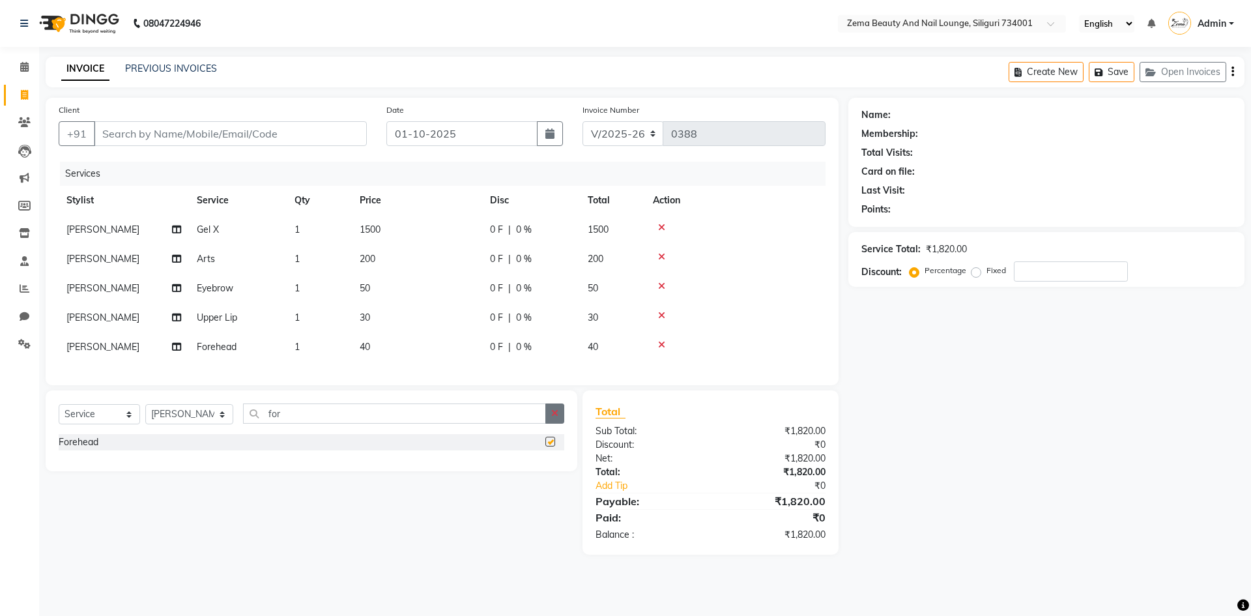
checkbox input "false"
click at [258, 131] on input "Client" at bounding box center [230, 133] width 273 height 25
type input "8"
type input "0"
type input "8637534789"
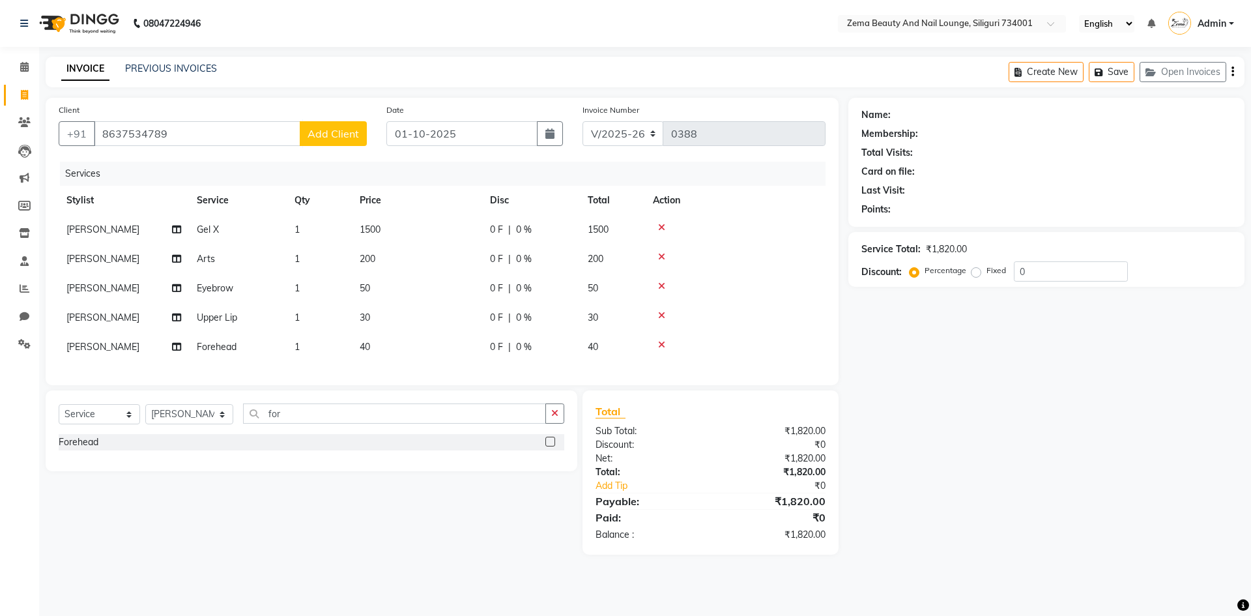
click at [329, 138] on span "Add Client" at bounding box center [333, 133] width 51 height 13
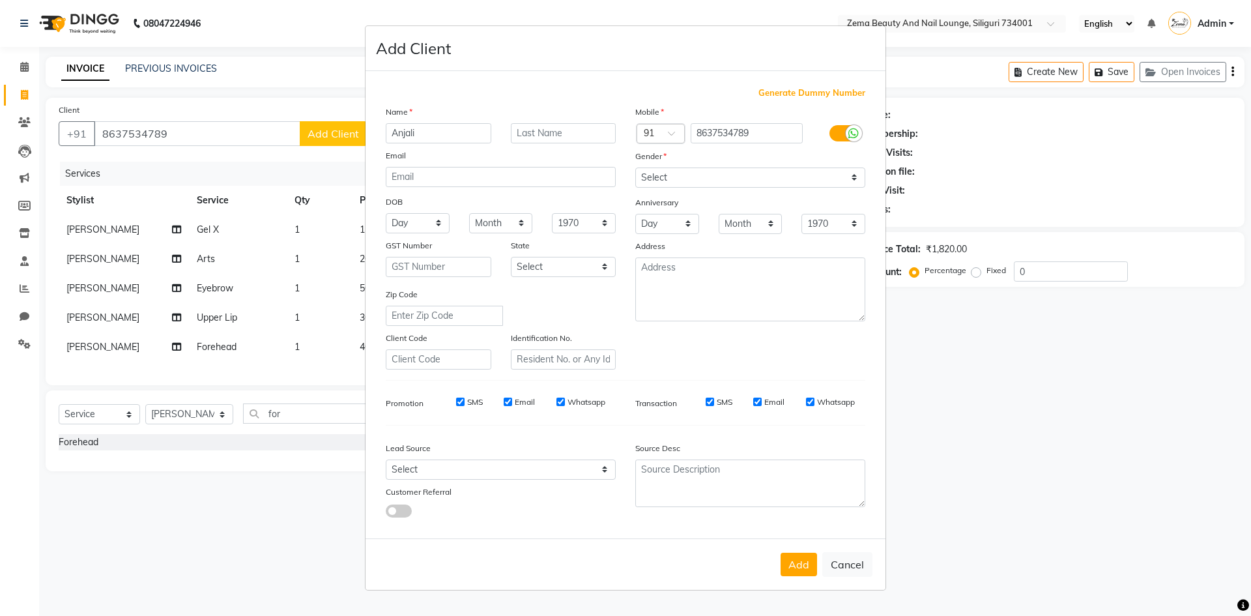
type input "Anjali"
click at [729, 173] on select "Select [DEMOGRAPHIC_DATA] [DEMOGRAPHIC_DATA] Other Prefer Not To Say" at bounding box center [750, 177] width 230 height 20
select select "[DEMOGRAPHIC_DATA]"
click at [635, 167] on select "Select [DEMOGRAPHIC_DATA] [DEMOGRAPHIC_DATA] Other Prefer Not To Say" at bounding box center [750, 177] width 230 height 20
click at [794, 562] on button "Add" at bounding box center [799, 564] width 36 height 23
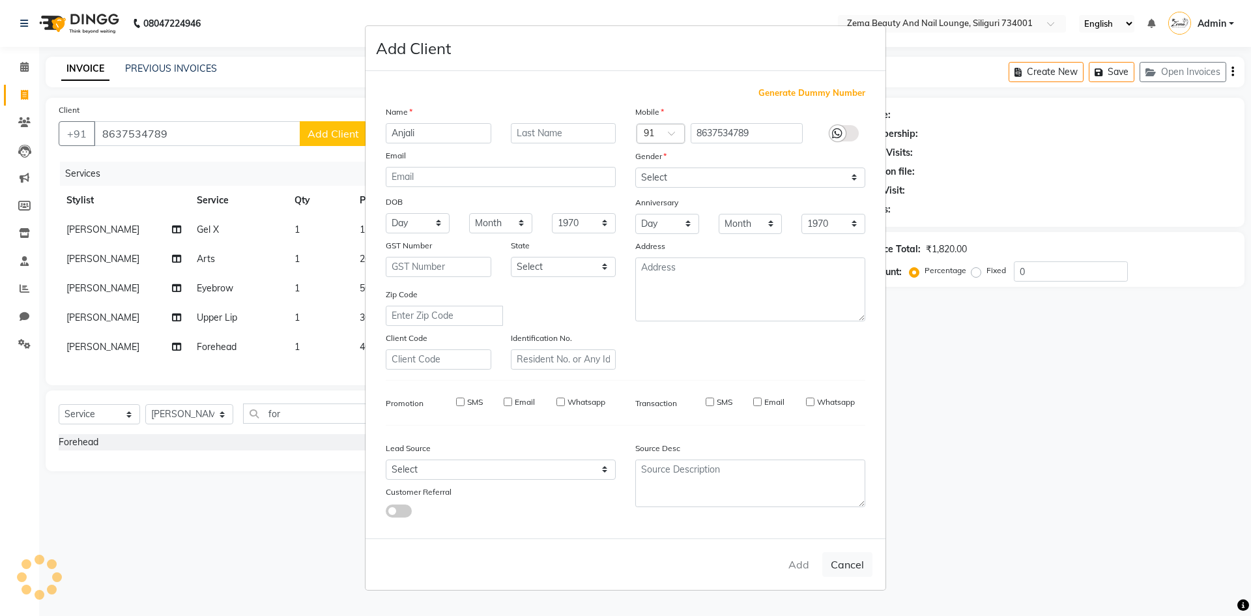
select select
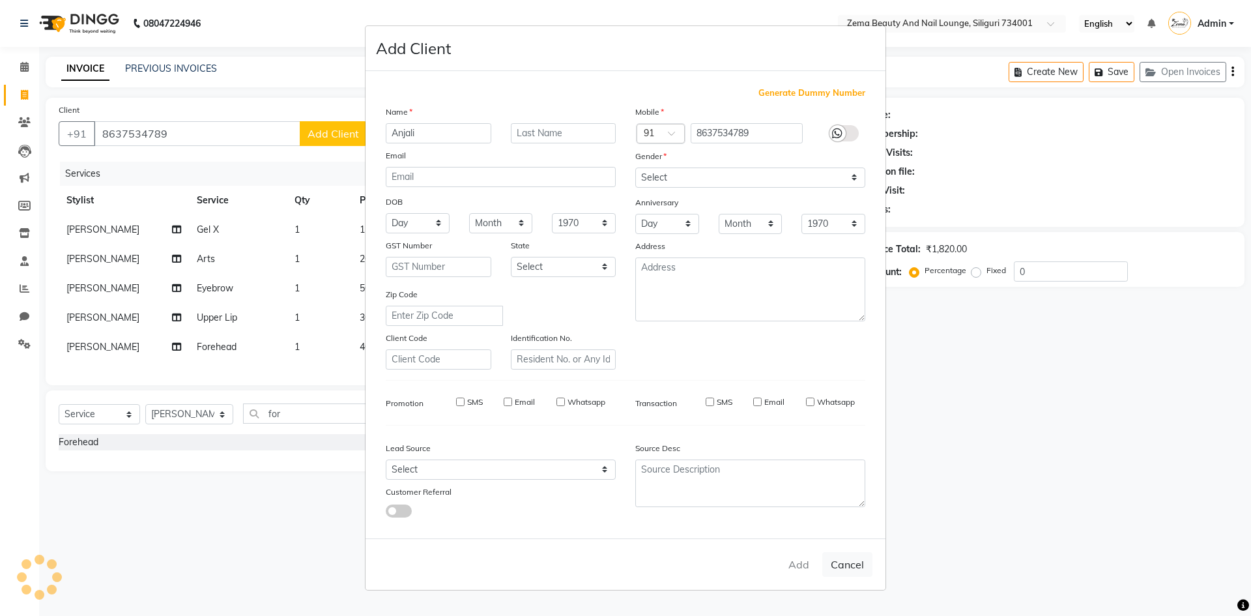
select select
checkbox input "false"
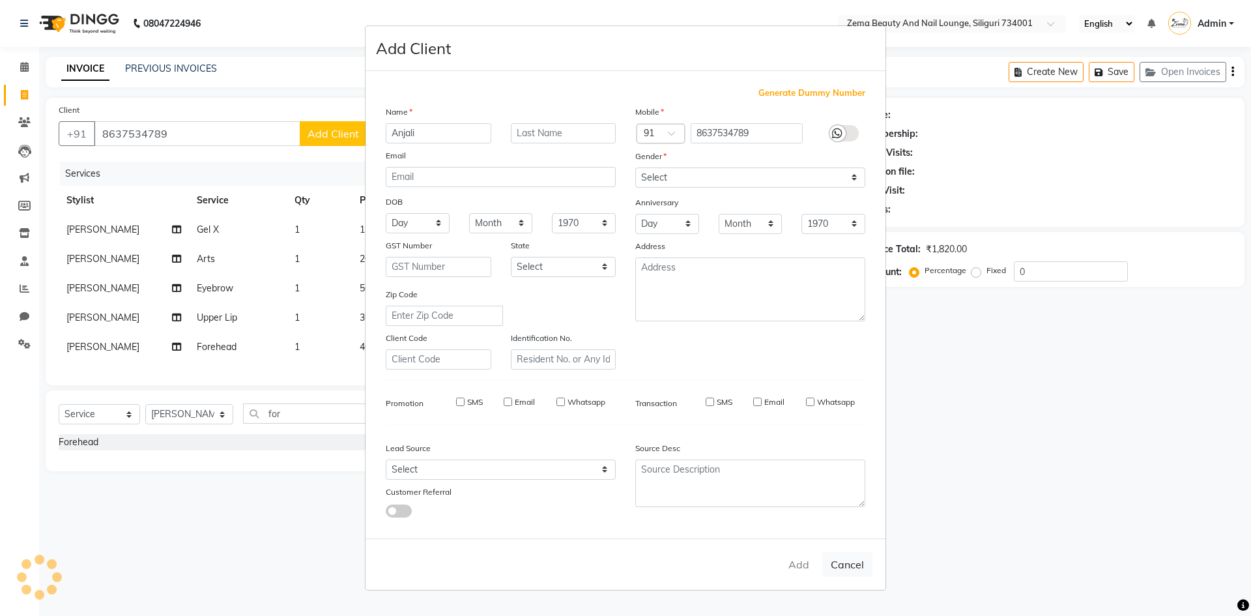
checkbox input "false"
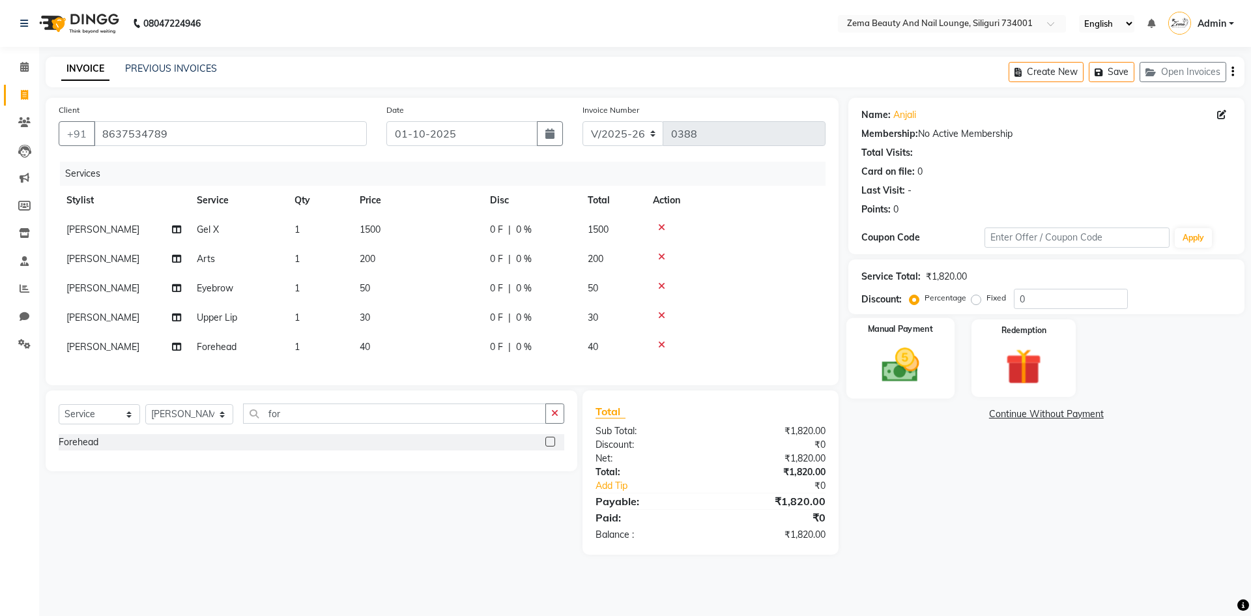
click at [873, 358] on img at bounding box center [900, 364] width 61 height 43
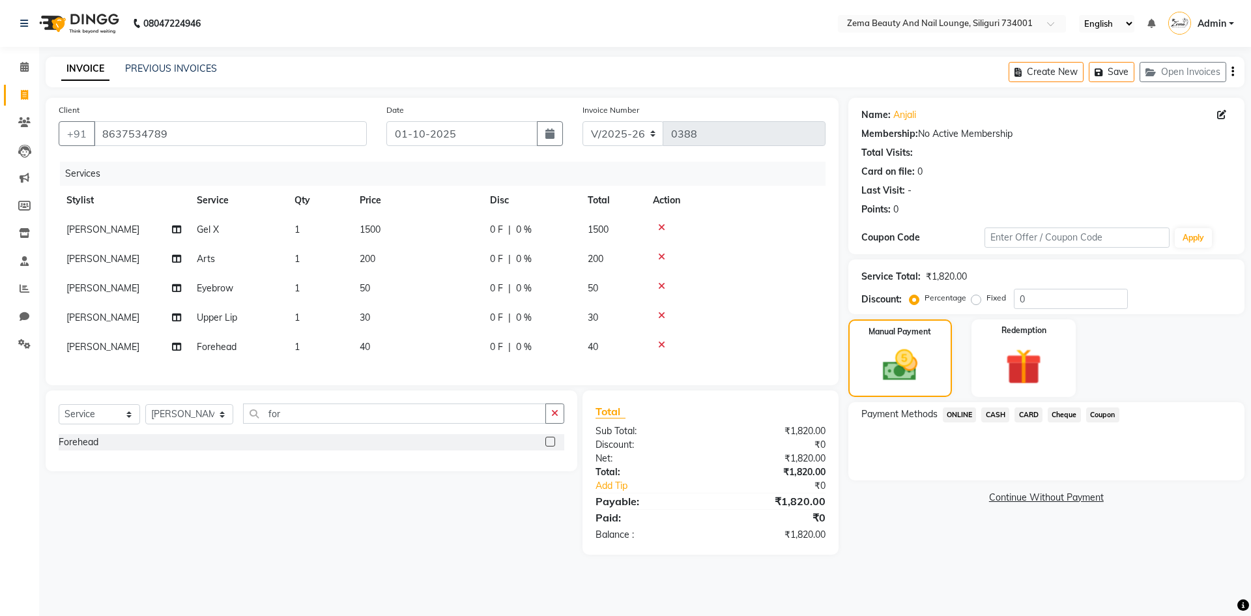
click at [963, 414] on span "ONLINE" at bounding box center [960, 414] width 34 height 15
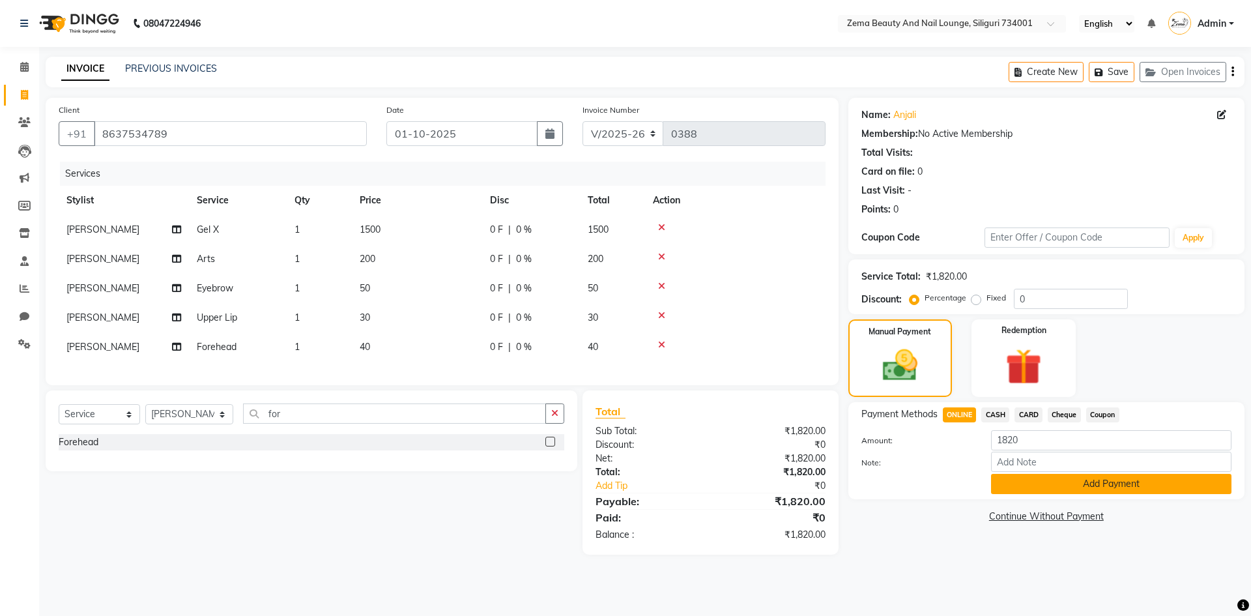
click at [1038, 481] on button "Add Payment" at bounding box center [1111, 484] width 240 height 20
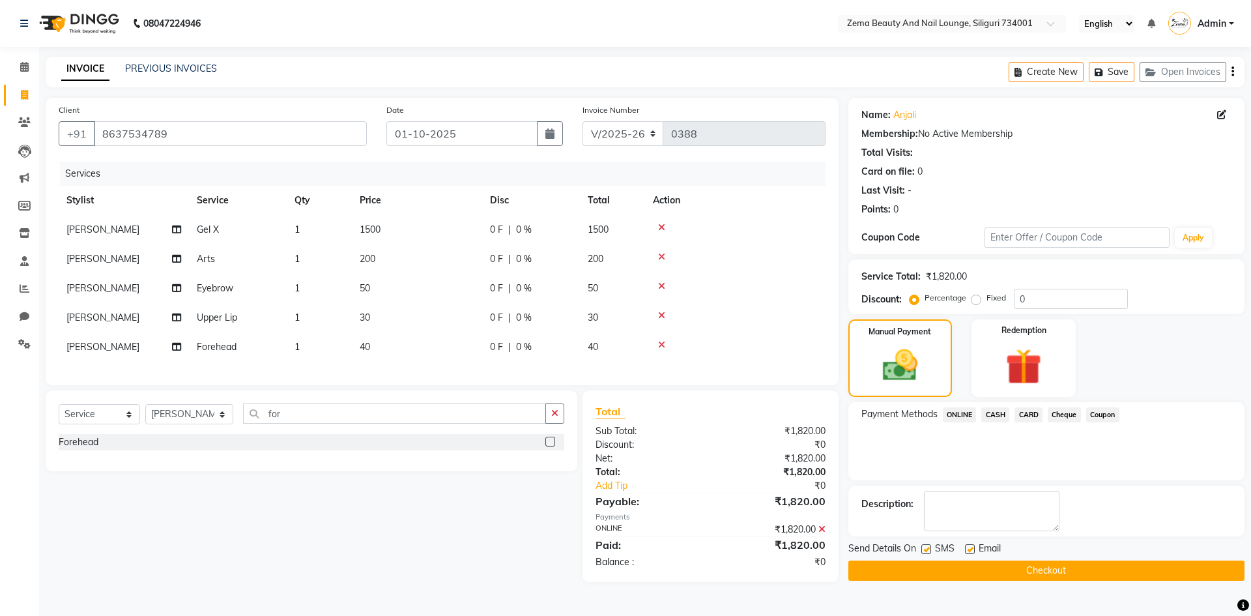
click at [1054, 572] on button "Checkout" at bounding box center [1047, 570] width 396 height 20
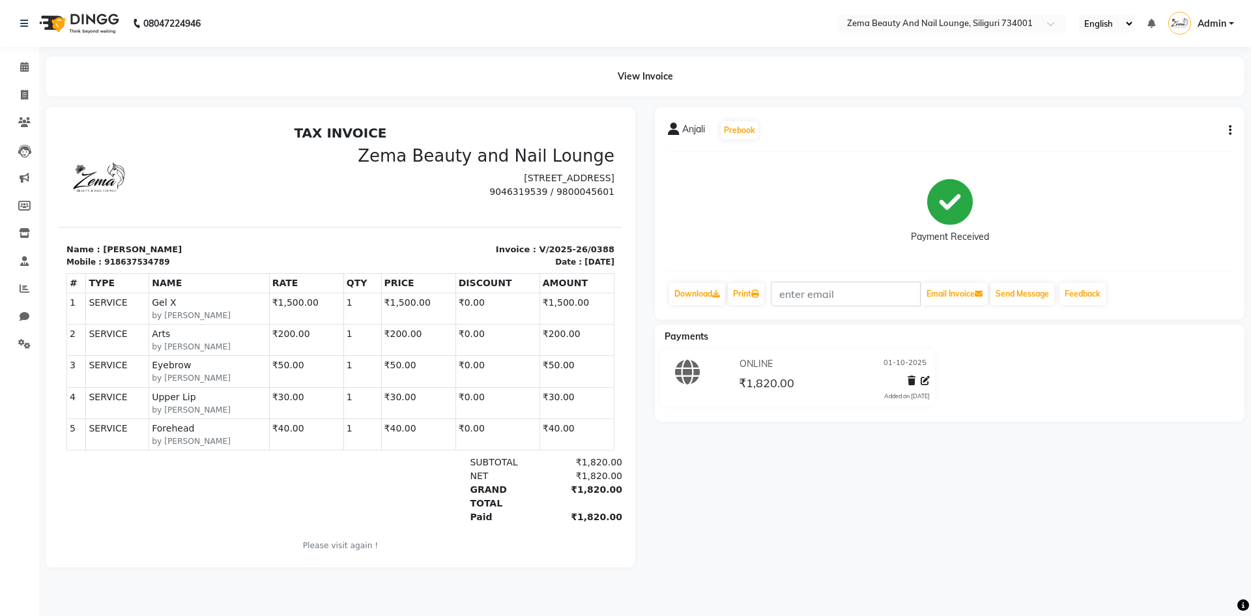
select select "8045"
select select "service"
